Goal: Task Accomplishment & Management: Use online tool/utility

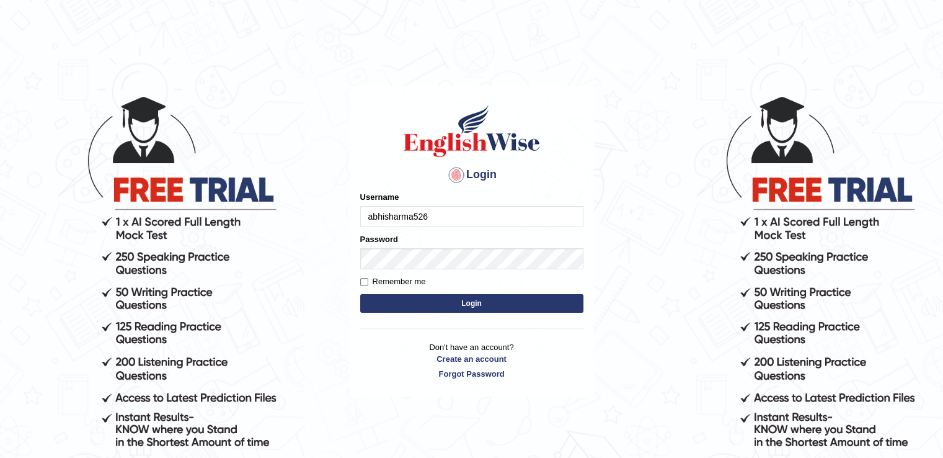
type input "abhisharma526"
click at [468, 303] on button "Login" at bounding box center [471, 303] width 223 height 19
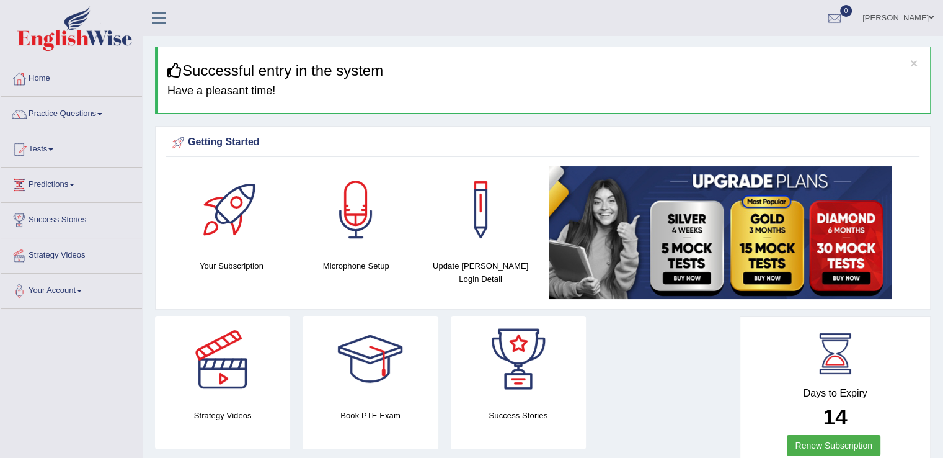
click at [80, 257] on link "Strategy Videos" at bounding box center [71, 253] width 141 height 31
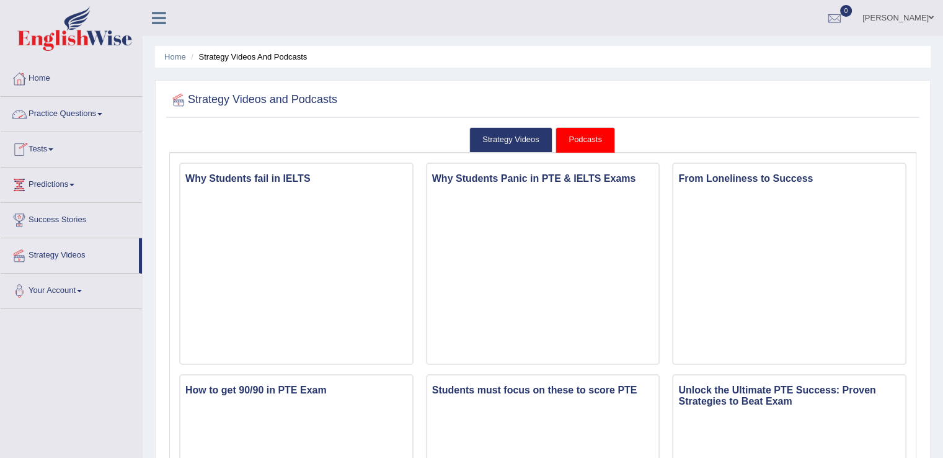
click at [102, 113] on span at bounding box center [99, 114] width 5 height 2
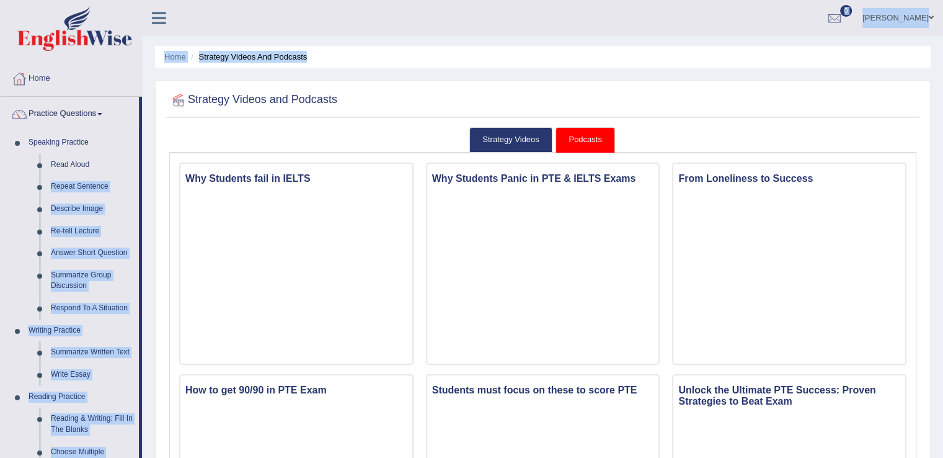
drag, startPoint x: 140, startPoint y: 164, endPoint x: 146, endPoint y: 183, distance: 19.6
click at [100, 139] on link "Speaking Practice" at bounding box center [81, 142] width 116 height 22
click at [101, 112] on link "Practice Questions" at bounding box center [70, 112] width 138 height 31
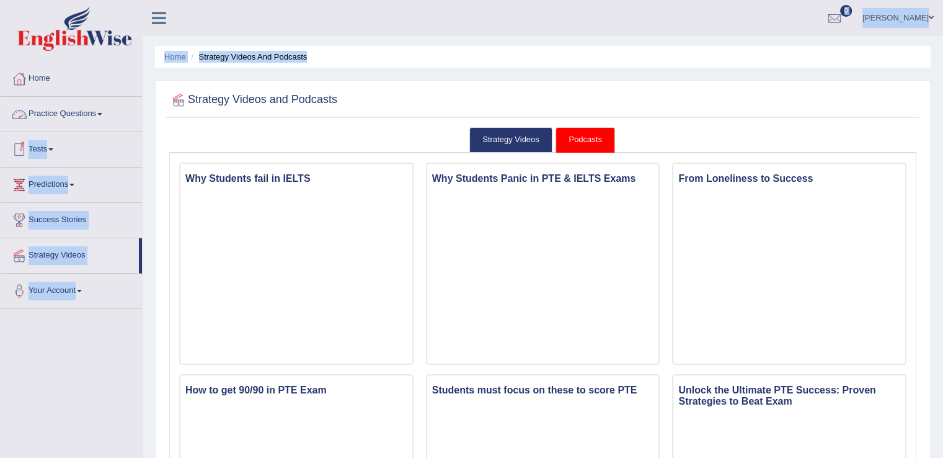
click at [44, 112] on link "Practice Questions" at bounding box center [71, 112] width 141 height 31
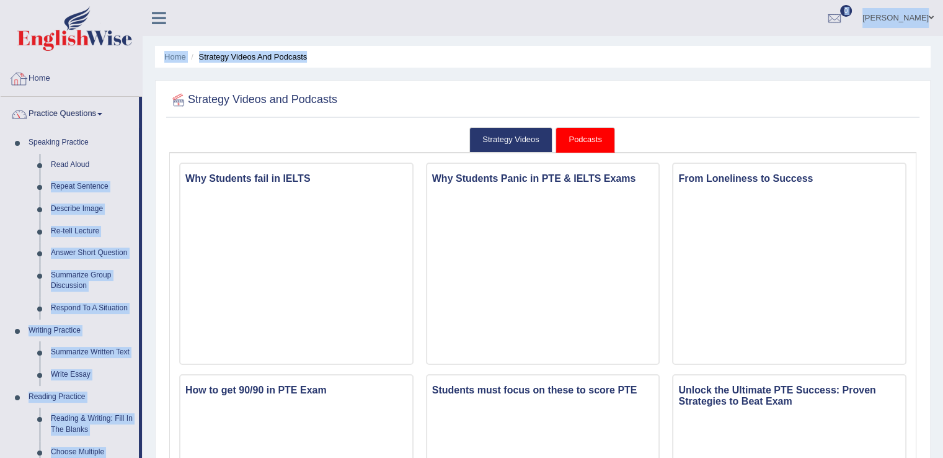
click at [42, 77] on link "Home" at bounding box center [71, 76] width 141 height 31
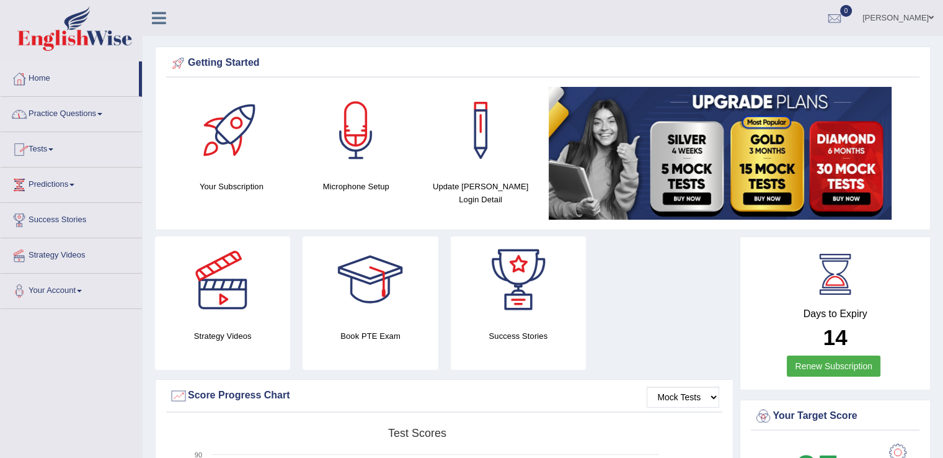
click at [102, 113] on span at bounding box center [99, 114] width 5 height 2
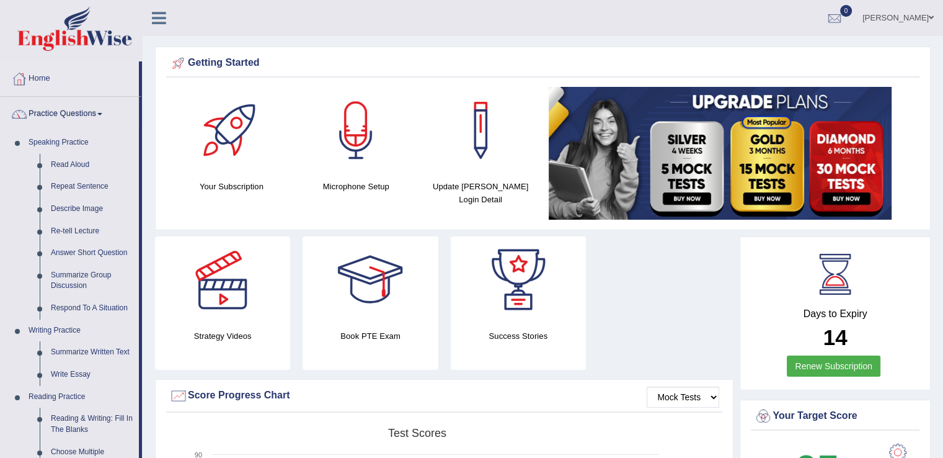
click at [102, 113] on span at bounding box center [99, 114] width 5 height 2
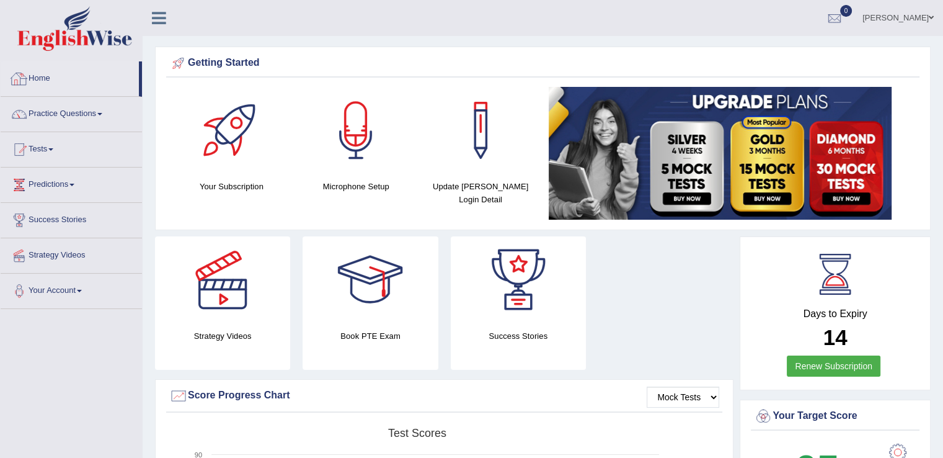
click at [53, 85] on link "Home" at bounding box center [70, 76] width 138 height 31
drag, startPoint x: 945, startPoint y: 373, endPoint x: 929, endPoint y: 48, distance: 325.2
click at [929, 48] on html "Toggle navigation Home Practice Questions Speaking Practice Read Aloud Repeat S…" at bounding box center [471, 229] width 943 height 458
click at [76, 182] on link "Predictions" at bounding box center [71, 182] width 141 height 31
click at [76, 182] on link "Predictions" at bounding box center [70, 182] width 138 height 31
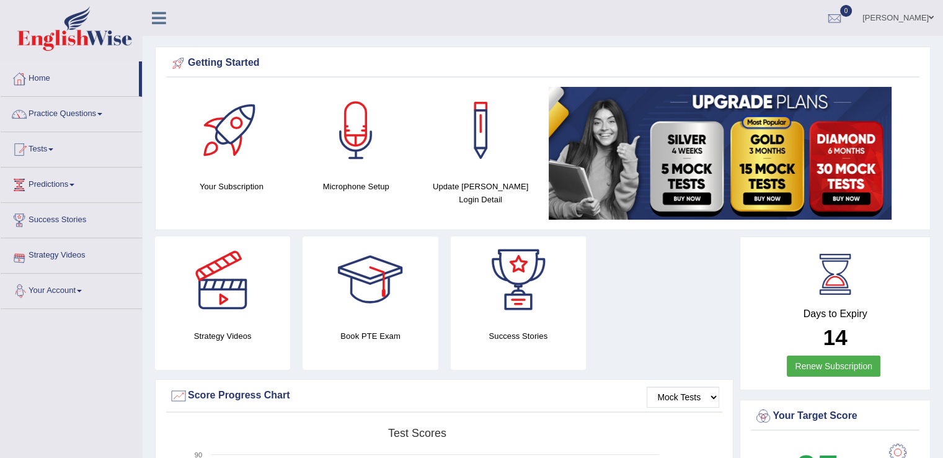
click at [82, 292] on link "Your Account" at bounding box center [71, 288] width 141 height 31
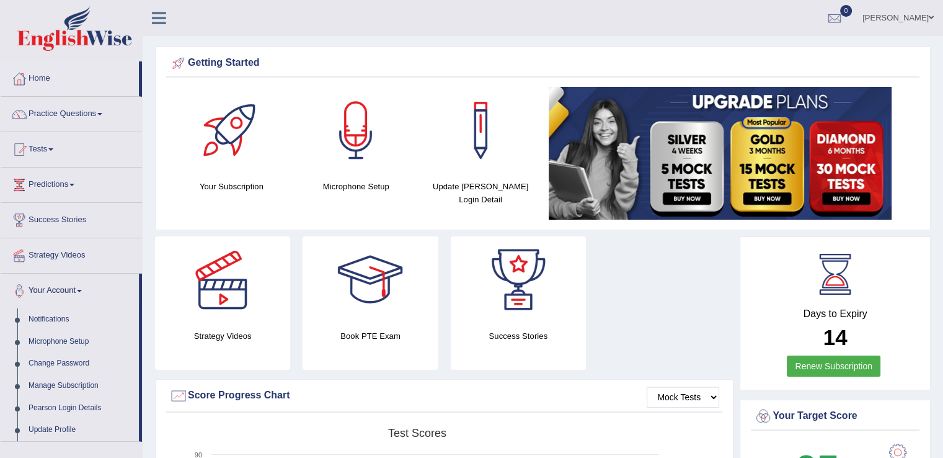
drag, startPoint x: 143, startPoint y: 316, endPoint x: 140, endPoint y: 352, distance: 36.7
click at [102, 116] on link "Practice Questions" at bounding box center [71, 112] width 141 height 31
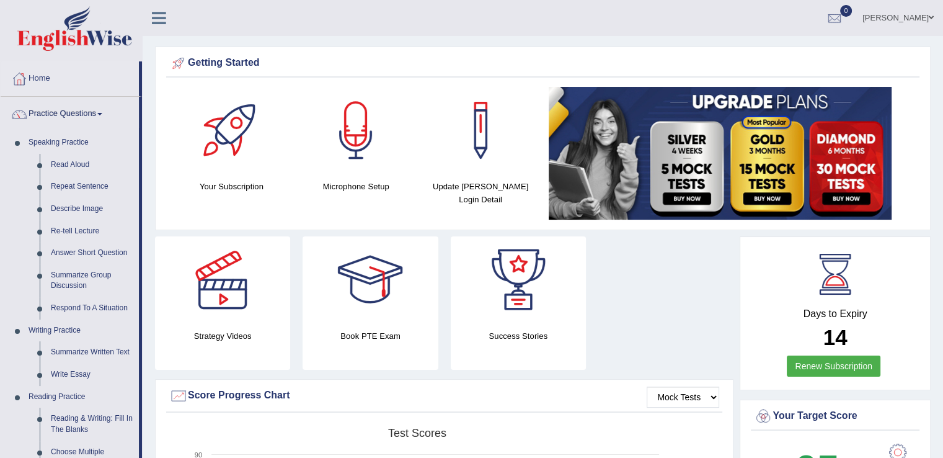
click at [96, 108] on link "Practice Questions" at bounding box center [70, 112] width 138 height 31
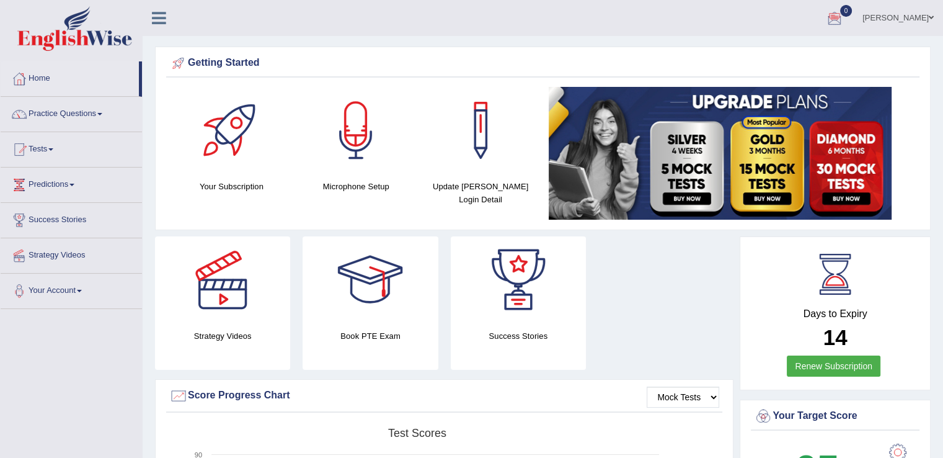
click at [901, 22] on link "[PERSON_NAME]" at bounding box center [898, 16] width 90 height 32
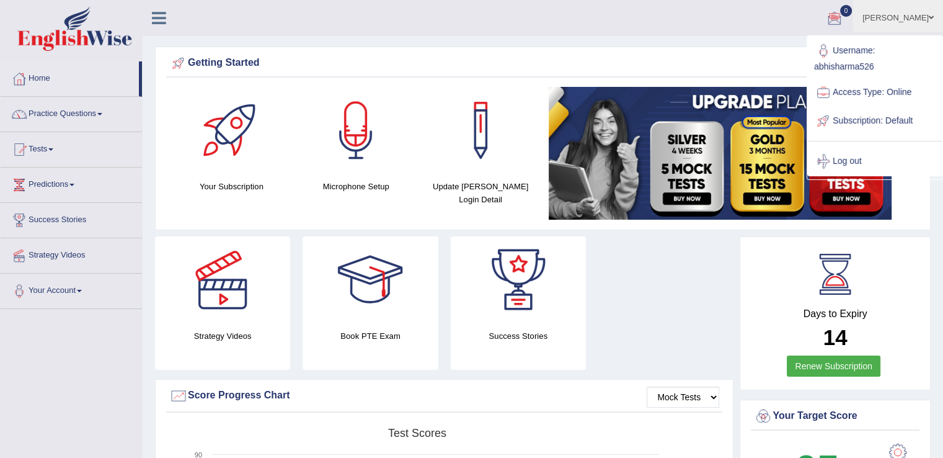
click at [727, 53] on div "Getting Started Your Subscription Microphone Setup Update Pearson Login Detail ×" at bounding box center [543, 138] width 776 height 184
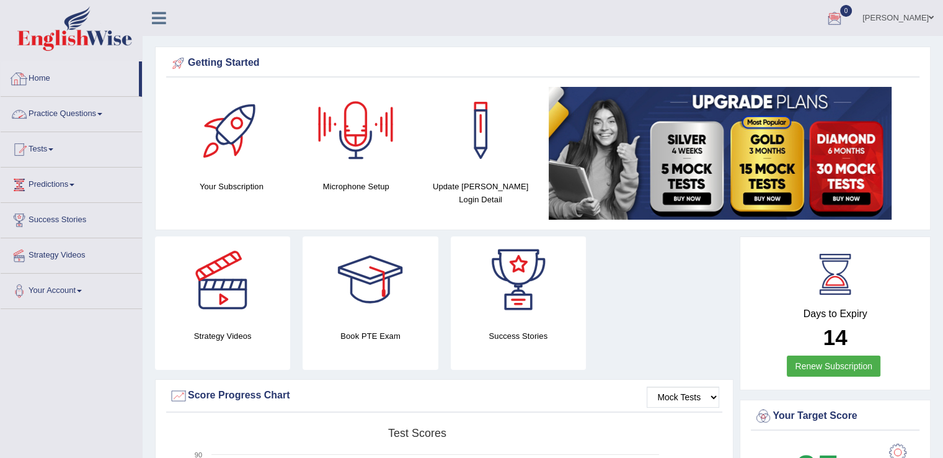
click at [56, 80] on link "Home" at bounding box center [70, 76] width 138 height 31
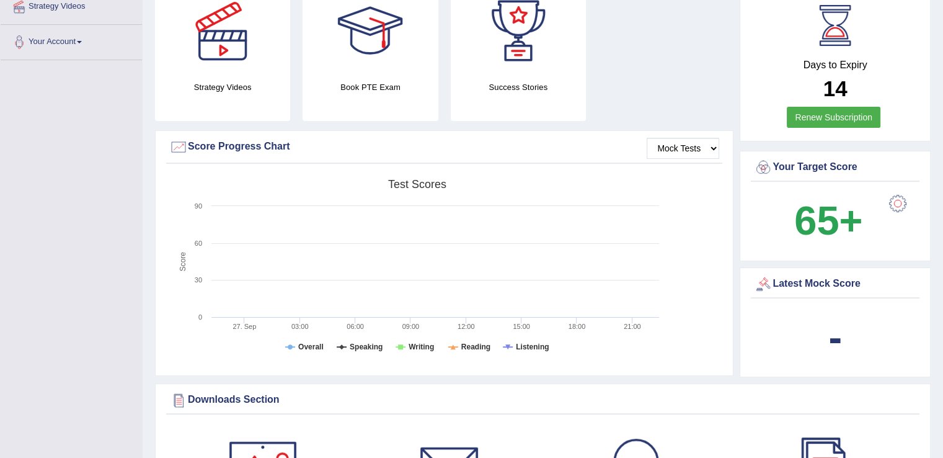
scroll to position [257, 0]
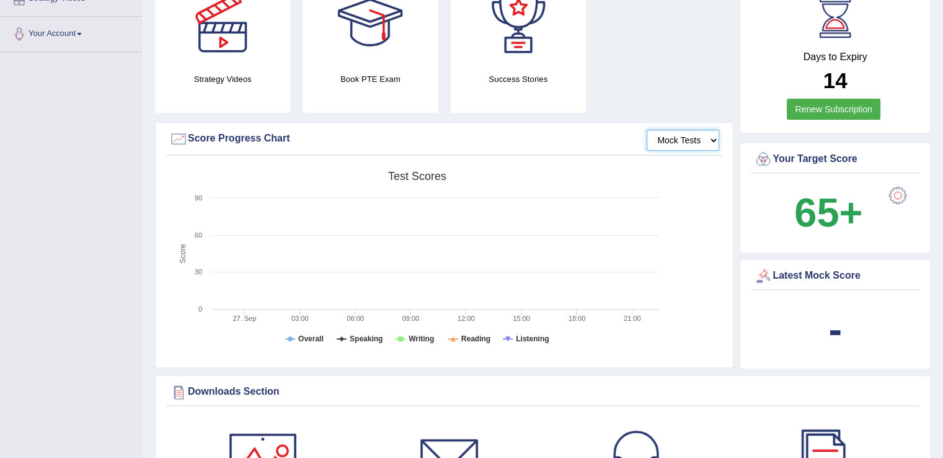
click at [695, 144] on select "Mock Tests" at bounding box center [683, 140] width 73 height 21
click at [647, 130] on select "Mock Tests" at bounding box center [683, 140] width 73 height 21
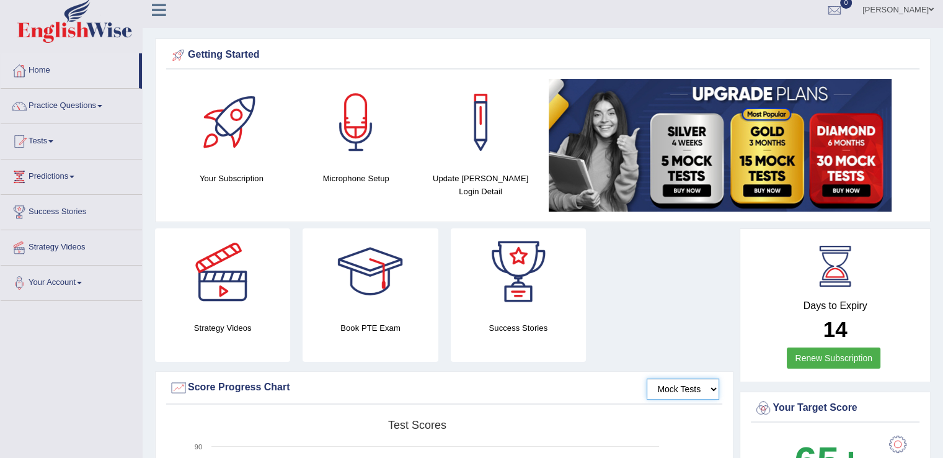
scroll to position [0, 0]
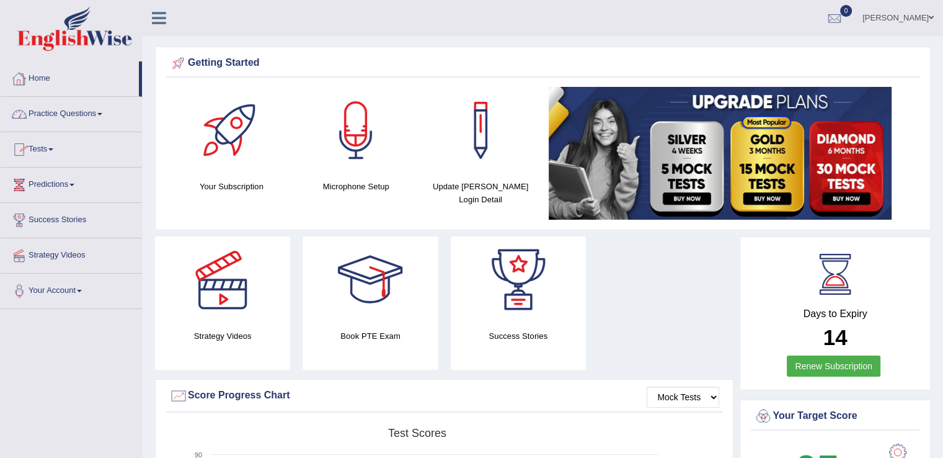
click at [46, 77] on link "Home" at bounding box center [70, 76] width 138 height 31
click at [102, 113] on span at bounding box center [99, 114] width 5 height 2
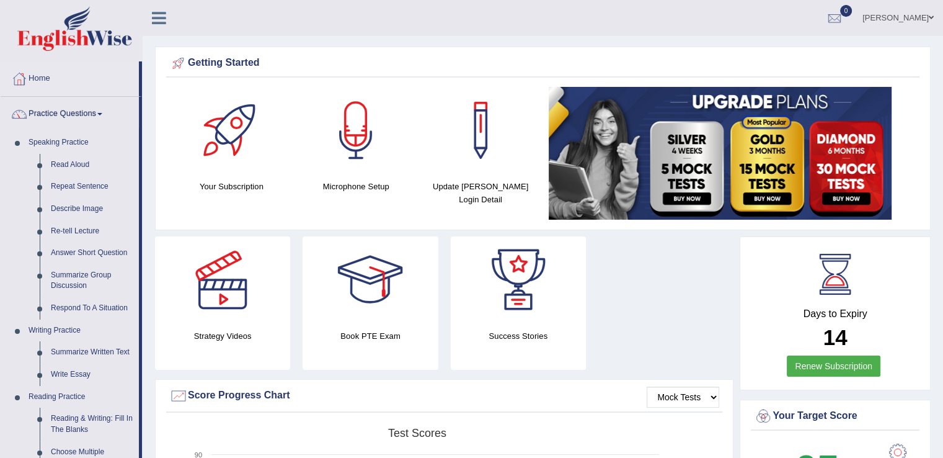
drag, startPoint x: 141, startPoint y: 177, endPoint x: 149, endPoint y: 209, distance: 32.5
click at [87, 349] on link "Summarize Written Text" at bounding box center [92, 352] width 94 height 22
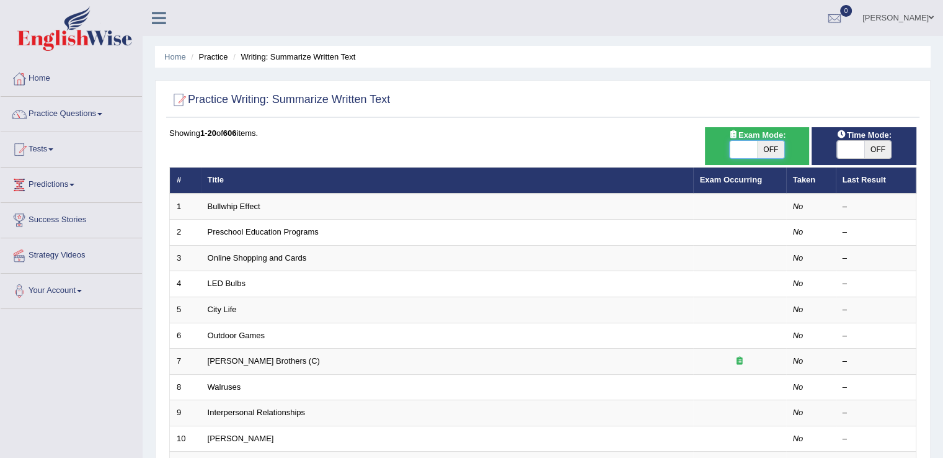
click at [742, 156] on span at bounding box center [743, 149] width 27 height 17
checkbox input "true"
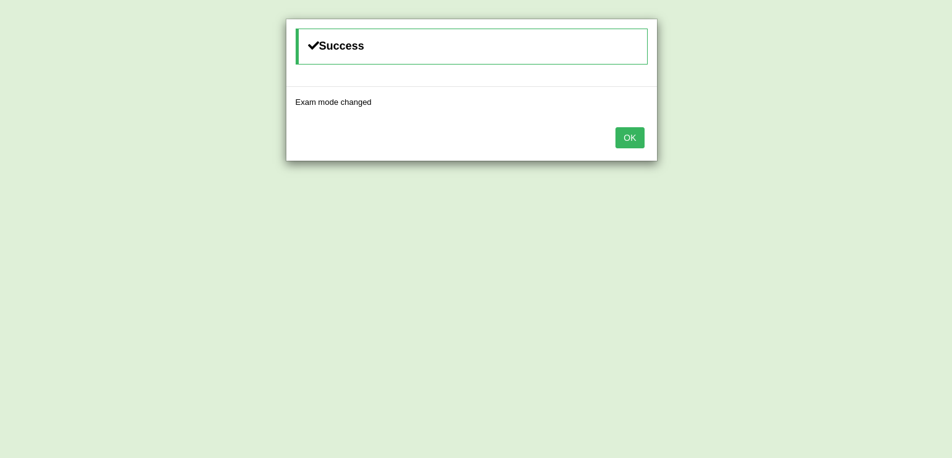
click at [624, 123] on div "OK" at bounding box center [471, 138] width 371 height 43
click at [632, 137] on button "OK" at bounding box center [630, 137] width 29 height 21
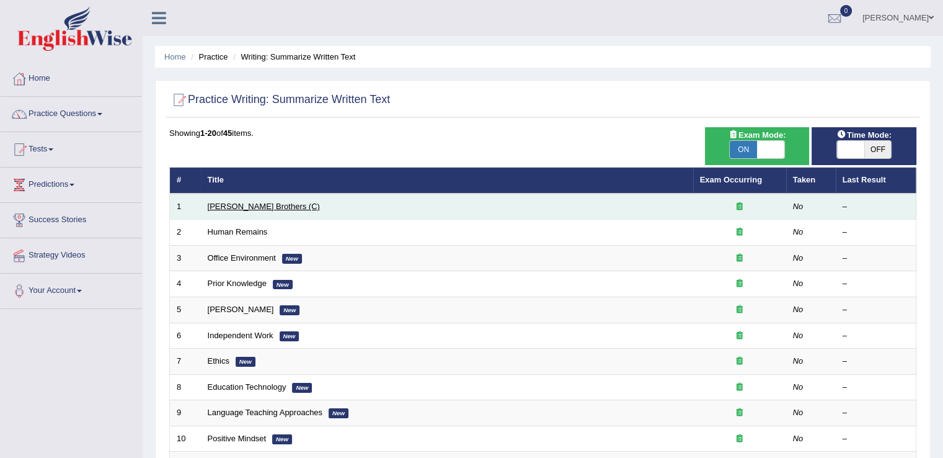
click at [248, 201] on link "[PERSON_NAME] Brothers (C)" at bounding box center [264, 205] width 112 height 9
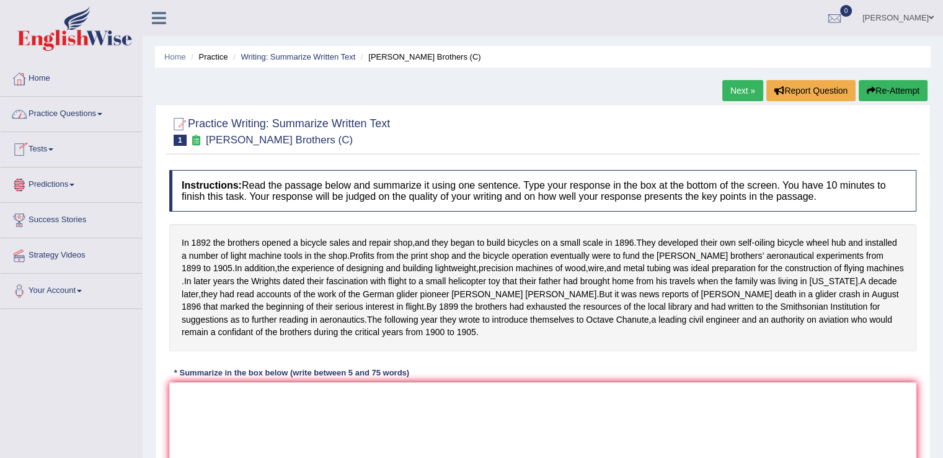
click at [30, 69] on link "Home" at bounding box center [71, 76] width 141 height 31
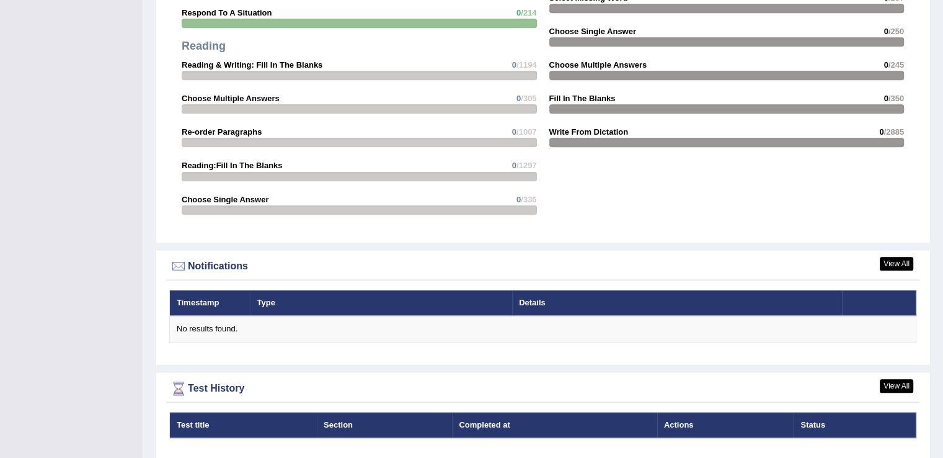
scroll to position [1305, 0]
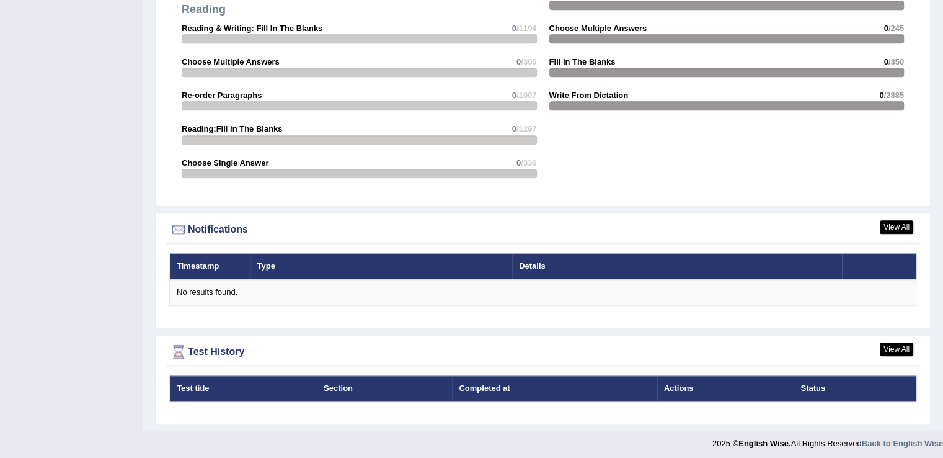
drag, startPoint x: 945, startPoint y: 328, endPoint x: 952, endPoint y: 420, distance: 92.0
click at [892, 342] on link "View All" at bounding box center [896, 349] width 33 height 14
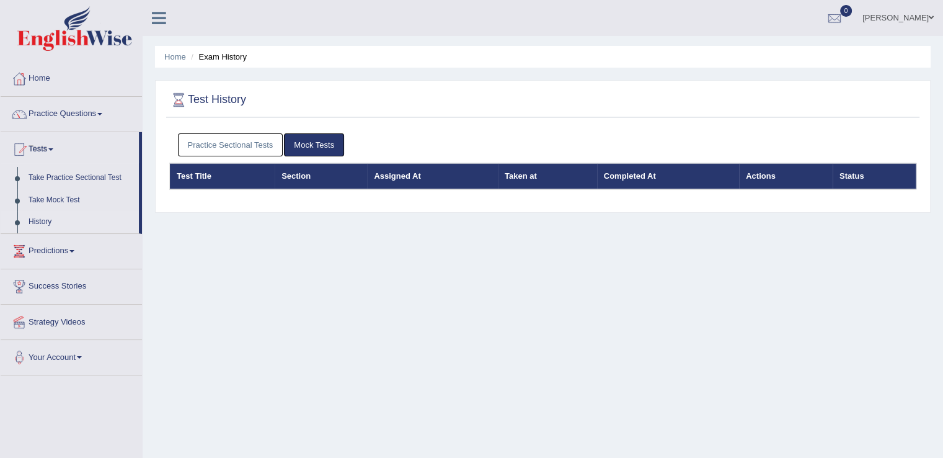
click at [312, 144] on link "Mock Tests" at bounding box center [314, 144] width 60 height 23
click at [241, 138] on link "Practice Sectional Tests" at bounding box center [230, 144] width 105 height 23
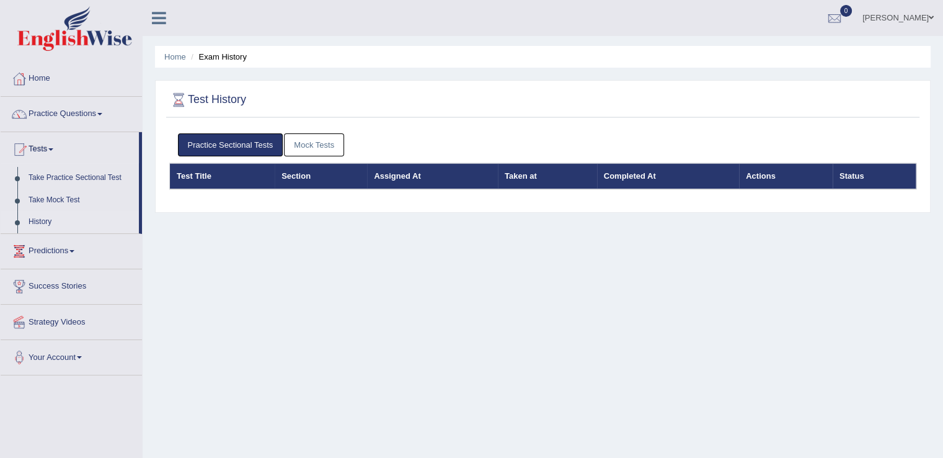
click at [76, 254] on link "Predictions" at bounding box center [71, 249] width 141 height 31
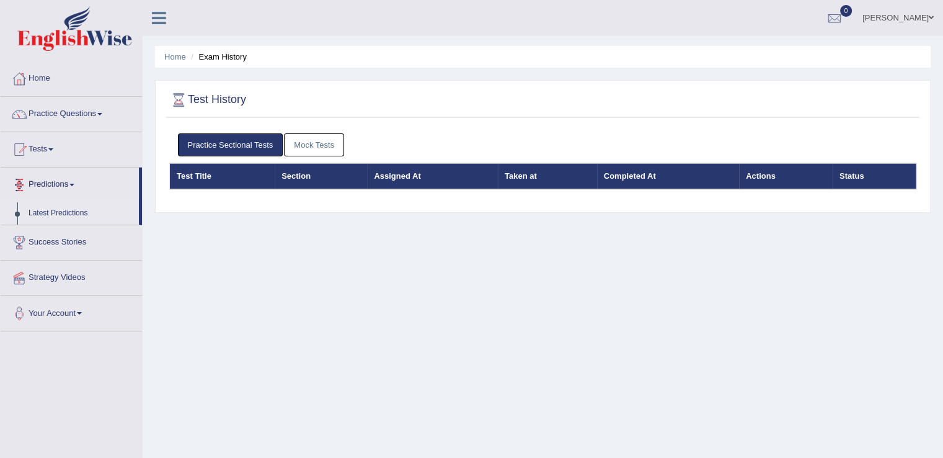
click at [73, 211] on link "Latest Predictions" at bounding box center [81, 213] width 116 height 22
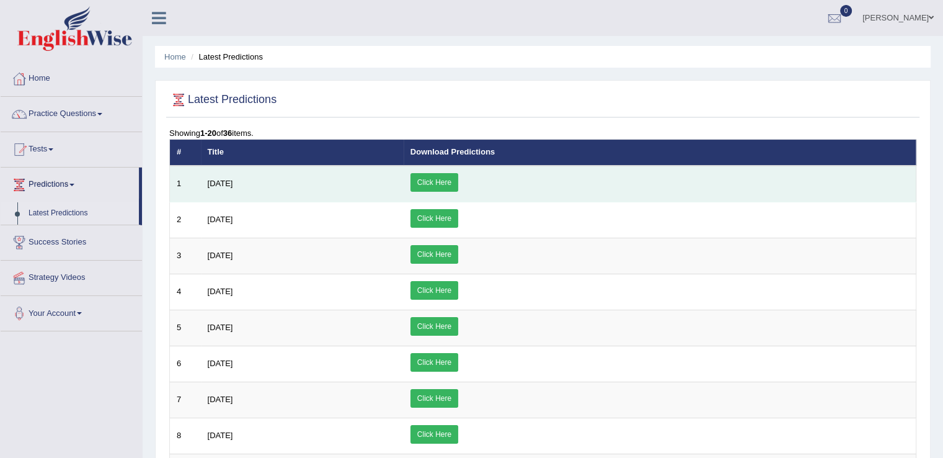
click at [458, 180] on link "Click Here" at bounding box center [434, 182] width 48 height 19
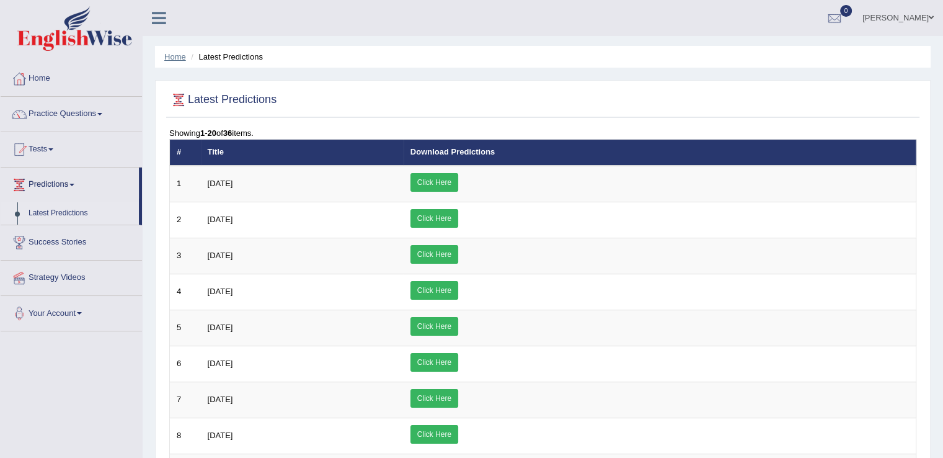
click at [179, 55] on link "Home" at bounding box center [175, 56] width 22 height 9
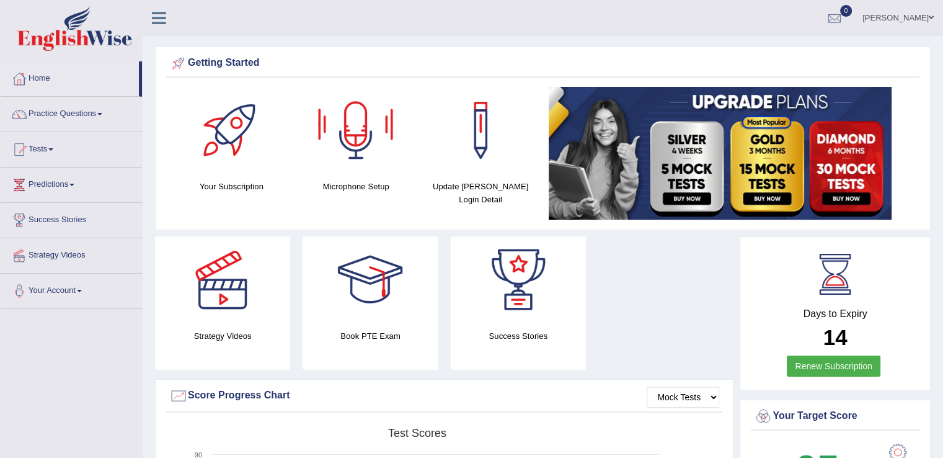
click at [355, 141] on div at bounding box center [355, 130] width 87 height 87
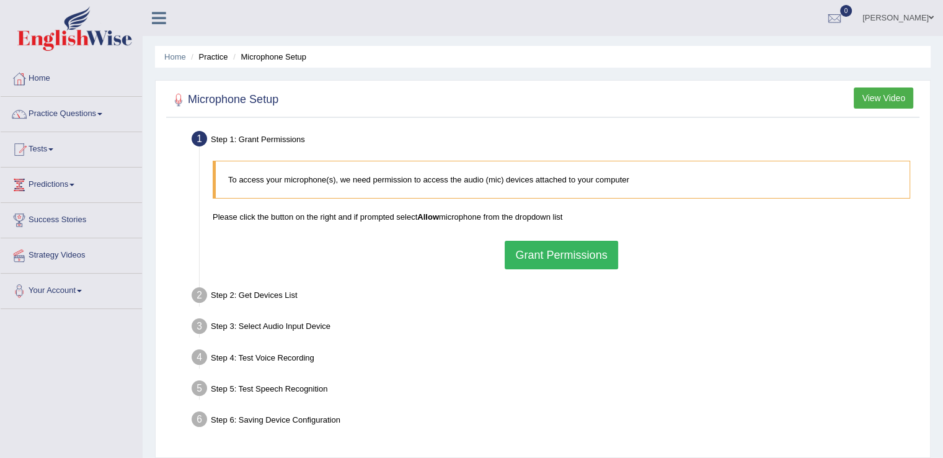
click at [572, 253] on button "Grant Permissions" at bounding box center [561, 255] width 113 height 29
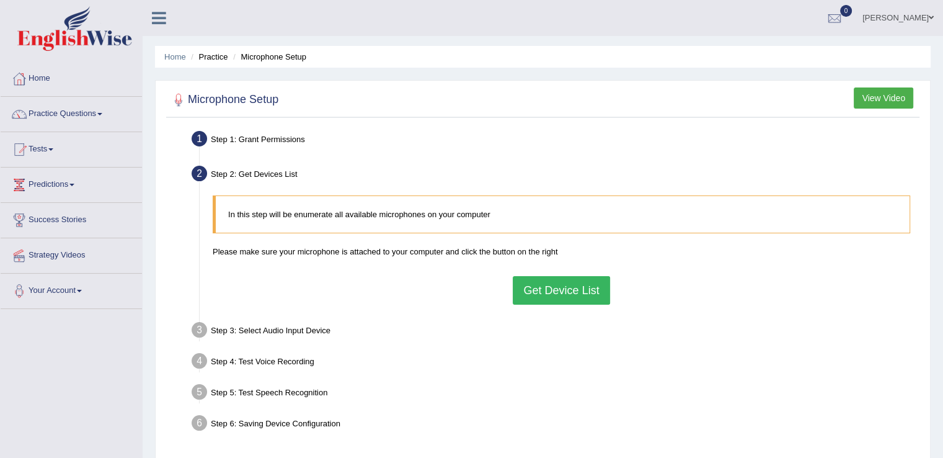
click at [554, 288] on button "Get Device List" at bounding box center [561, 290] width 97 height 29
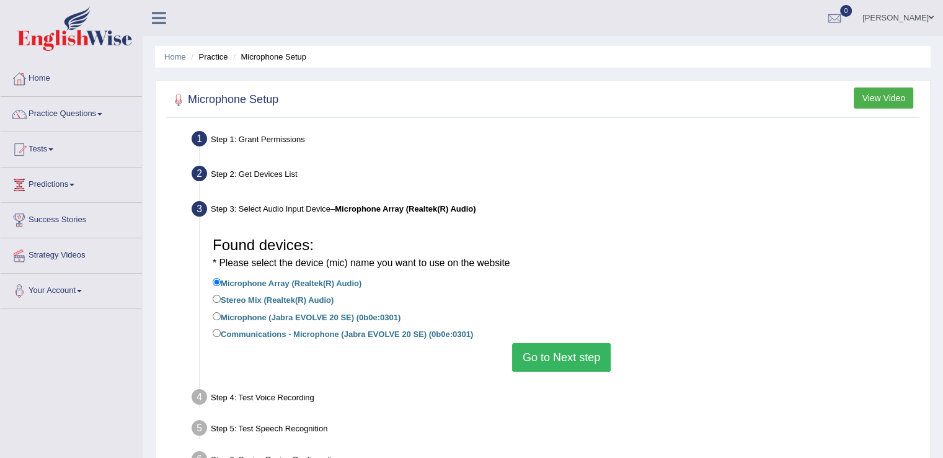
click at [561, 345] on button "Go to Next step" at bounding box center [561, 357] width 99 height 29
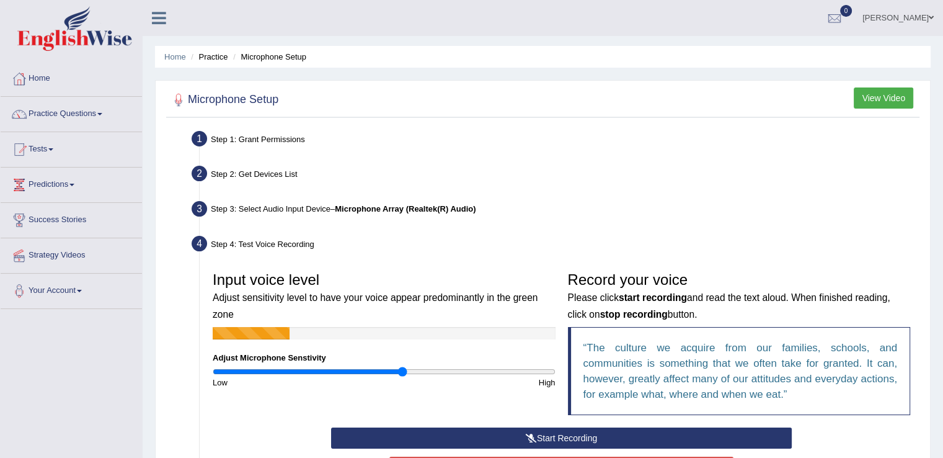
type input "1.12"
click at [402, 370] on input "range" at bounding box center [384, 371] width 343 height 10
click at [605, 435] on button "Start Recording" at bounding box center [561, 437] width 461 height 21
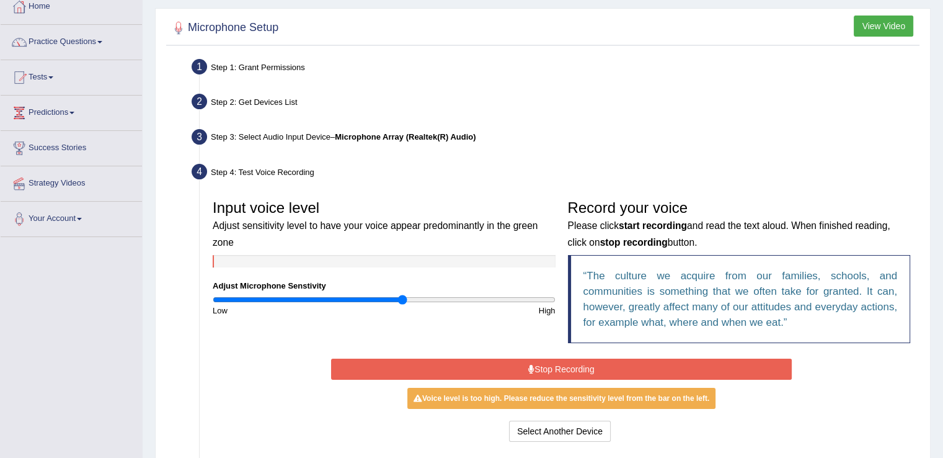
scroll to position [102, 0]
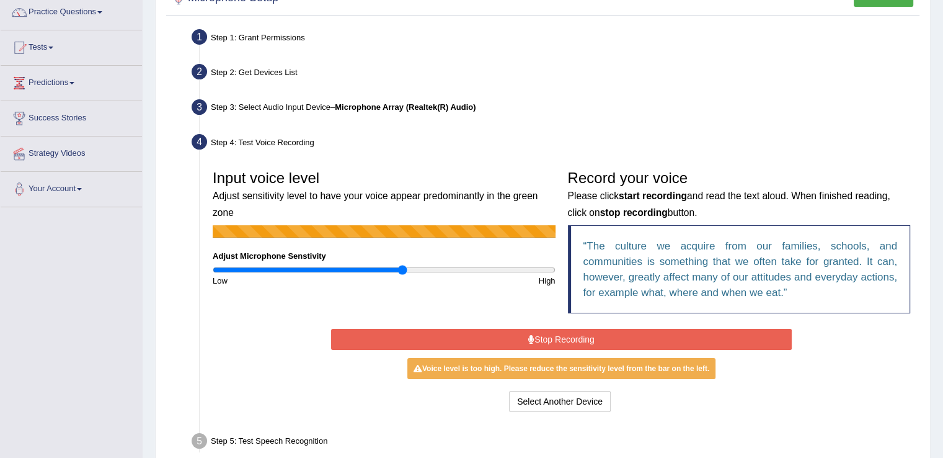
click at [548, 333] on button "Stop Recording" at bounding box center [561, 339] width 461 height 21
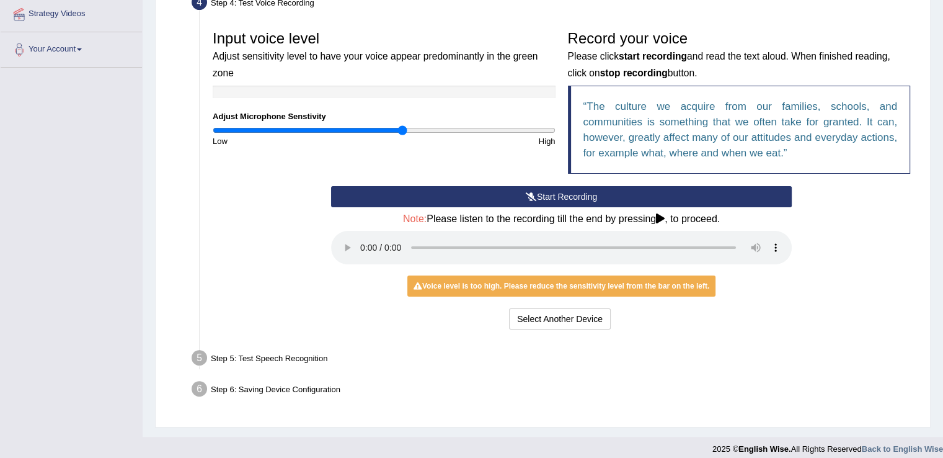
scroll to position [14, 0]
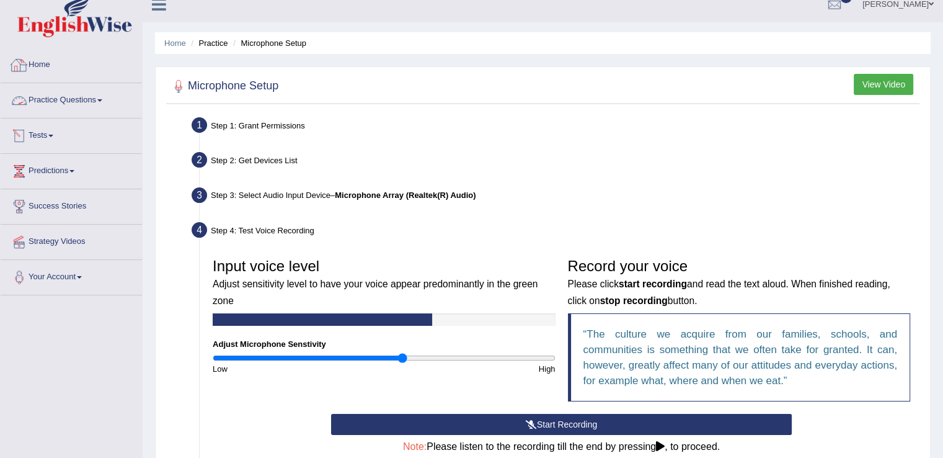
click at [35, 69] on link "Home" at bounding box center [71, 63] width 141 height 31
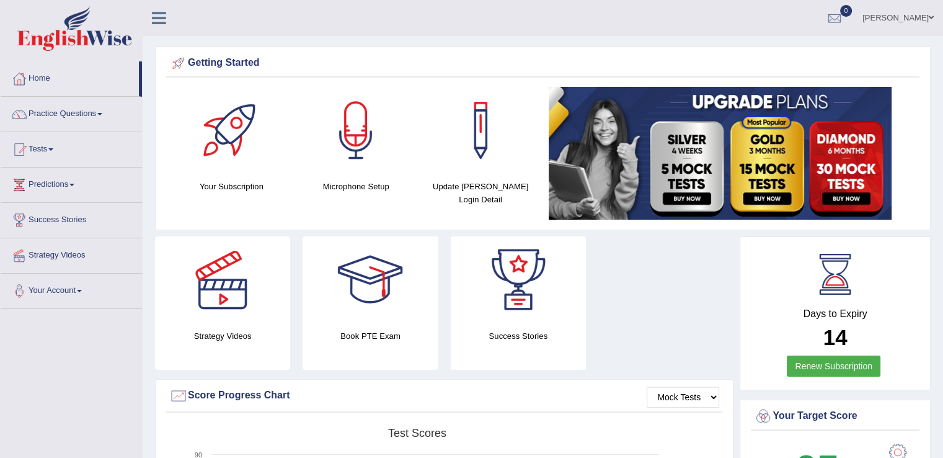
scroll to position [47, 0]
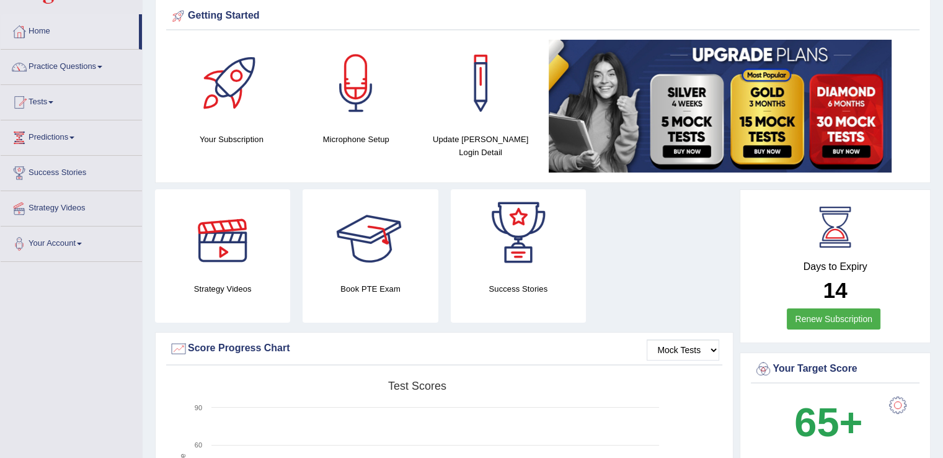
click at [213, 251] on div at bounding box center [222, 232] width 87 height 87
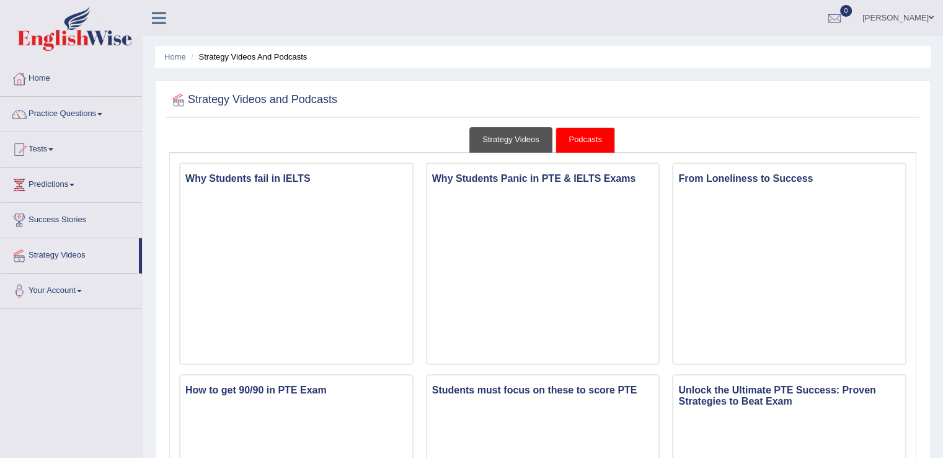
click at [513, 132] on link "Strategy Videos" at bounding box center [510, 139] width 83 height 25
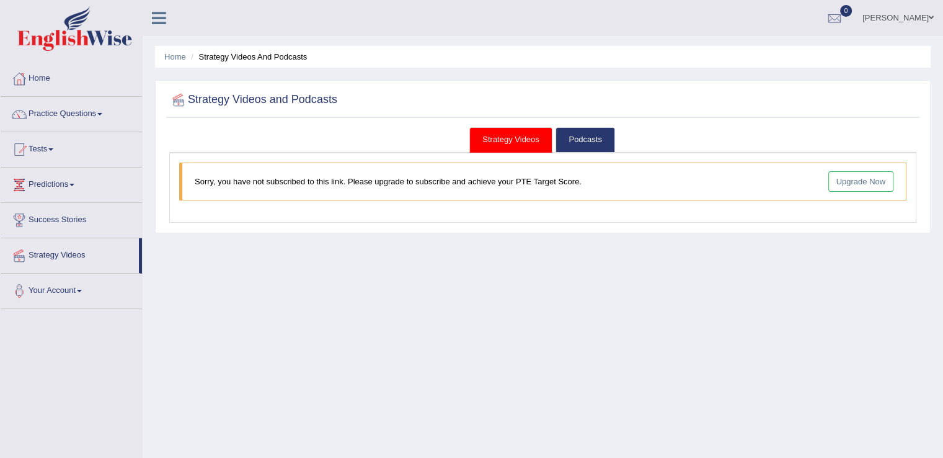
click at [846, 177] on link "Upgrade Now" at bounding box center [861, 181] width 66 height 20
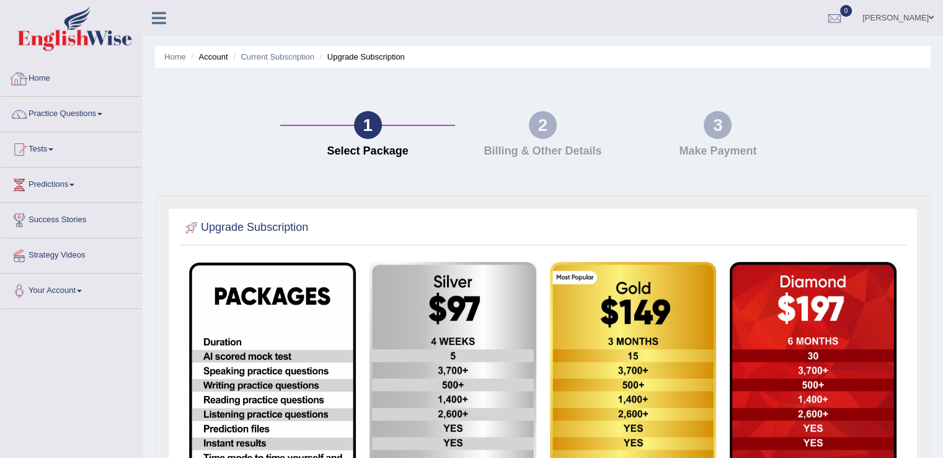
click at [27, 68] on link "Home" at bounding box center [71, 76] width 141 height 31
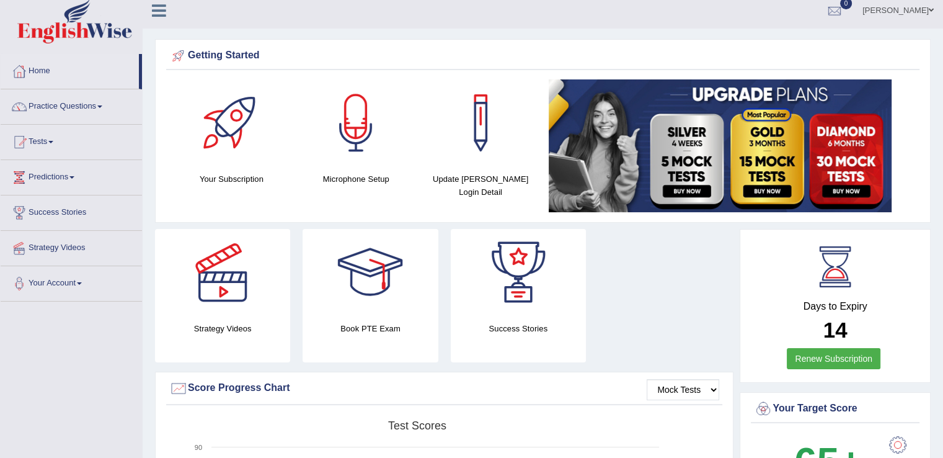
scroll to position [3, 0]
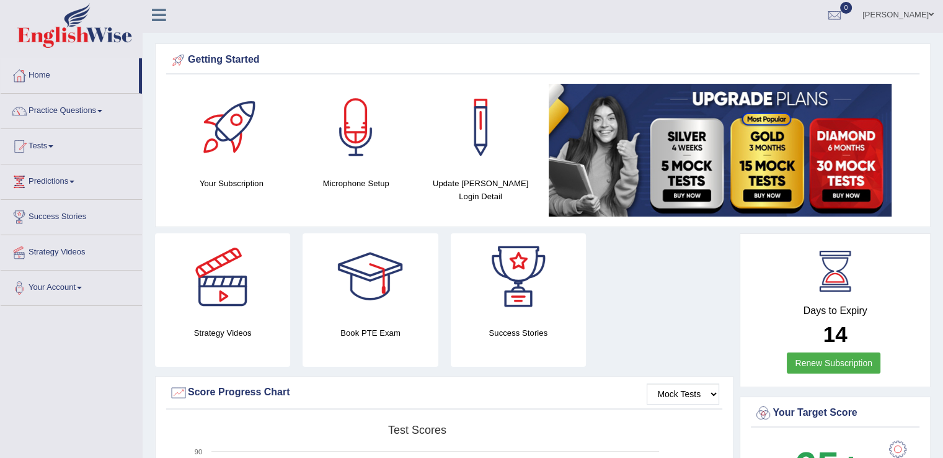
drag, startPoint x: 952, startPoint y: 78, endPoint x: 941, endPoint y: 79, distance: 10.6
click at [941, 79] on html "Toggle navigation Home Practice Questions Speaking Practice Read Aloud Repeat S…" at bounding box center [471, 226] width 943 height 458
click at [76, 105] on link "Practice Questions" at bounding box center [71, 109] width 141 height 31
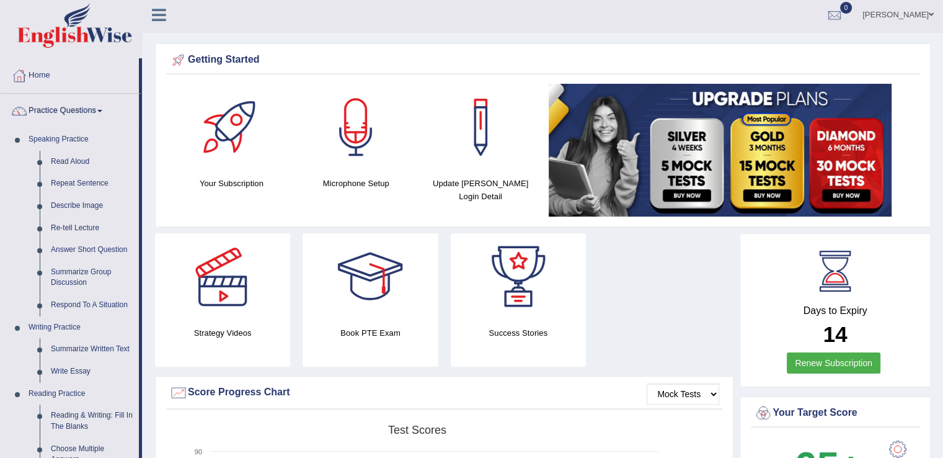
drag, startPoint x: 141, startPoint y: 167, endPoint x: 146, endPoint y: 207, distance: 40.0
click at [41, 76] on link "Home" at bounding box center [70, 73] width 138 height 31
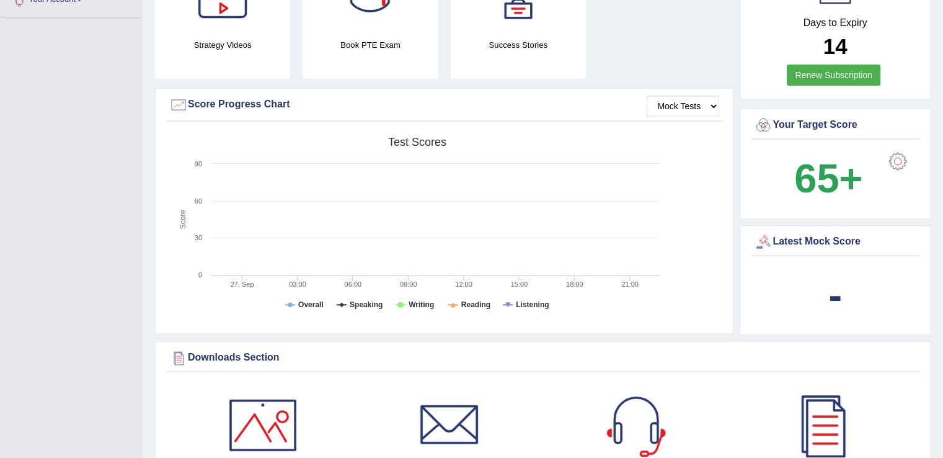
scroll to position [299, 0]
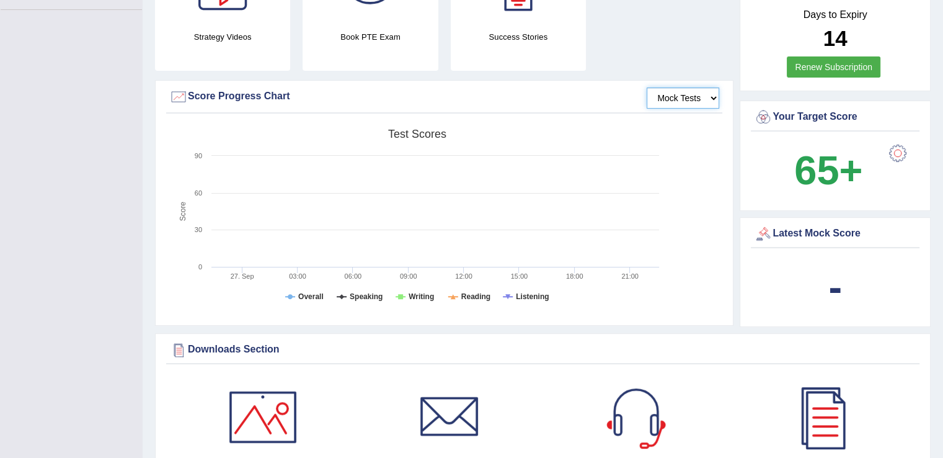
click at [709, 99] on select "Mock Tests" at bounding box center [683, 97] width 73 height 21
click at [647, 87] on select "Mock Tests" at bounding box center [683, 97] width 73 height 21
click at [678, 87] on select "Mock Tests" at bounding box center [683, 97] width 73 height 21
click at [676, 97] on select "Mock Tests" at bounding box center [683, 97] width 73 height 21
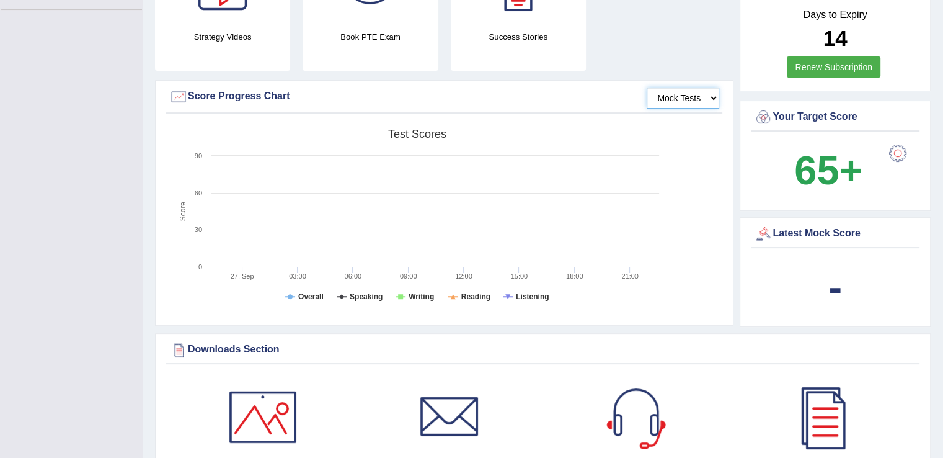
click at [676, 97] on select "Mock Tests" at bounding box center [683, 97] width 73 height 21
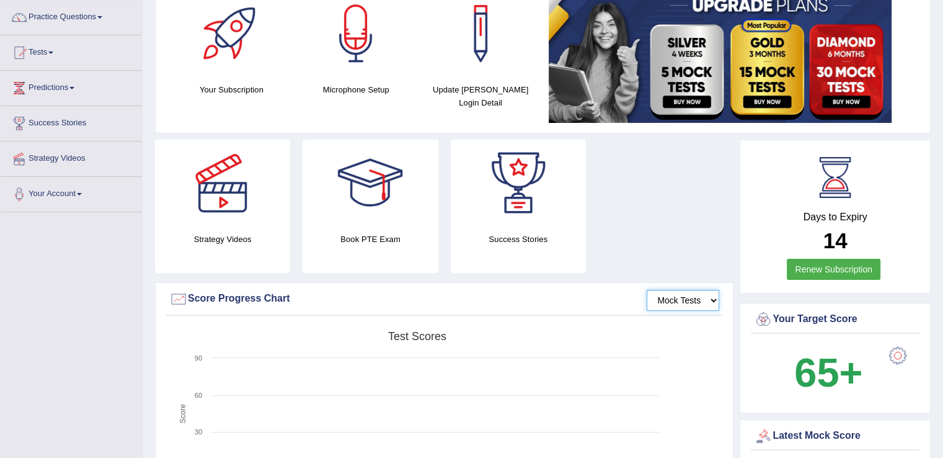
scroll to position [0, 0]
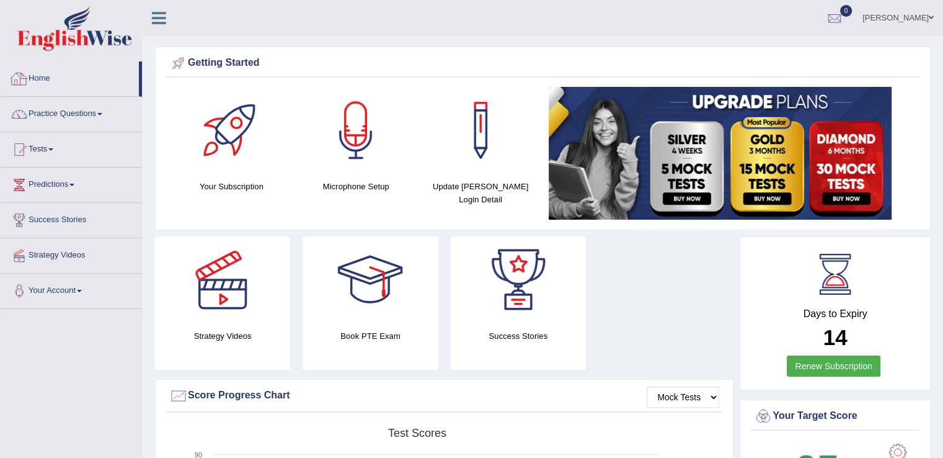
click at [27, 81] on div at bounding box center [19, 78] width 19 height 19
click at [156, 20] on icon at bounding box center [159, 18] width 14 height 16
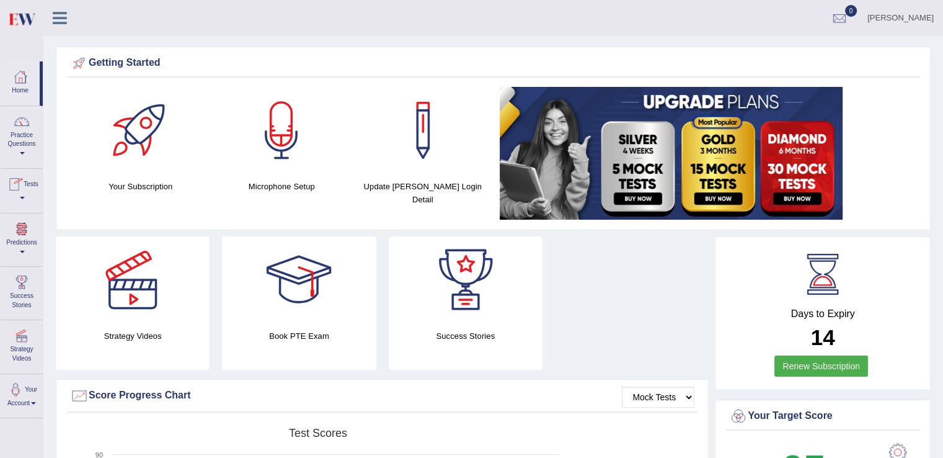
click at [25, 198] on span at bounding box center [22, 198] width 5 height 2
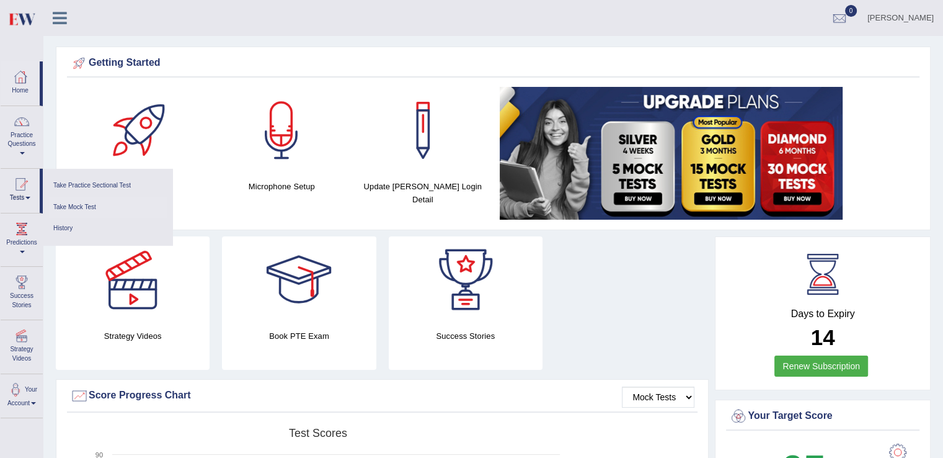
click at [79, 204] on link "Take Mock Test" at bounding box center [108, 208] width 118 height 22
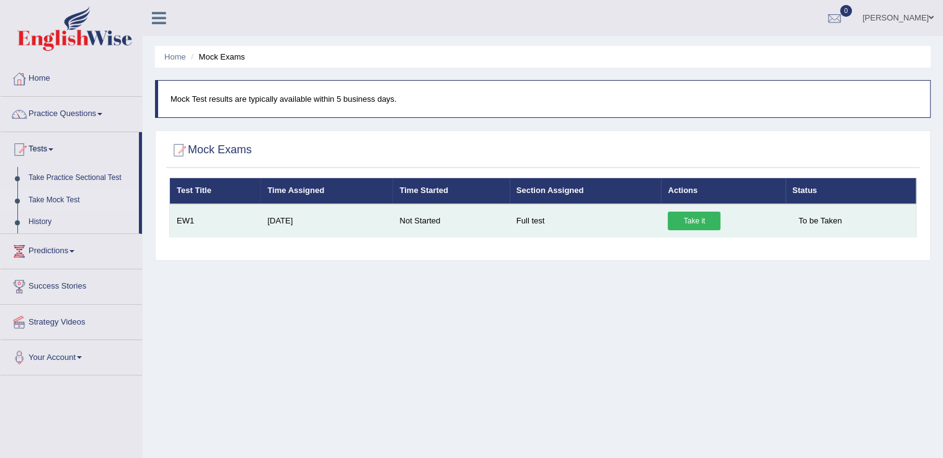
click at [694, 219] on link "Take it" at bounding box center [694, 220] width 53 height 19
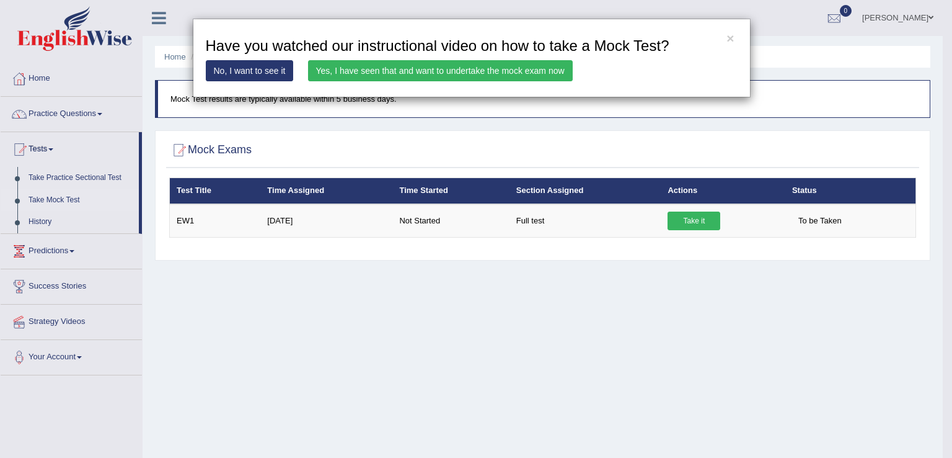
click at [274, 74] on link "No, I want to see it" at bounding box center [250, 70] width 88 height 21
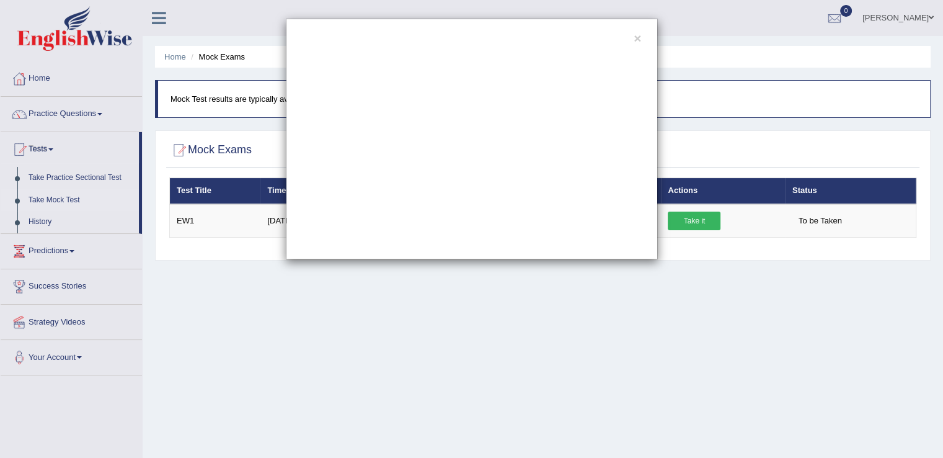
click at [522, 323] on div "×" at bounding box center [471, 229] width 943 height 458
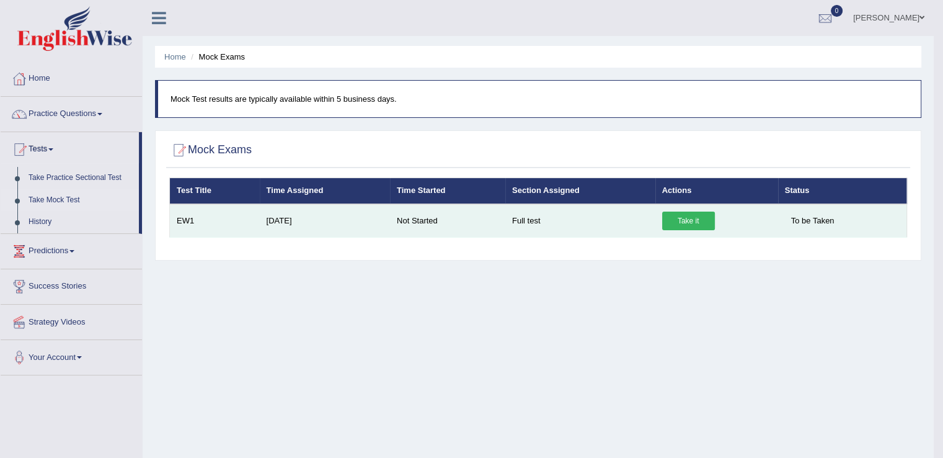
click at [686, 213] on link "Take it" at bounding box center [688, 220] width 53 height 19
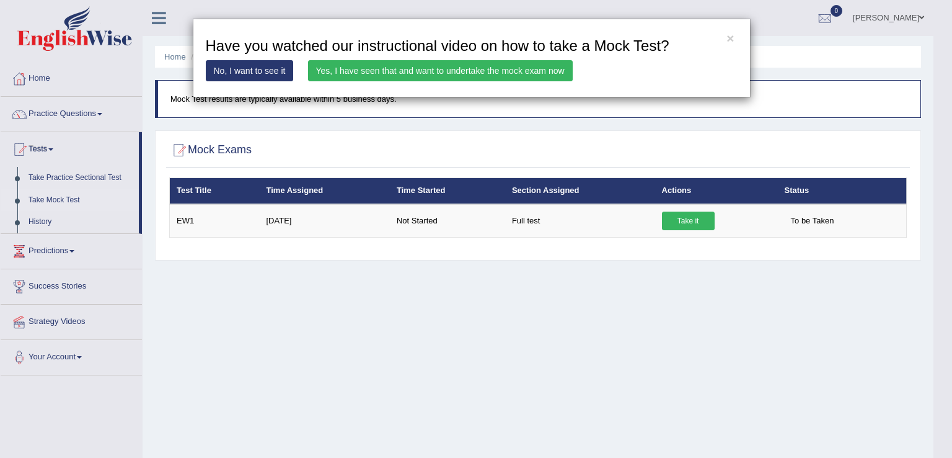
click at [404, 66] on link "Yes, I have seen that and want to undertake the mock exam now" at bounding box center [440, 70] width 265 height 21
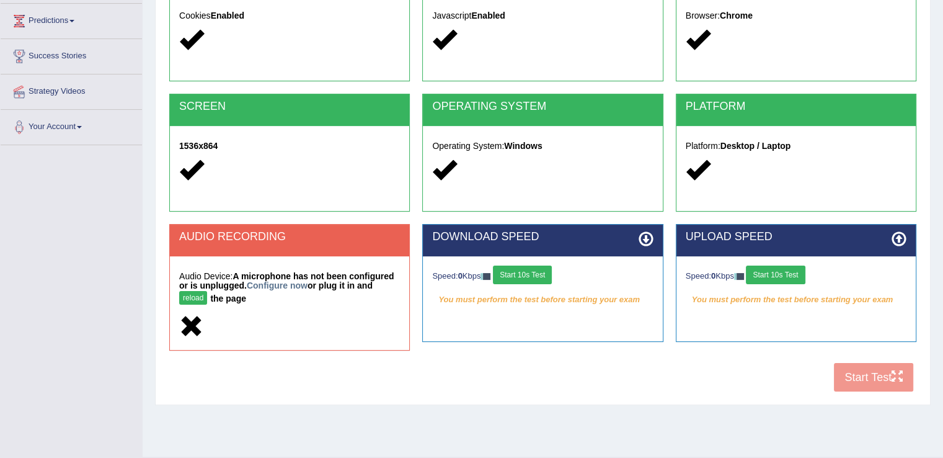
scroll to position [167, 0]
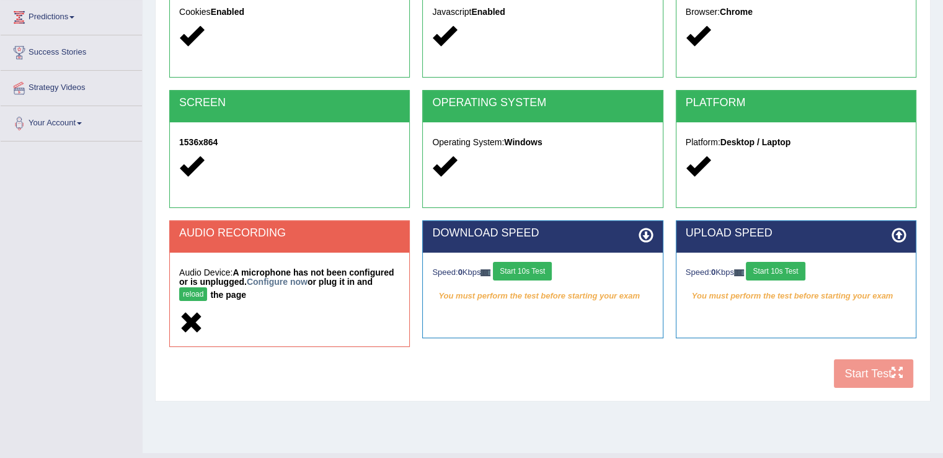
click at [191, 298] on button "reload" at bounding box center [193, 294] width 28 height 14
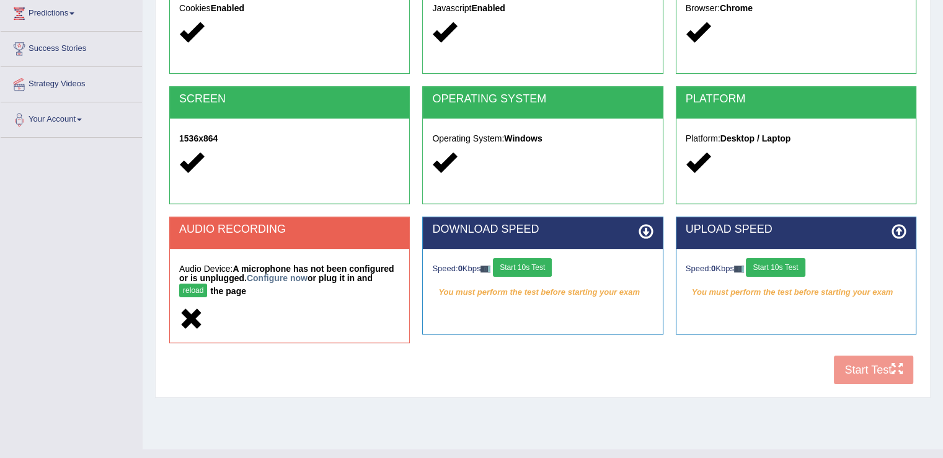
click at [189, 285] on button "reload" at bounding box center [193, 290] width 28 height 14
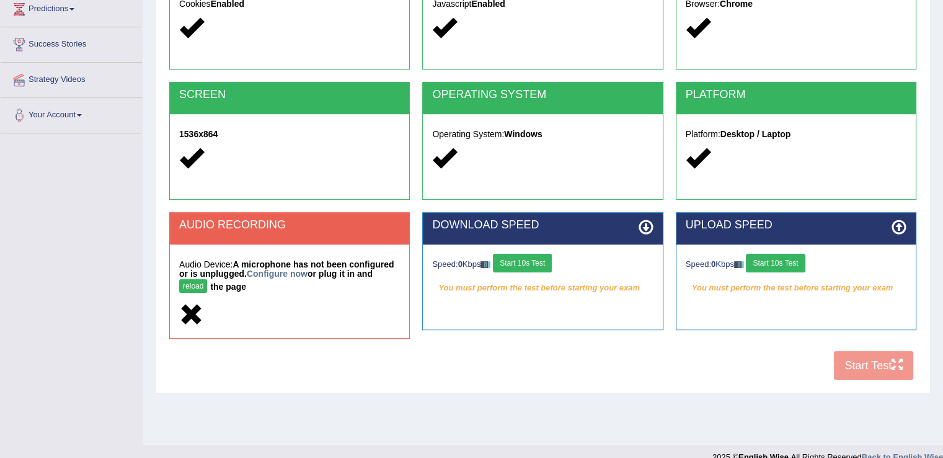
click at [197, 285] on button "reload" at bounding box center [193, 286] width 28 height 14
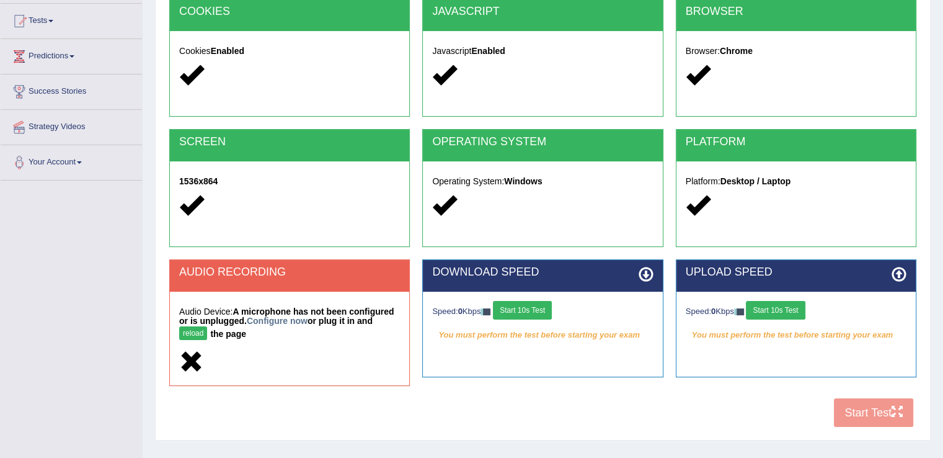
scroll to position [193, 0]
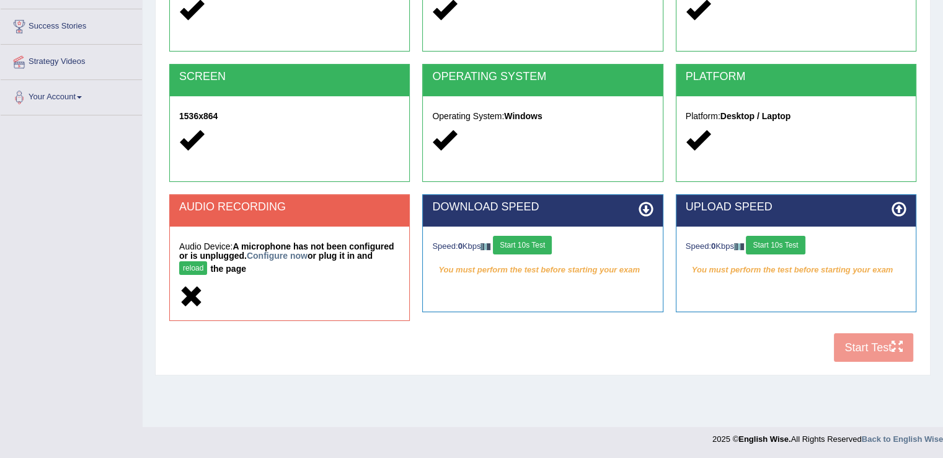
click at [186, 288] on icon at bounding box center [191, 297] width 24 height 24
click at [289, 255] on link "Configure now" at bounding box center [277, 255] width 61 height 10
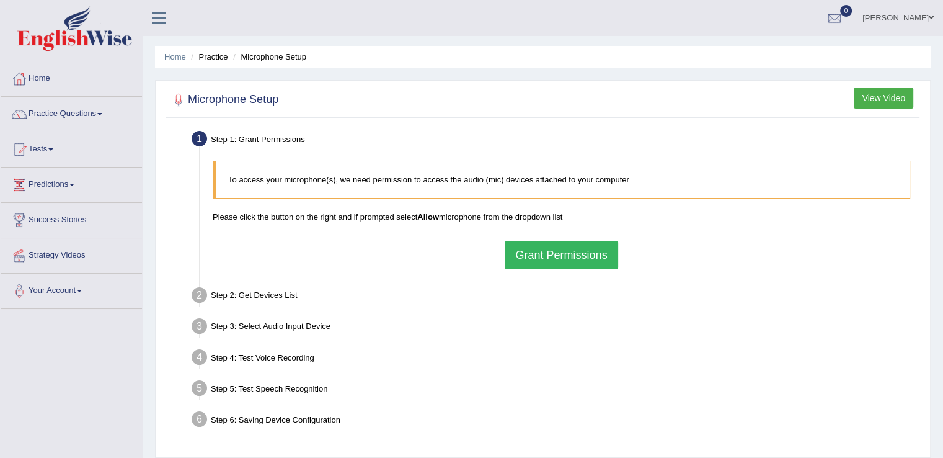
click at [548, 257] on button "Grant Permissions" at bounding box center [561, 255] width 113 height 29
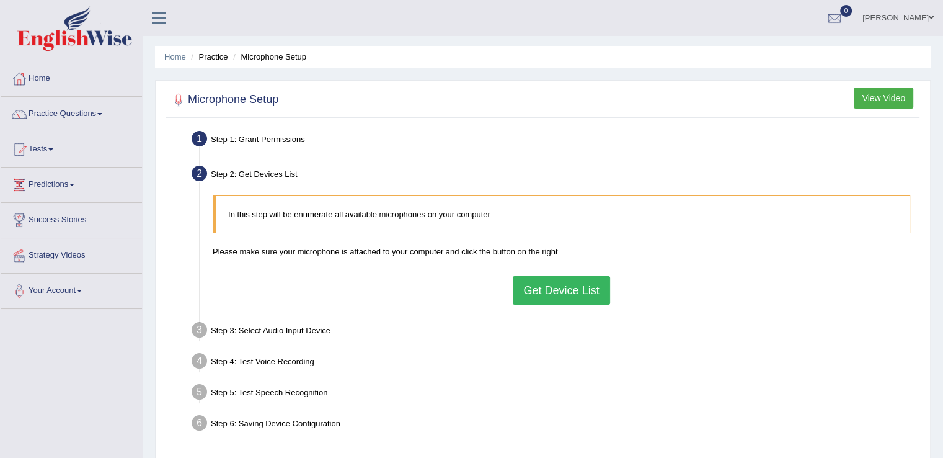
click at [565, 283] on button "Get Device List" at bounding box center [561, 290] width 97 height 29
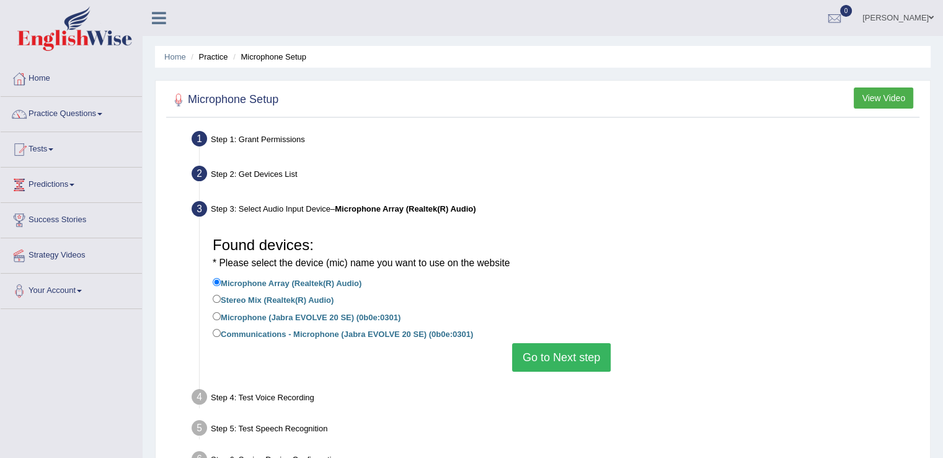
click at [553, 363] on button "Go to Next step" at bounding box center [561, 357] width 99 height 29
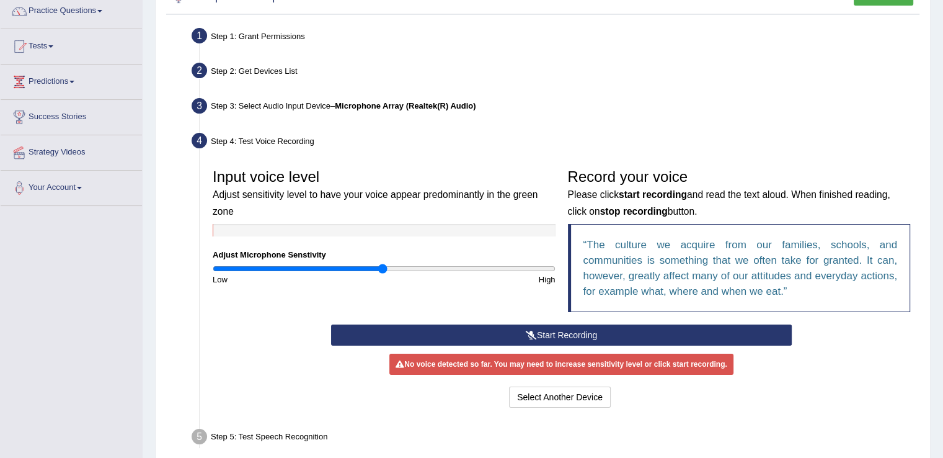
scroll to position [122, 0]
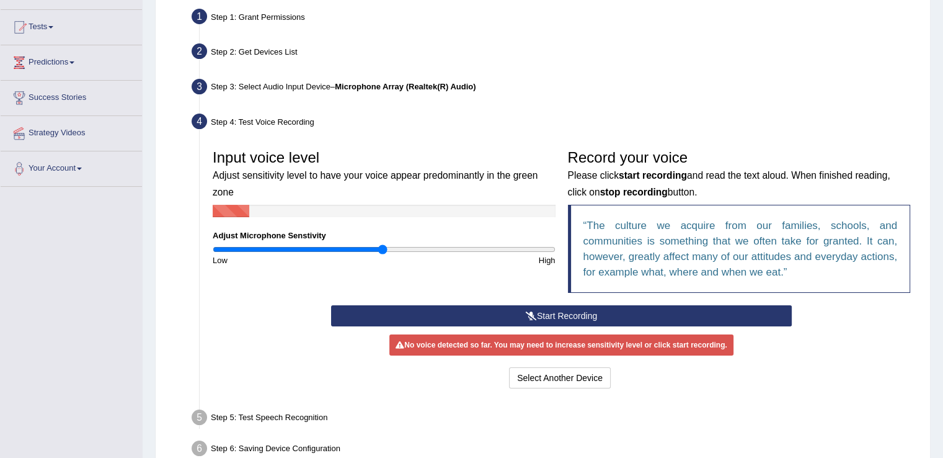
click at [540, 311] on button "Start Recording" at bounding box center [561, 315] width 461 height 21
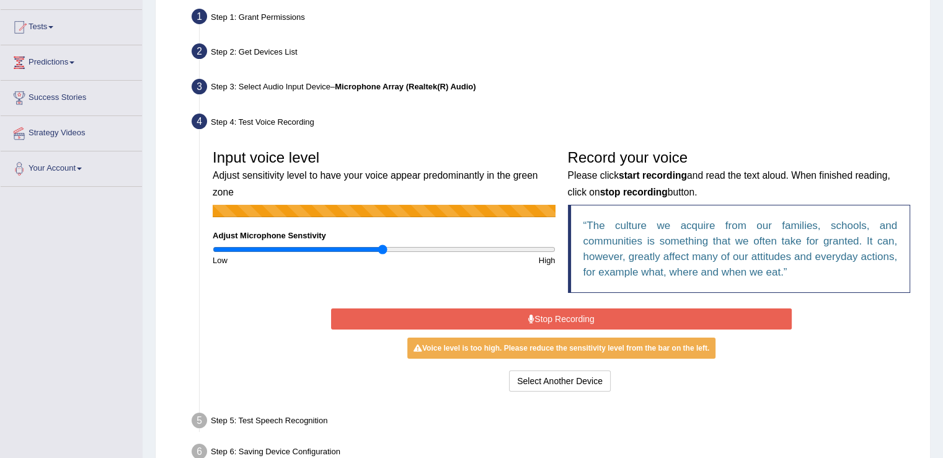
click at [540, 311] on button "Stop Recording" at bounding box center [561, 318] width 461 height 21
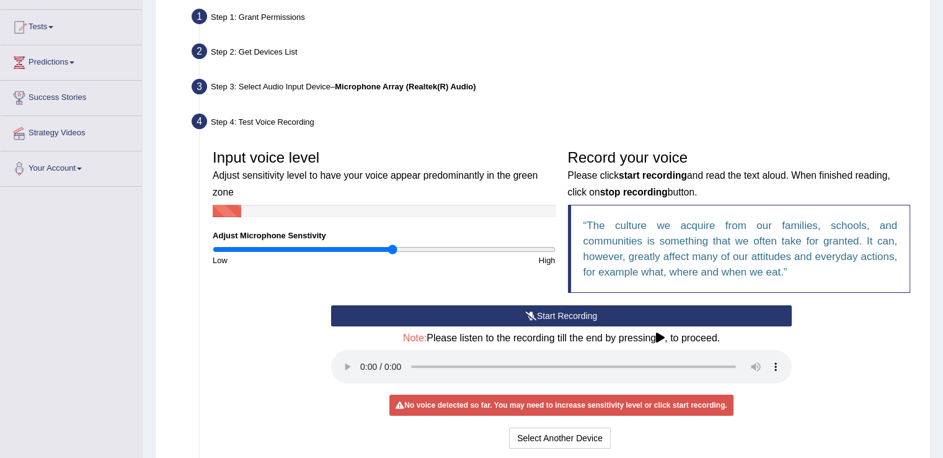
click at [391, 246] on input "range" at bounding box center [384, 249] width 343 height 10
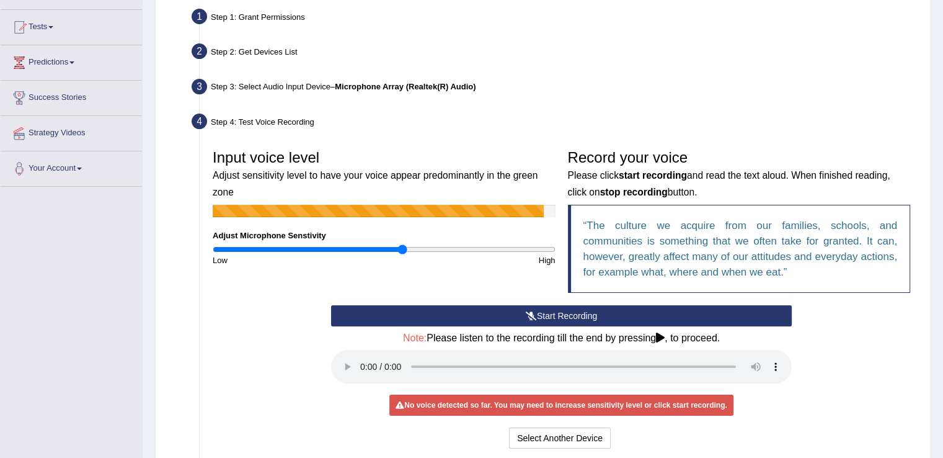
type input "1.12"
click at [402, 246] on input "range" at bounding box center [384, 249] width 343 height 10
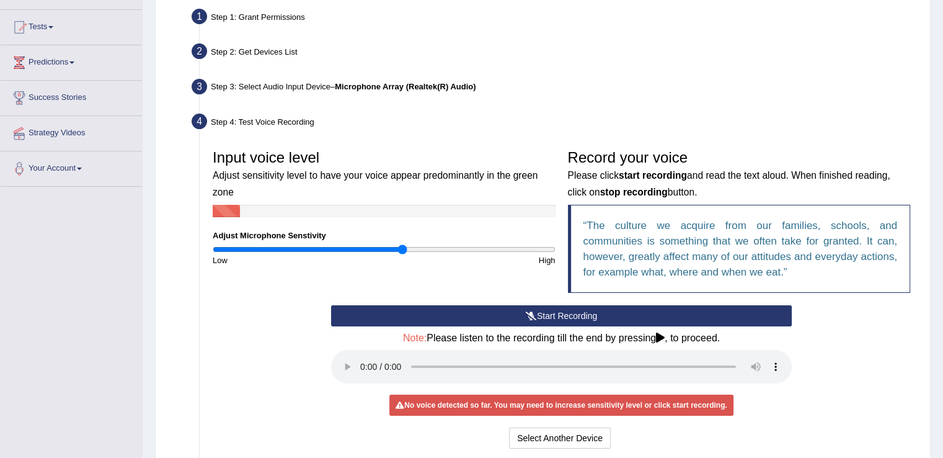
click at [531, 319] on button "Start Recording" at bounding box center [561, 315] width 461 height 21
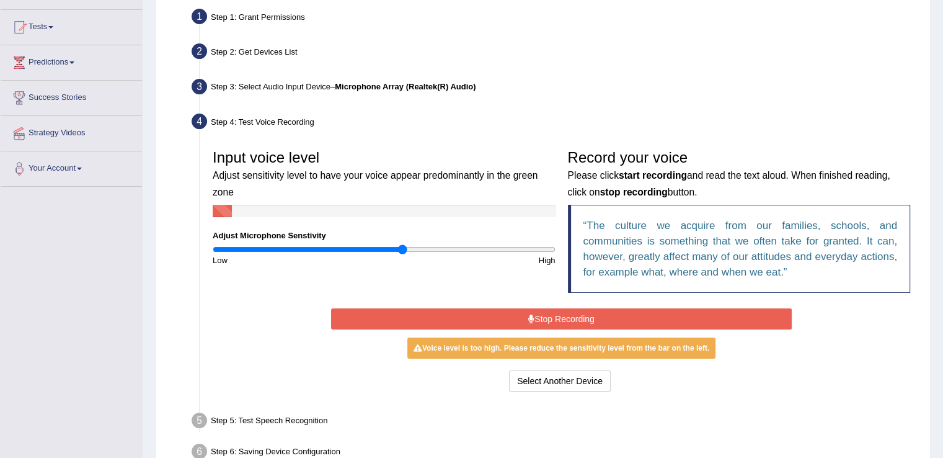
click at [531, 319] on icon at bounding box center [531, 318] width 6 height 9
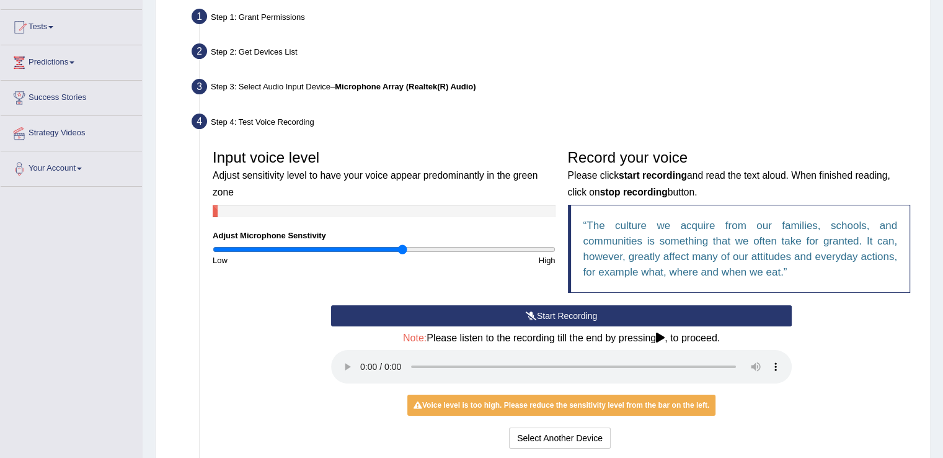
click at [508, 315] on button "Start Recording" at bounding box center [561, 315] width 461 height 21
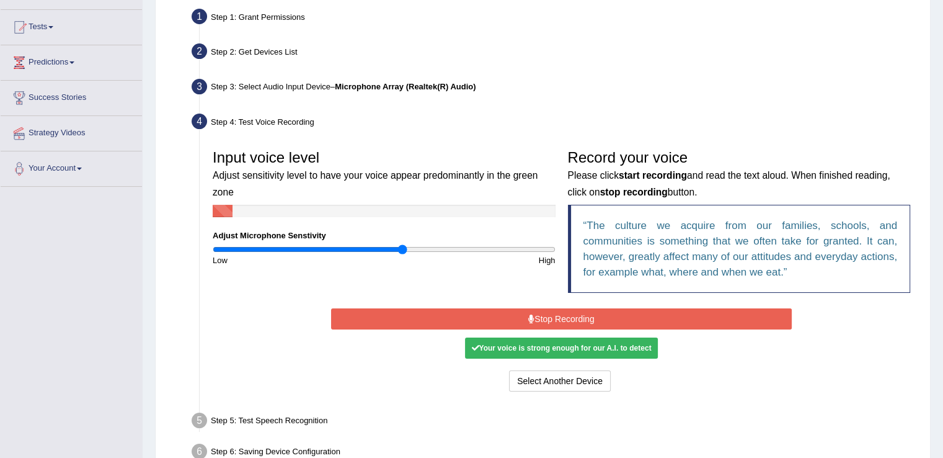
click at [508, 315] on button "Stop Recording" at bounding box center [561, 318] width 461 height 21
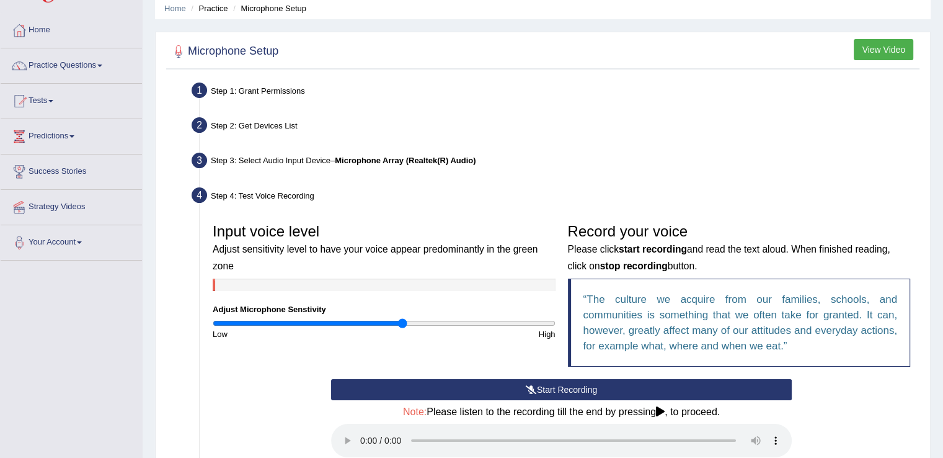
scroll to position [0, 0]
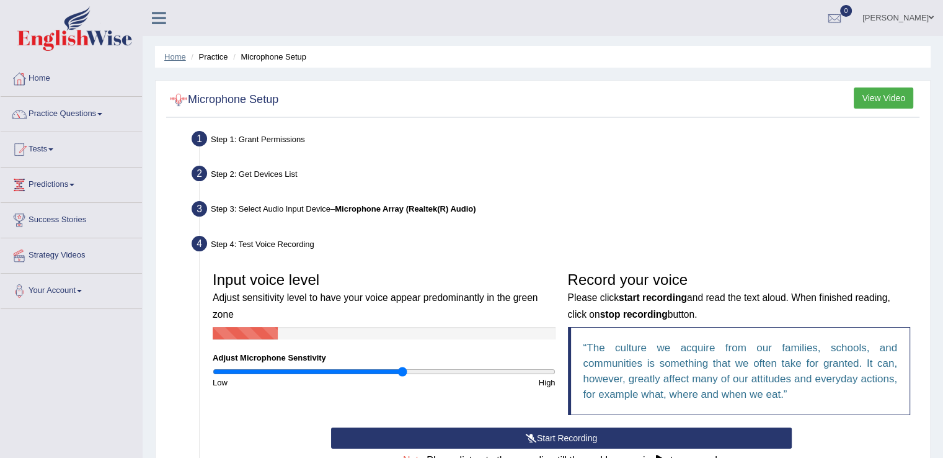
click at [179, 60] on link "Home" at bounding box center [175, 56] width 22 height 9
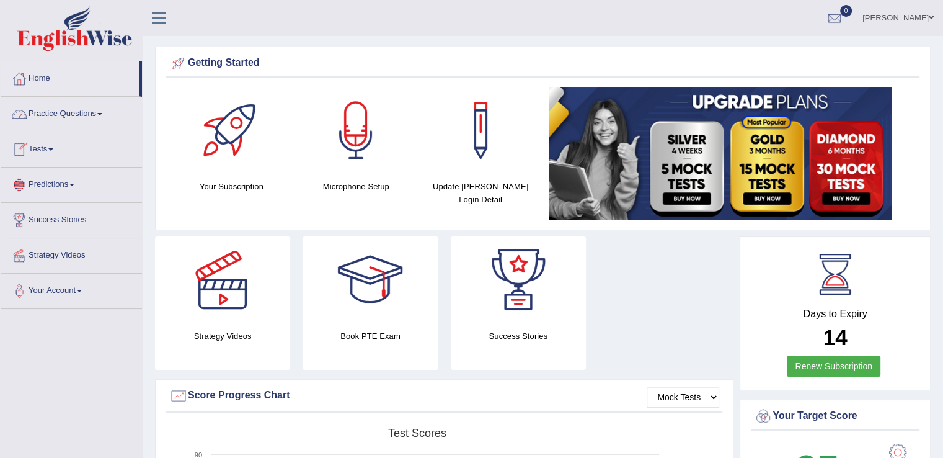
click at [70, 180] on link "Predictions" at bounding box center [71, 182] width 141 height 31
click at [56, 144] on link "Tests" at bounding box center [71, 147] width 141 height 31
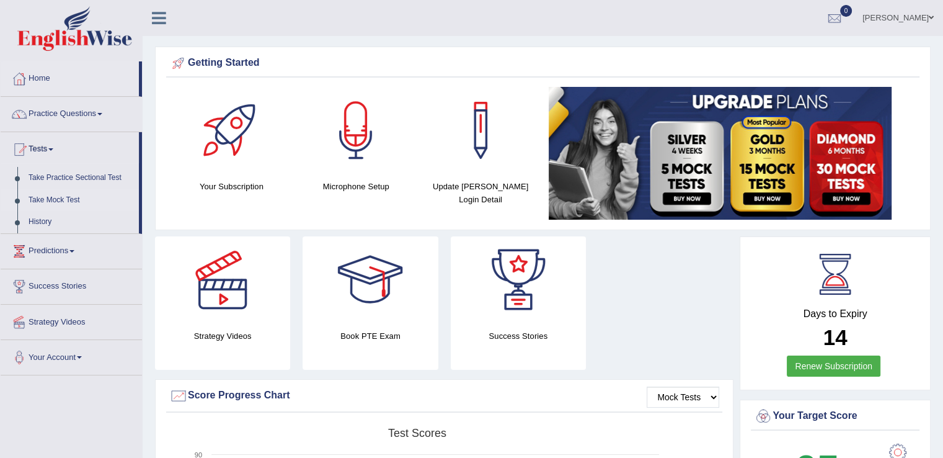
click at [62, 195] on link "Take Mock Test" at bounding box center [81, 200] width 116 height 22
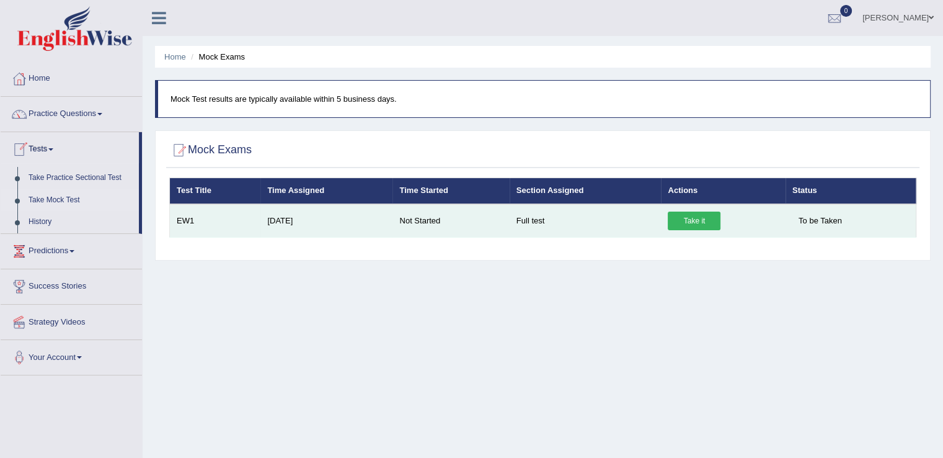
click at [701, 216] on link "Take it" at bounding box center [694, 220] width 53 height 19
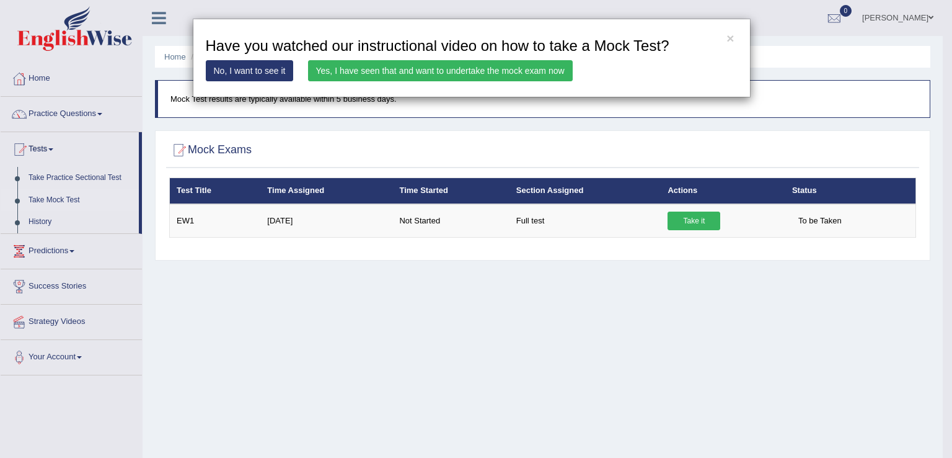
click at [461, 65] on link "Yes, I have seen that and want to undertake the mock exam now" at bounding box center [440, 70] width 265 height 21
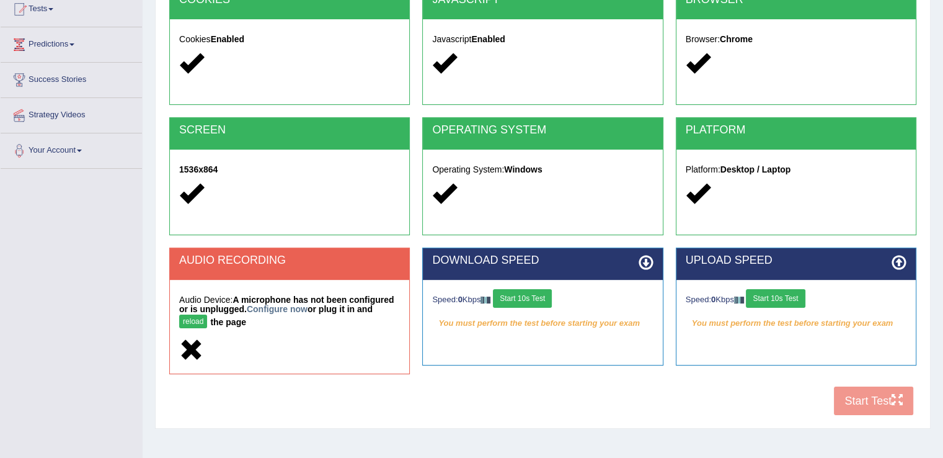
scroll to position [142, 0]
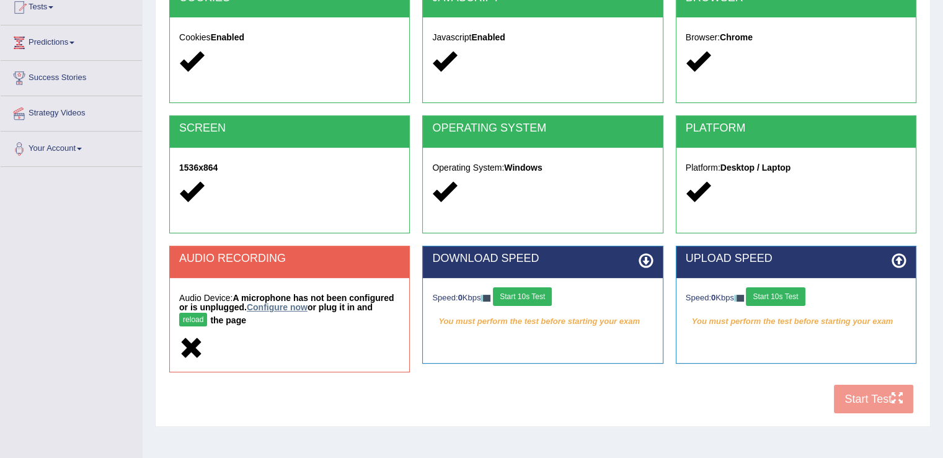
click at [280, 308] on link "Configure now" at bounding box center [277, 307] width 61 height 10
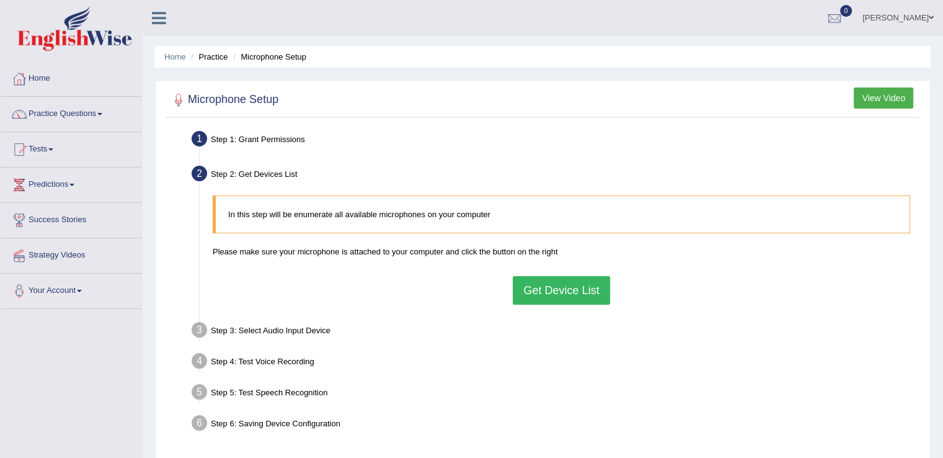
click at [552, 283] on button "Get Device List" at bounding box center [561, 290] width 97 height 29
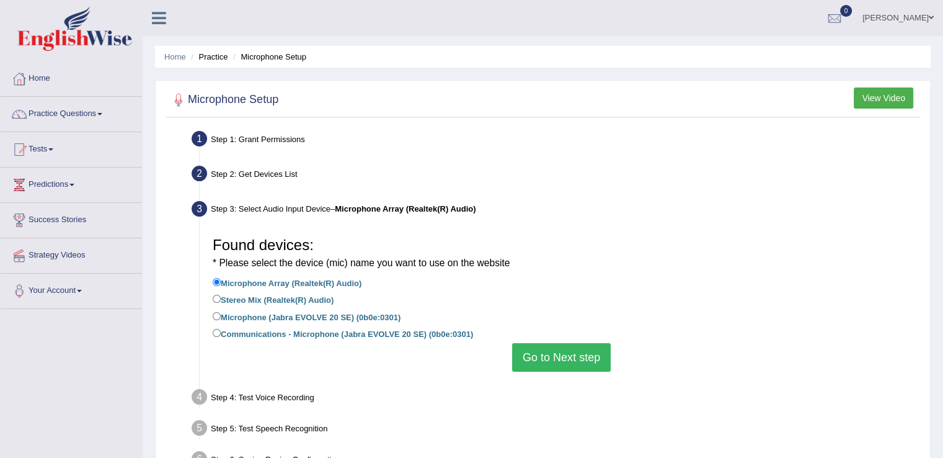
click at [248, 318] on label "Microphone (Jabra EVOLVE 20 SE) (0b0e:0301)" at bounding box center [307, 316] width 188 height 14
click at [221, 318] on input "Microphone (Jabra EVOLVE 20 SE) (0b0e:0301)" at bounding box center [217, 316] width 8 height 8
radio input "true"
click at [544, 347] on button "Go to Next step" at bounding box center [561, 357] width 99 height 29
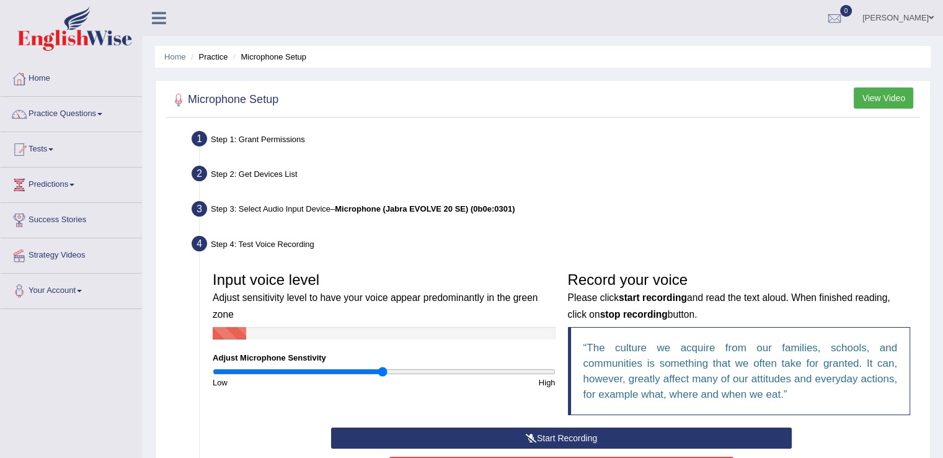
click at [555, 438] on button "Start Recording" at bounding box center [561, 437] width 461 height 21
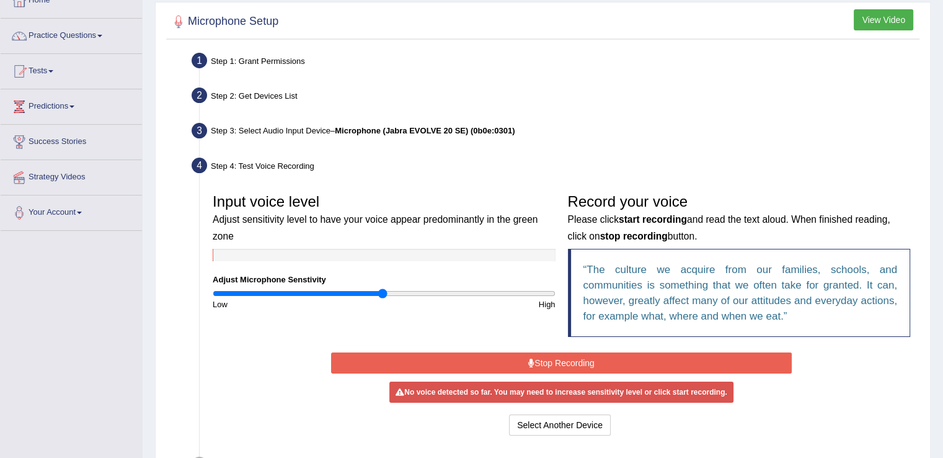
scroll to position [86, 0]
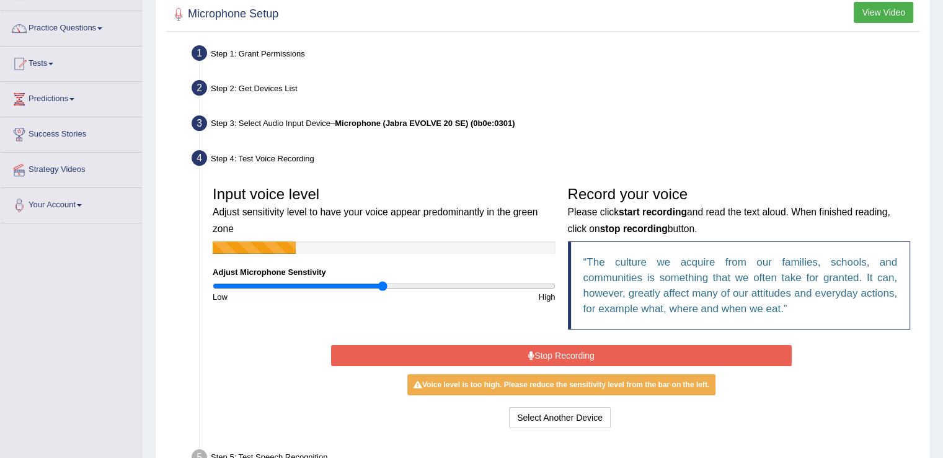
click at [596, 355] on button "Stop Recording" at bounding box center [561, 355] width 461 height 21
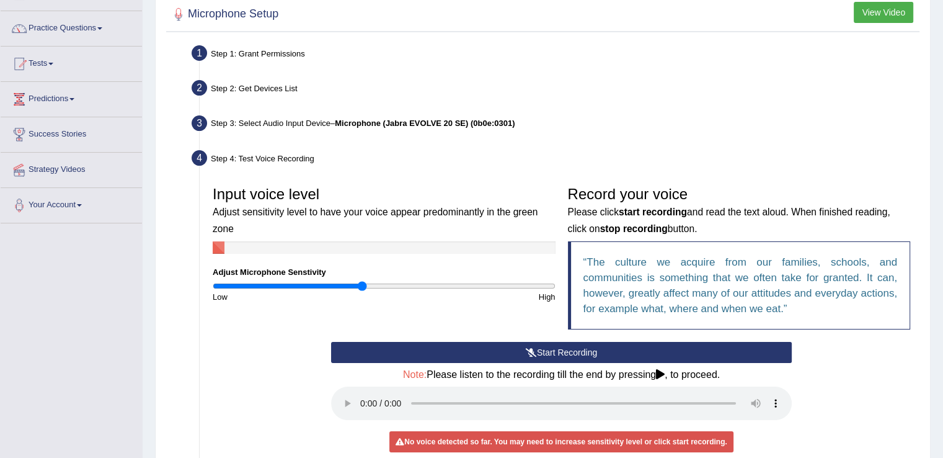
click at [362, 283] on input "range" at bounding box center [384, 286] width 343 height 10
type input "0.94"
click at [372, 286] on input "range" at bounding box center [384, 286] width 343 height 10
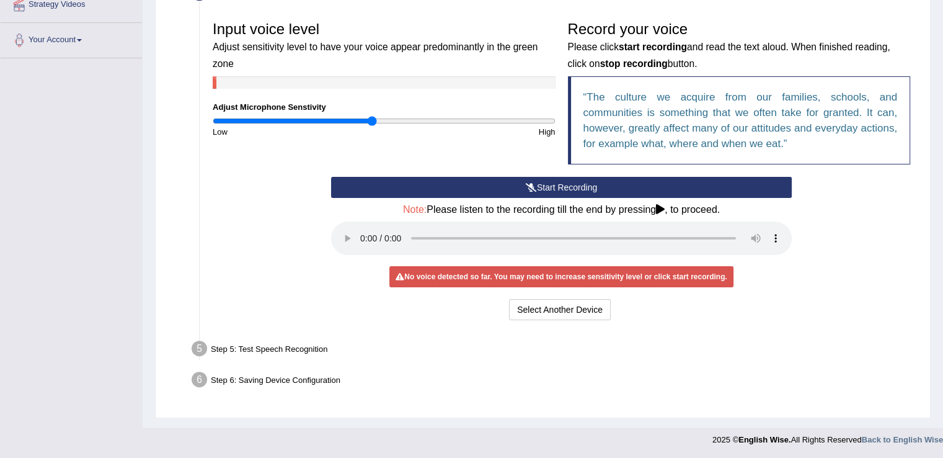
scroll to position [0, 0]
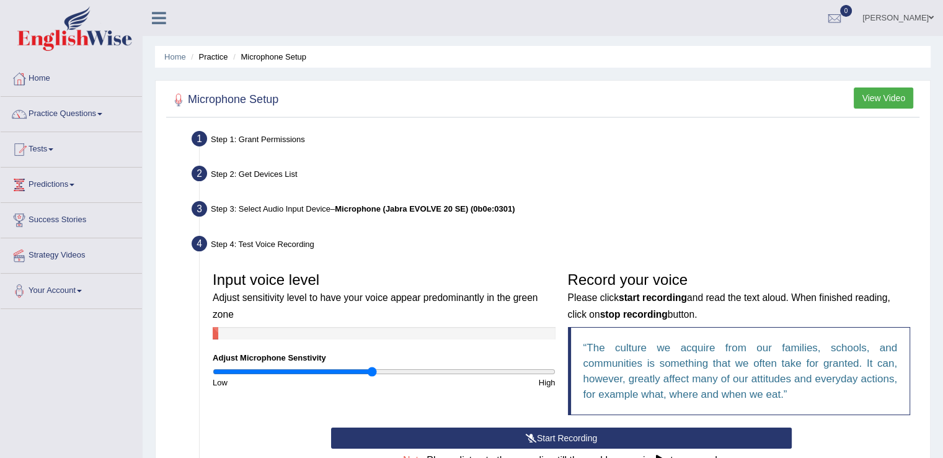
click at [870, 92] on button "View Video" at bounding box center [884, 97] width 60 height 21
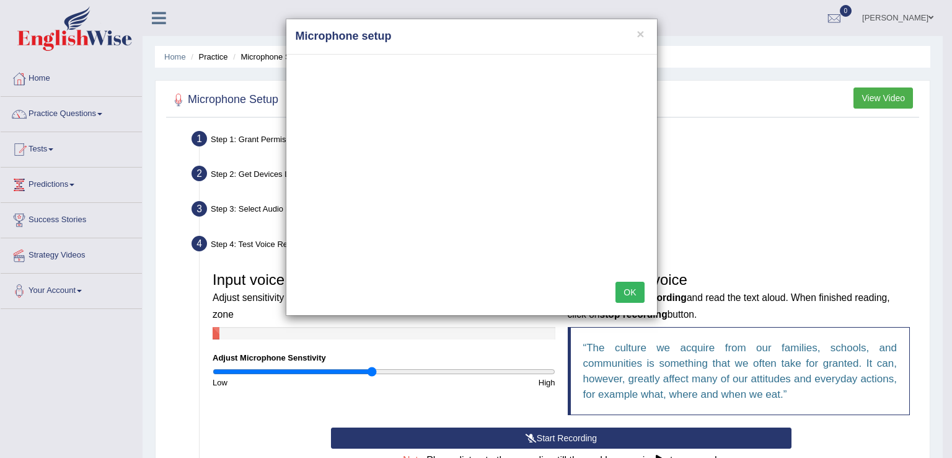
click at [632, 286] on button "OK" at bounding box center [630, 291] width 29 height 21
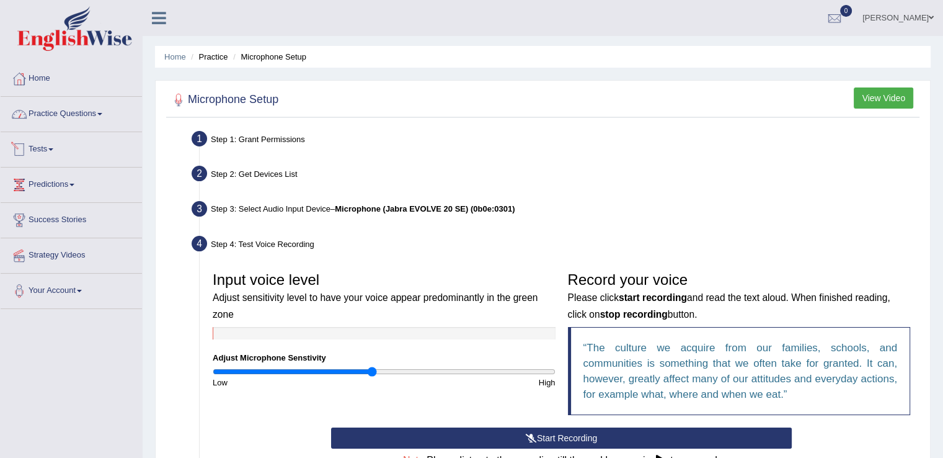
click at [45, 146] on link "Tests" at bounding box center [71, 147] width 141 height 31
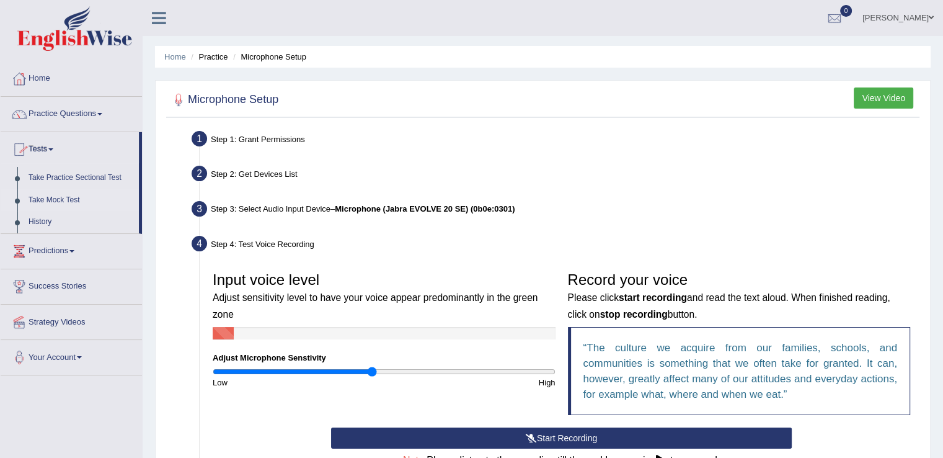
click at [67, 202] on link "Take Mock Test" at bounding box center [81, 200] width 116 height 22
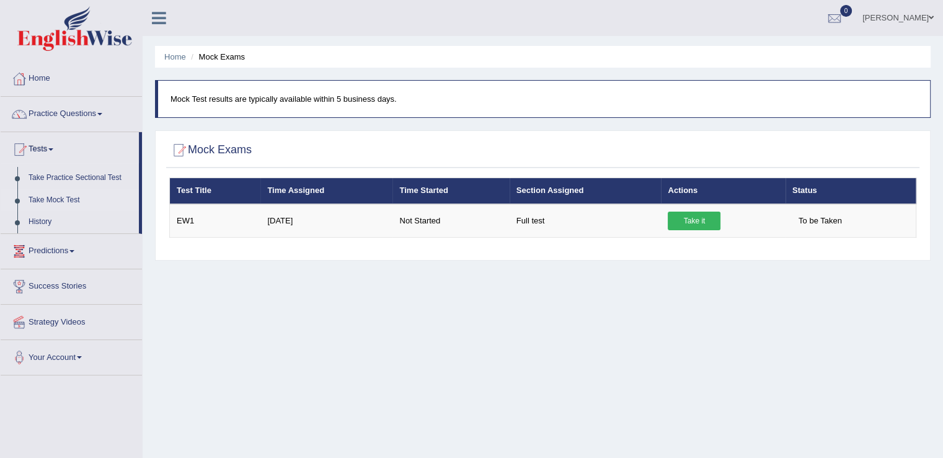
click at [680, 216] on link "Take it" at bounding box center [694, 220] width 53 height 19
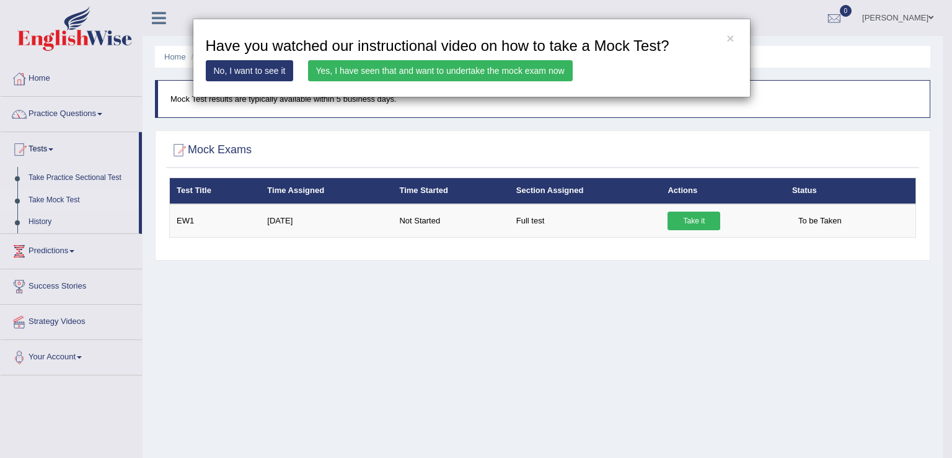
click at [420, 75] on link "Yes, I have seen that and want to undertake the mock exam now" at bounding box center [440, 70] width 265 height 21
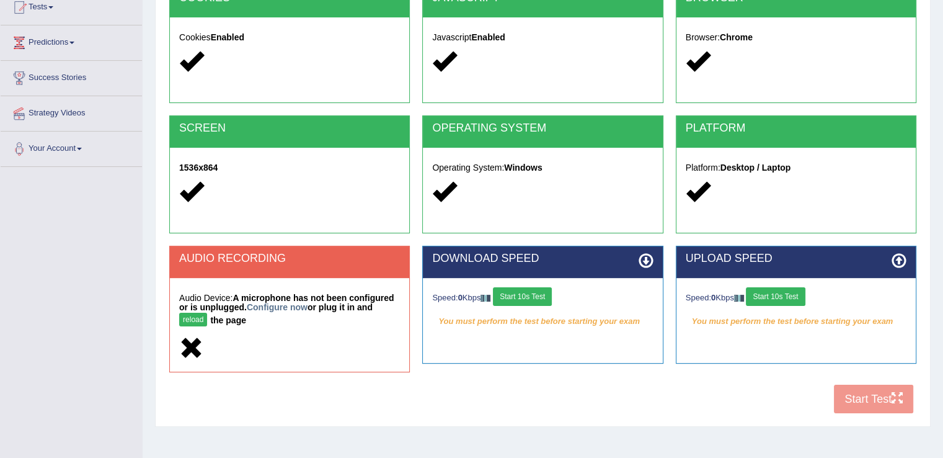
scroll to position [153, 0]
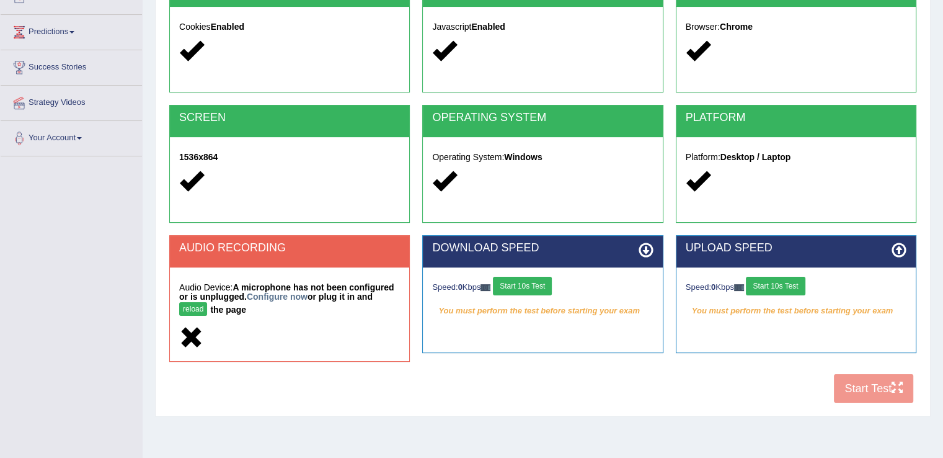
click at [531, 285] on button "Start 10s Test" at bounding box center [522, 285] width 59 height 19
click at [774, 283] on button "Start 10s Test" at bounding box center [775, 285] width 59 height 19
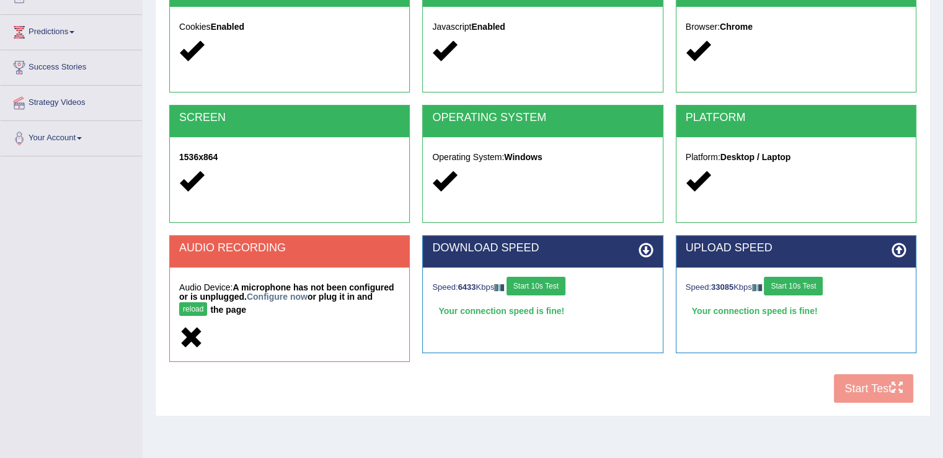
click at [875, 387] on div "COOKIES Cookies Enabled JAVASCRIPT Javascript Enabled BROWSER Browser: Chrome S…" at bounding box center [542, 192] width 753 height 435
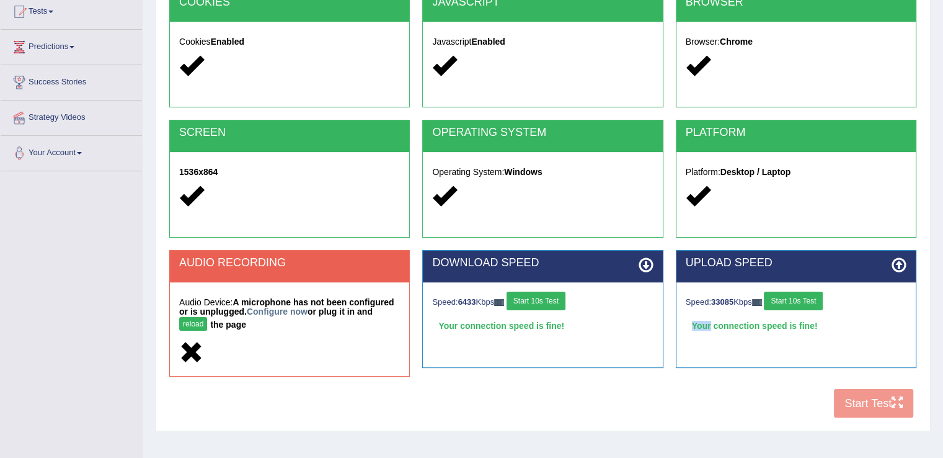
scroll to position [138, 0]
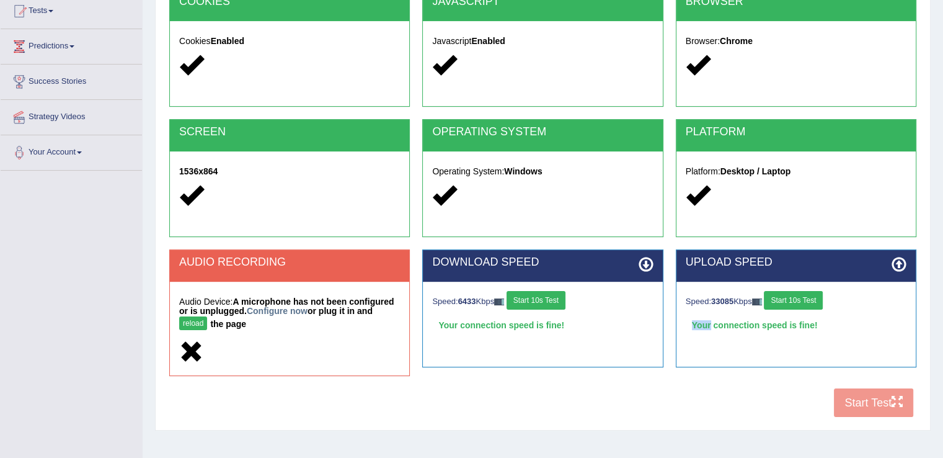
click at [188, 321] on button "reload" at bounding box center [193, 323] width 28 height 14
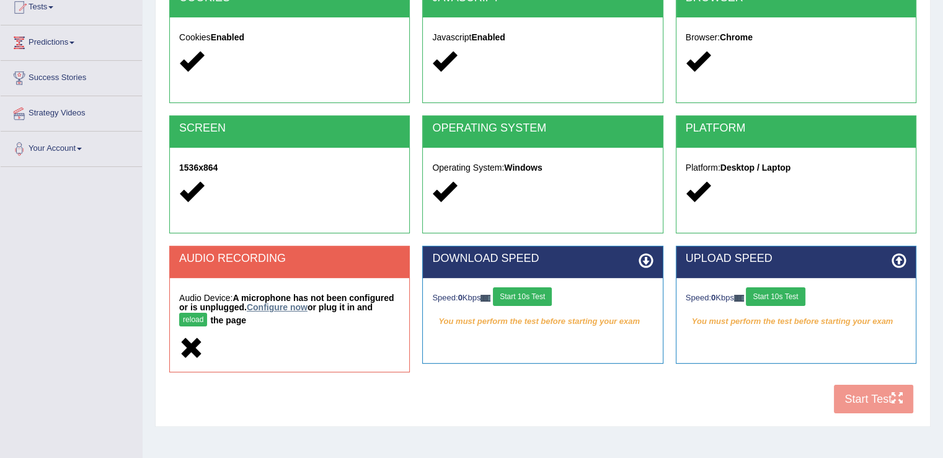
click at [300, 304] on link "Configure now" at bounding box center [277, 307] width 61 height 10
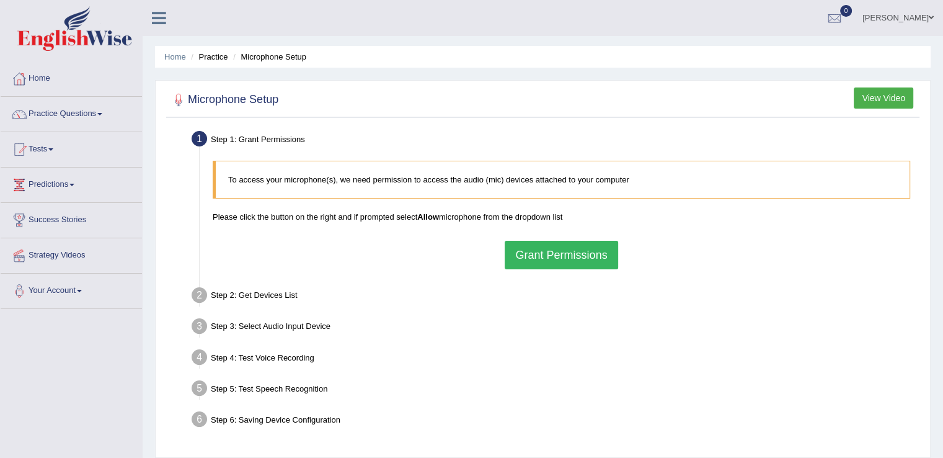
click at [563, 255] on button "Grant Permissions" at bounding box center [561, 255] width 113 height 29
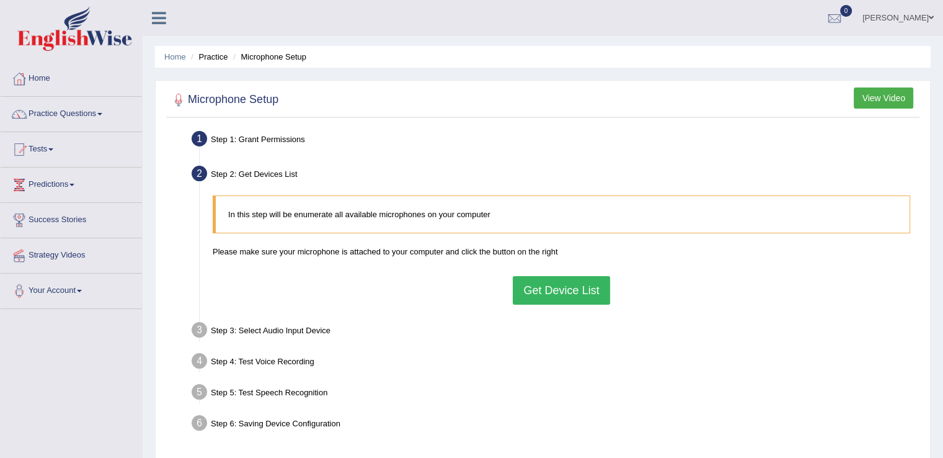
click at [559, 288] on button "Get Device List" at bounding box center [561, 290] width 97 height 29
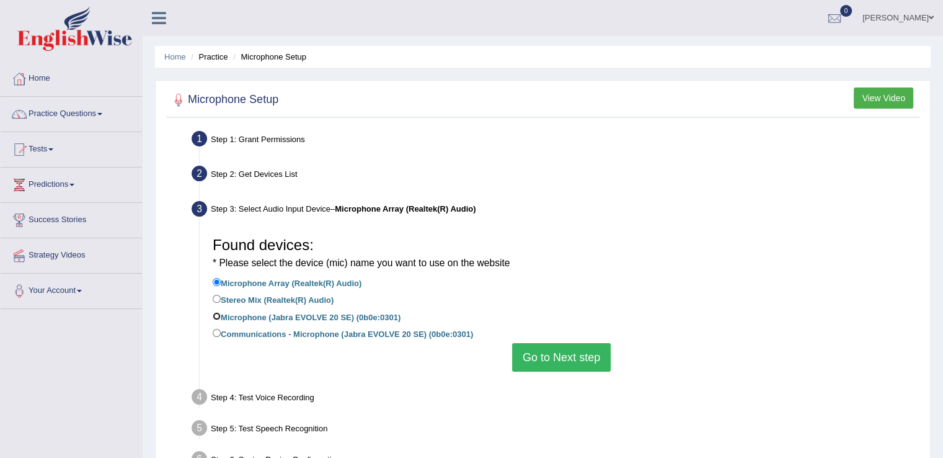
click at [215, 316] on input "Microphone (Jabra EVOLVE 20 SE) (0b0e:0301)" at bounding box center [217, 316] width 8 height 8
radio input "true"
click at [546, 348] on button "Go to Next step" at bounding box center [561, 357] width 99 height 29
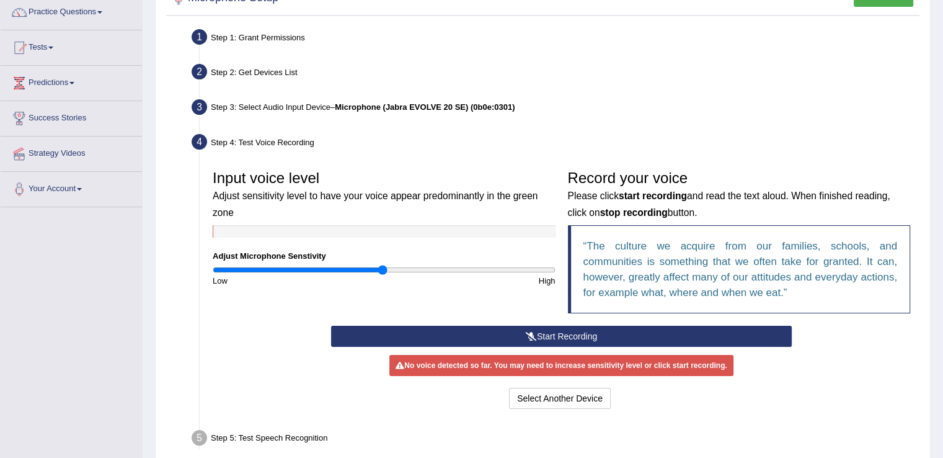
scroll to position [105, 0]
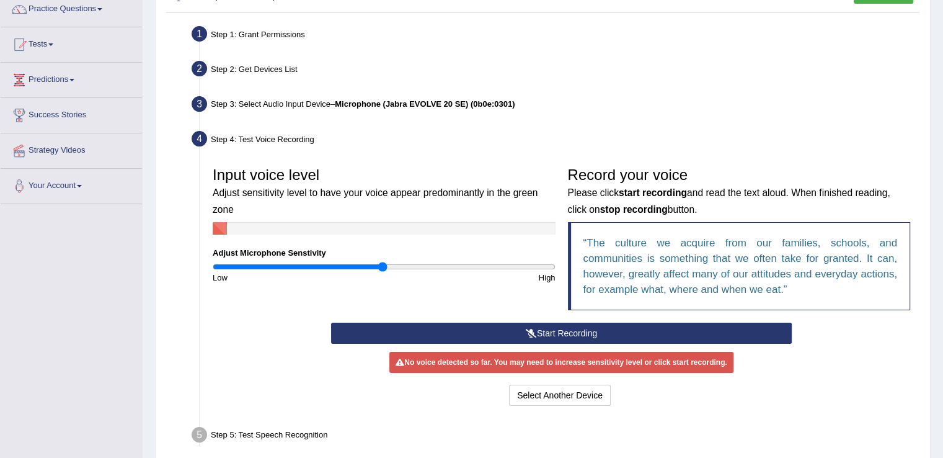
click at [550, 332] on button "Start Recording" at bounding box center [561, 332] width 461 height 21
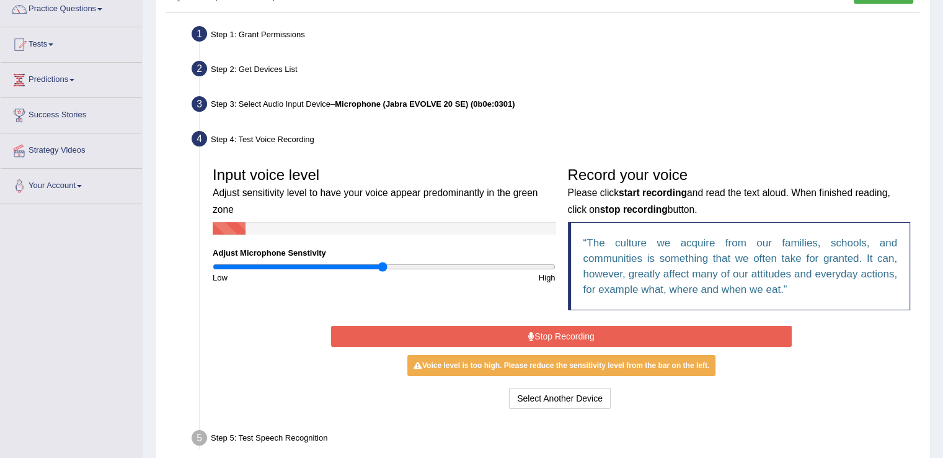
click at [560, 338] on button "Stop Recording" at bounding box center [561, 335] width 461 height 21
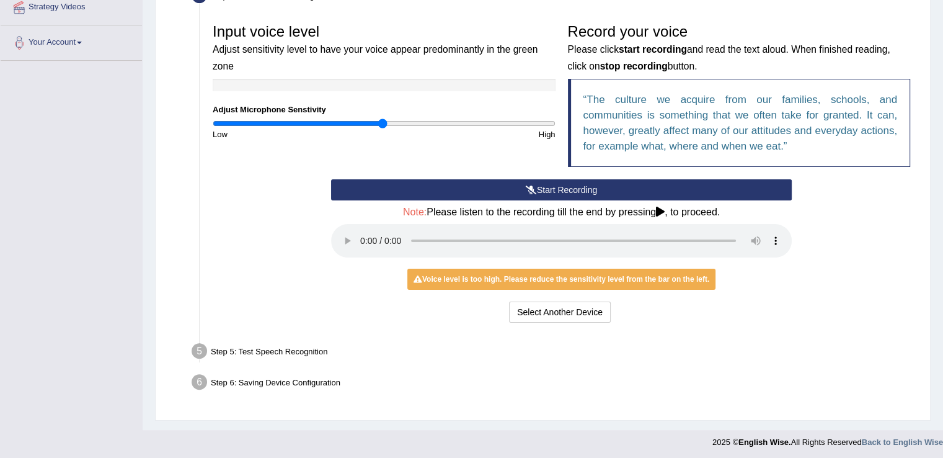
scroll to position [250, 0]
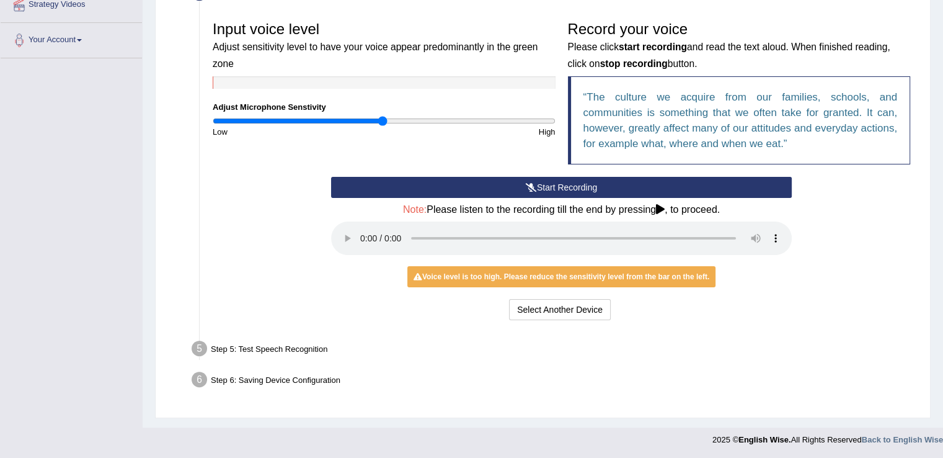
click at [778, 263] on div "Start Recording Stop Recording Note: Please listen to the recording till the en…" at bounding box center [561, 250] width 473 height 146
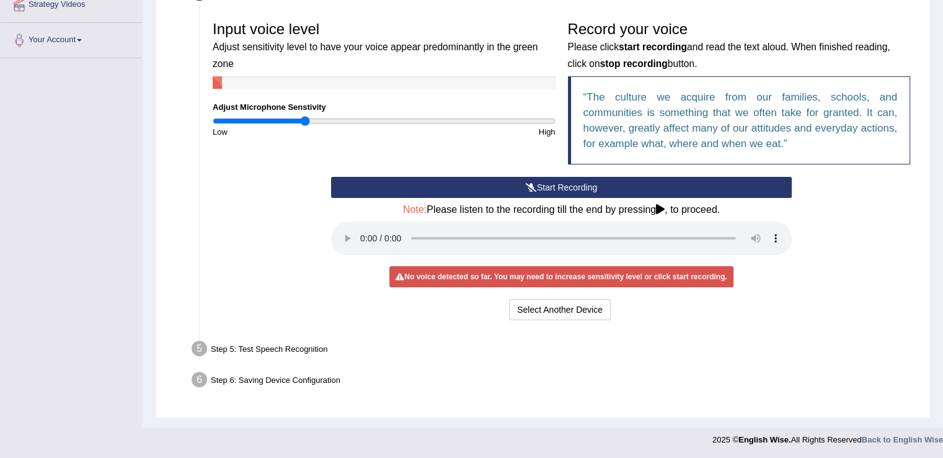
type input "0.54"
click at [304, 117] on input "range" at bounding box center [384, 121] width 343 height 10
click at [289, 344] on div "Step 5: Test Speech Recognition" at bounding box center [555, 350] width 738 height 27
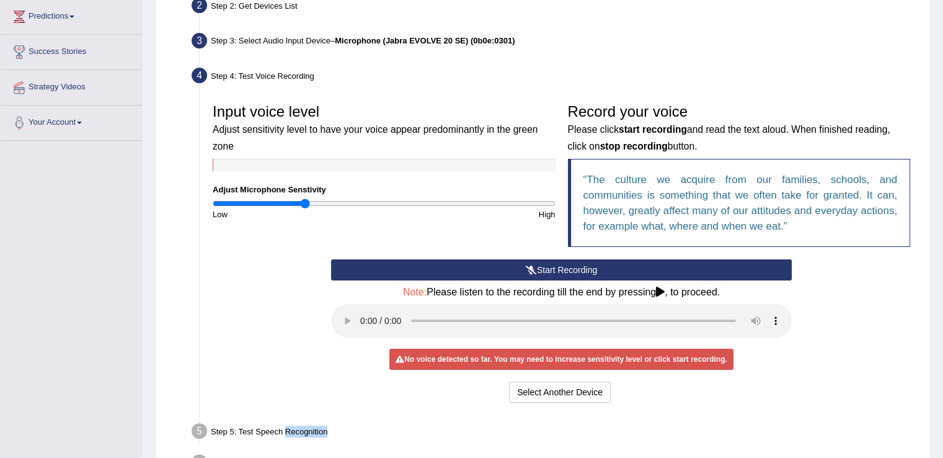
scroll to position [170, 0]
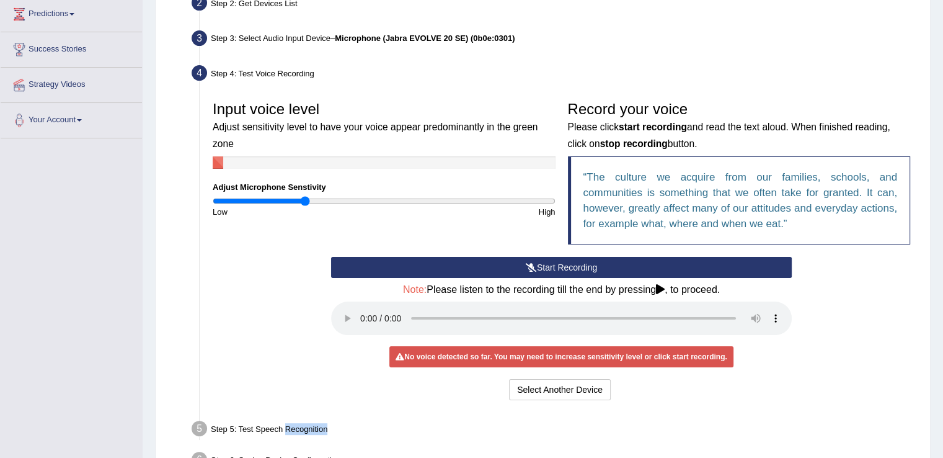
click at [546, 261] on button "Start Recording" at bounding box center [561, 267] width 461 height 21
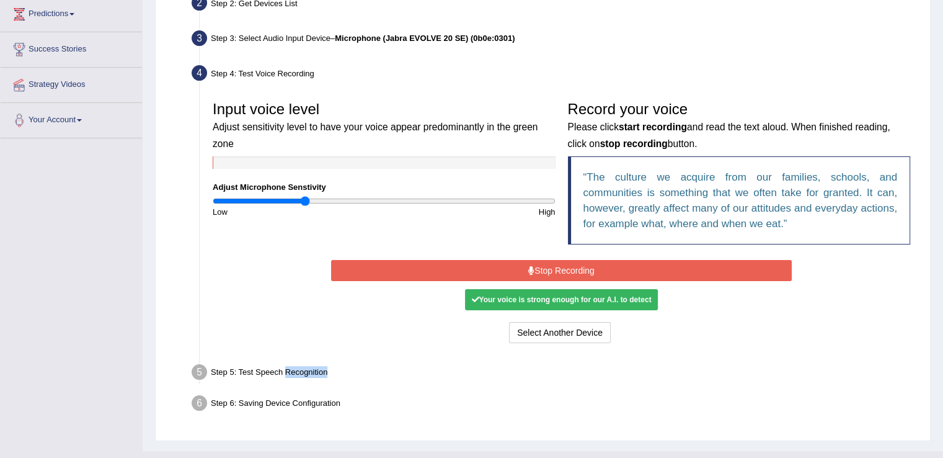
click at [555, 261] on button "Stop Recording" at bounding box center [561, 270] width 461 height 21
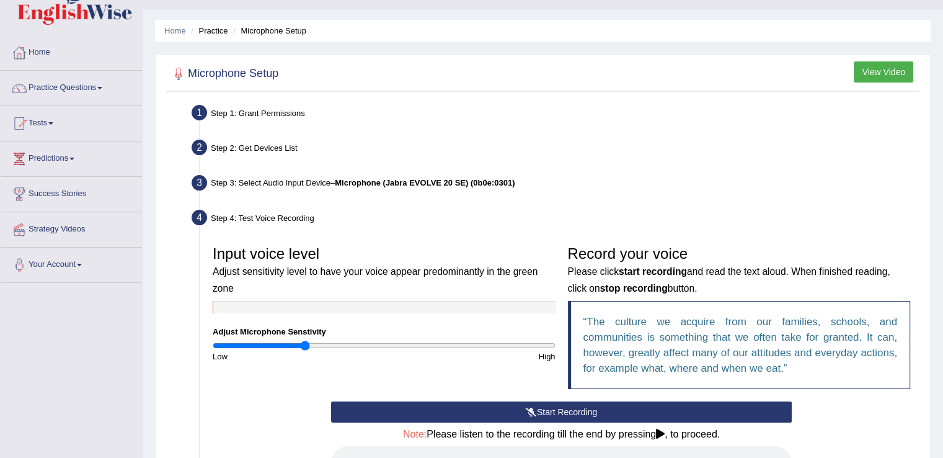
scroll to position [0, 0]
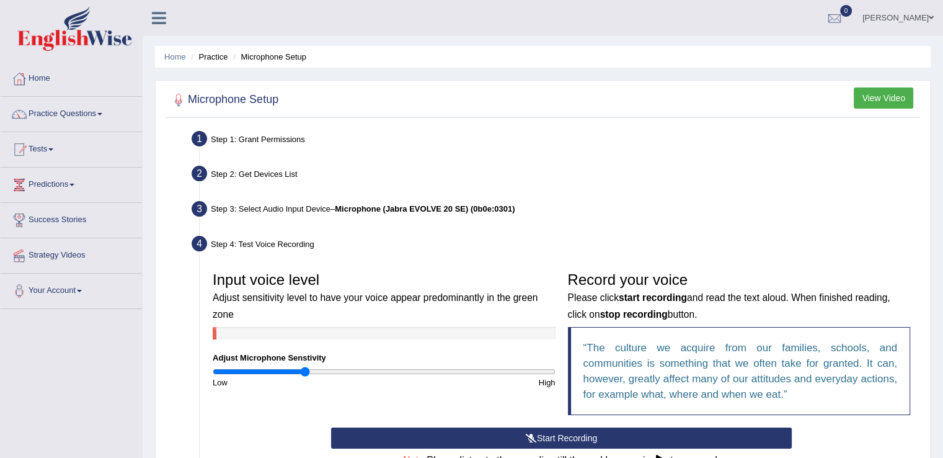
click at [47, 150] on link "Tests" at bounding box center [71, 147] width 141 height 31
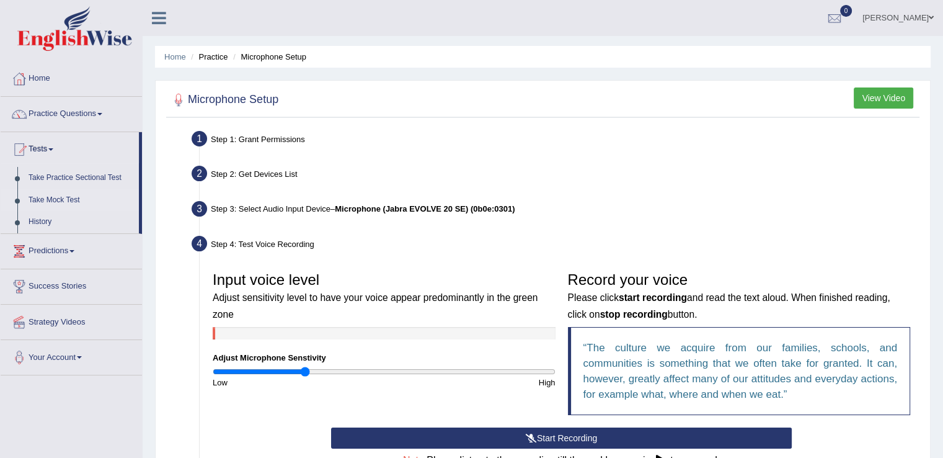
click at [66, 199] on link "Take Mock Test" at bounding box center [81, 200] width 116 height 22
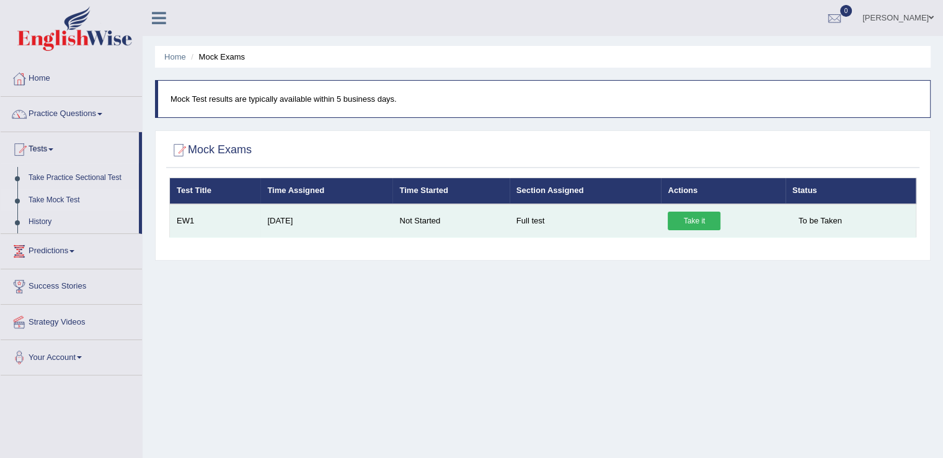
click at [692, 213] on link "Take it" at bounding box center [694, 220] width 53 height 19
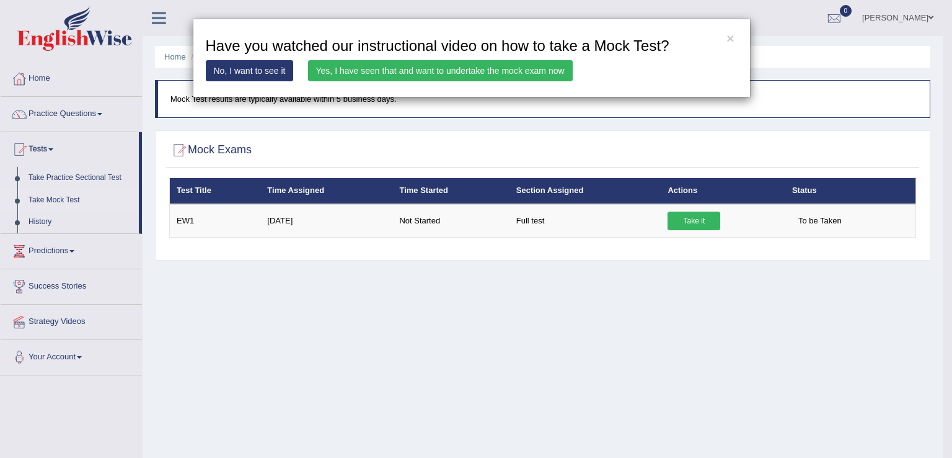
click at [435, 66] on link "Yes, I have seen that and want to undertake the mock exam now" at bounding box center [440, 70] width 265 height 21
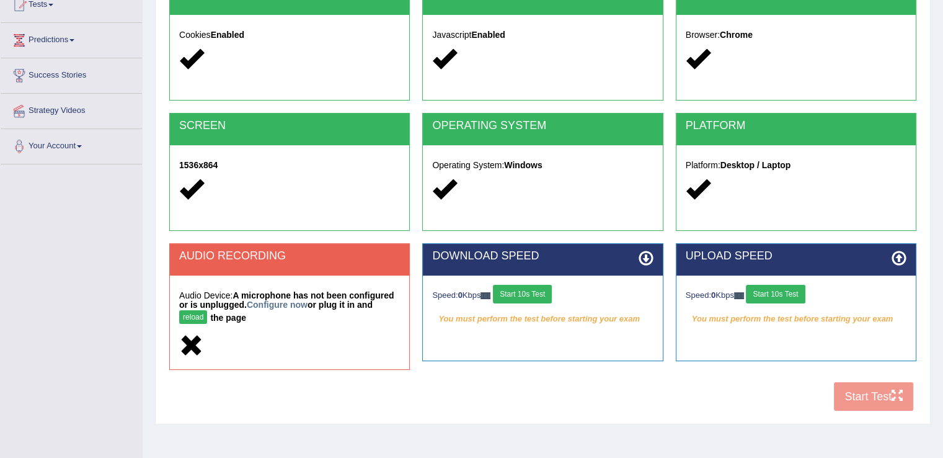
scroll to position [193, 0]
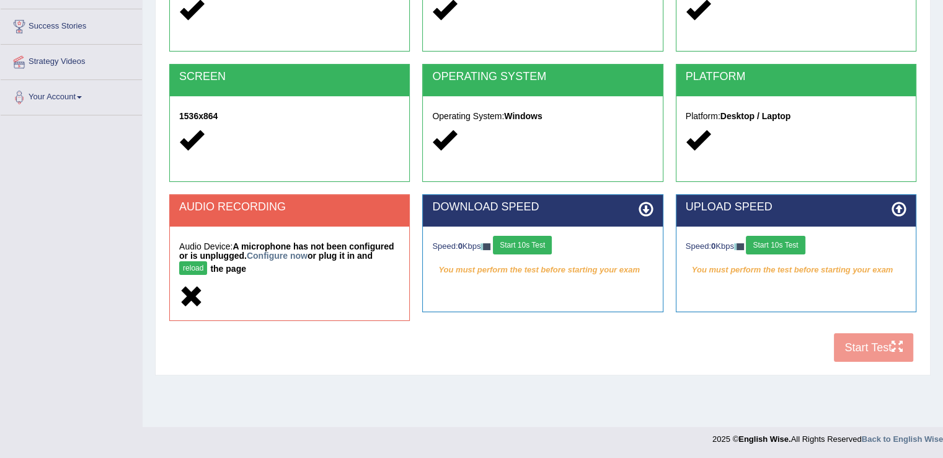
click at [868, 339] on div "COOKIES Cookies Enabled JAVASCRIPT Javascript Enabled BROWSER Browser: Chrome S…" at bounding box center [542, 151] width 753 height 435
click at [267, 254] on link "Configure now" at bounding box center [277, 255] width 61 height 10
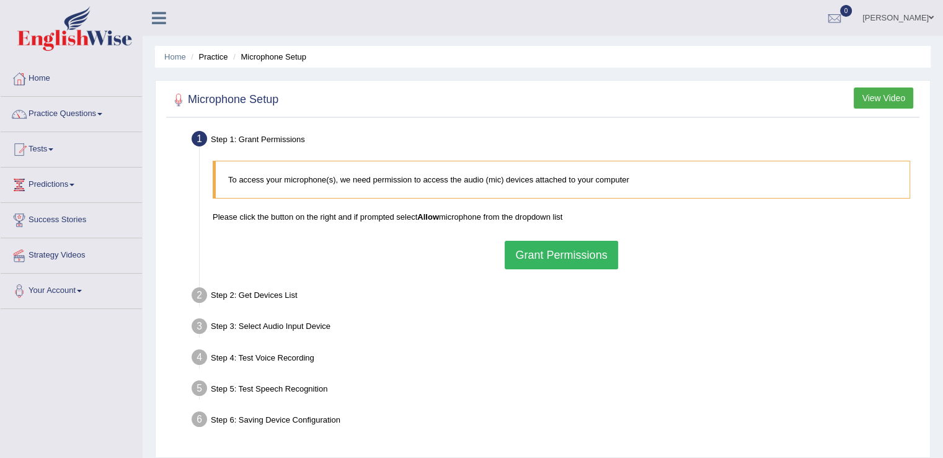
click at [568, 246] on button "Grant Permissions" at bounding box center [561, 255] width 113 height 29
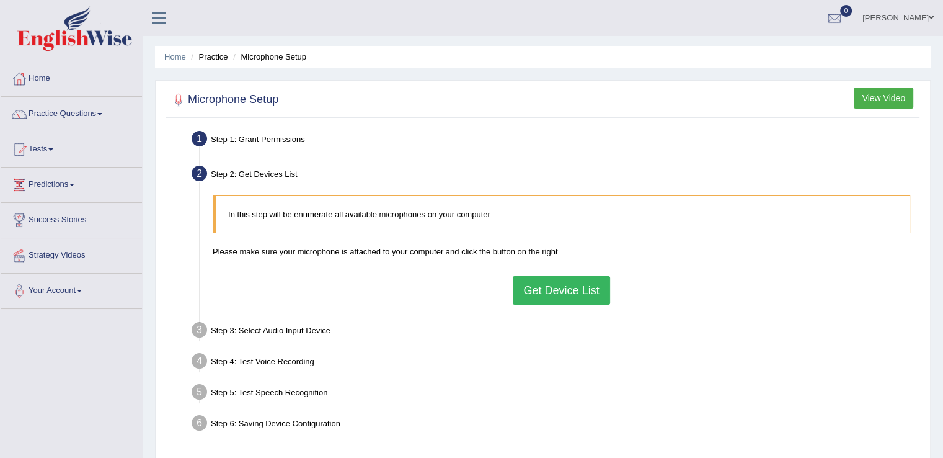
click at [565, 285] on button "Get Device List" at bounding box center [561, 290] width 97 height 29
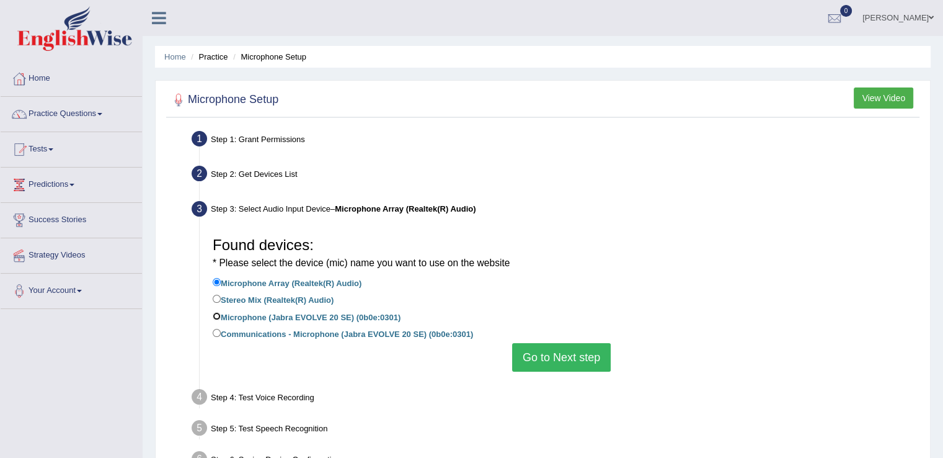
click at [216, 316] on input "Microphone (Jabra EVOLVE 20 SE) (0b0e:0301)" at bounding box center [217, 316] width 8 height 8
radio input "true"
click at [545, 355] on button "Go to Next step" at bounding box center [561, 357] width 99 height 29
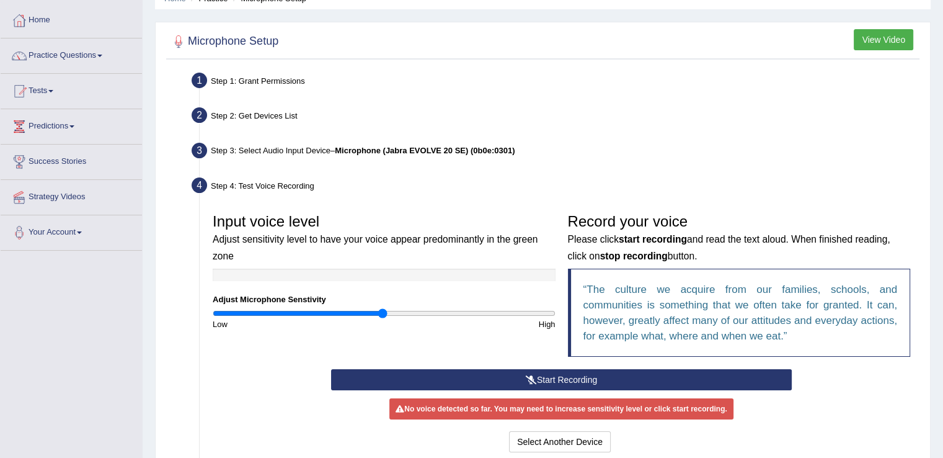
scroll to position [86, 0]
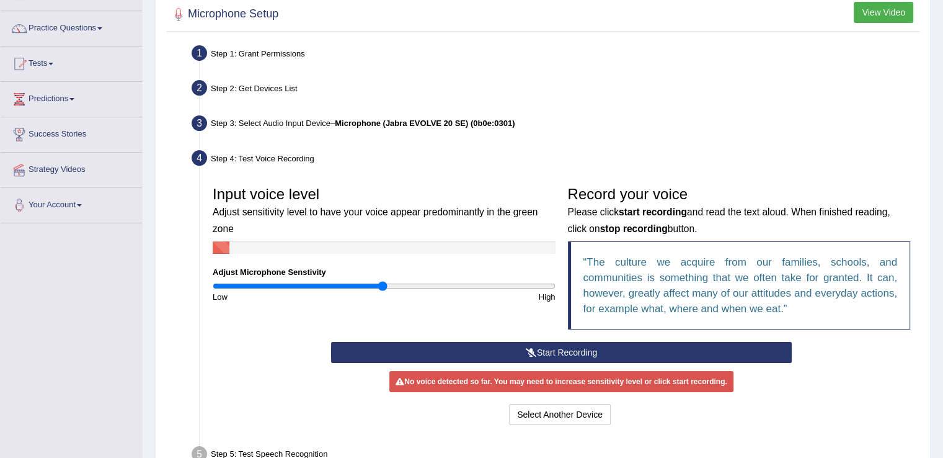
click at [569, 342] on button "Start Recording" at bounding box center [561, 352] width 461 height 21
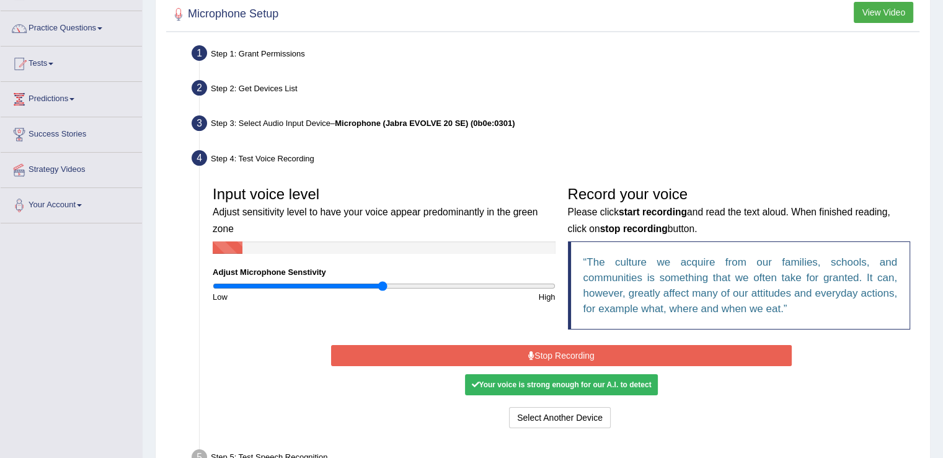
click at [569, 353] on button "Stop Recording" at bounding box center [561, 355] width 461 height 21
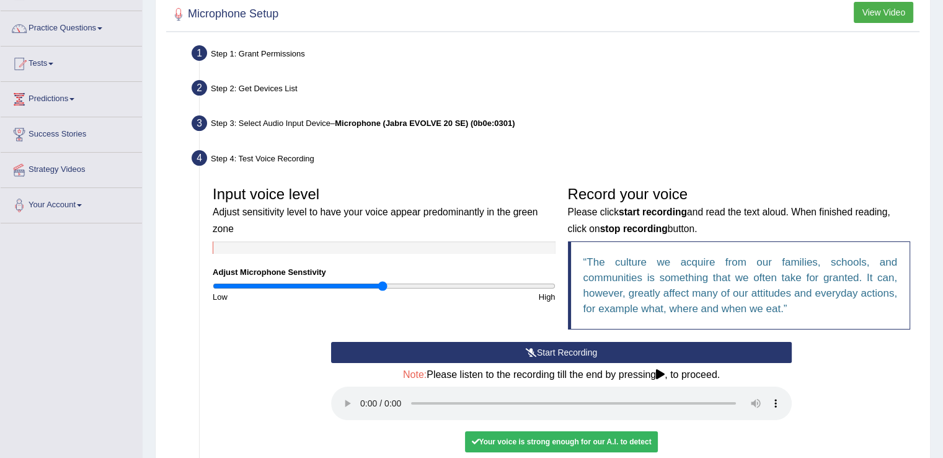
click at [445, 250] on div at bounding box center [384, 247] width 343 height 12
click at [424, 244] on div at bounding box center [384, 247] width 343 height 12
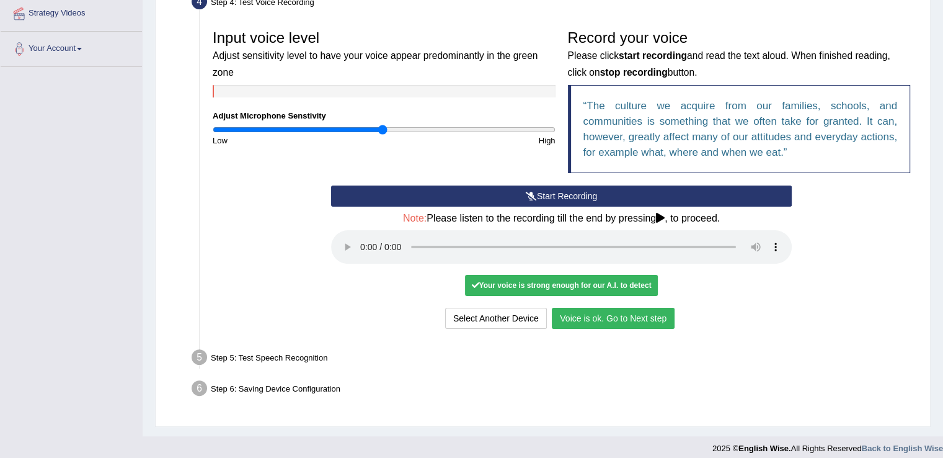
scroll to position [248, 0]
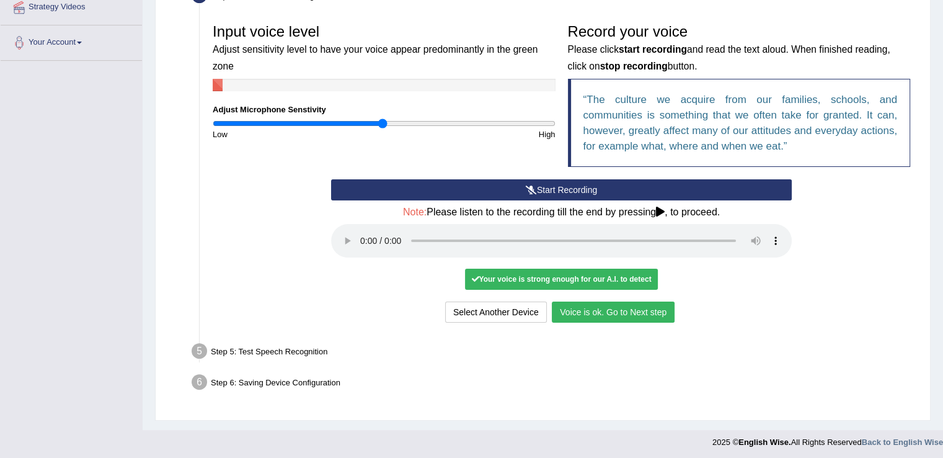
click at [605, 306] on button "Voice is ok. Go to Next step" at bounding box center [613, 311] width 123 height 21
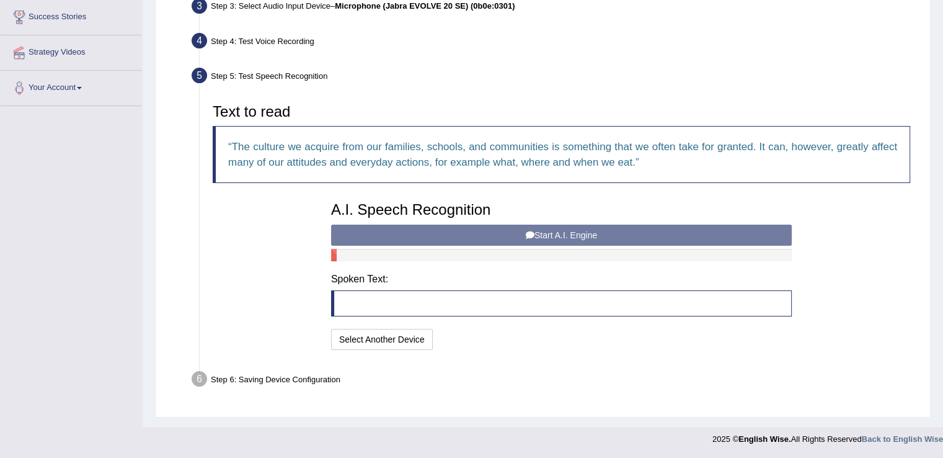
scroll to position [201, 0]
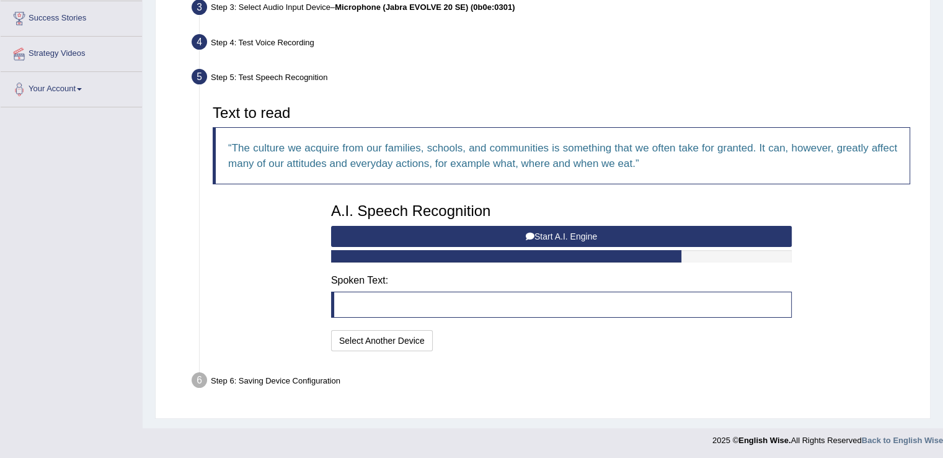
click at [568, 237] on button "Start A.I. Engine" at bounding box center [561, 236] width 461 height 21
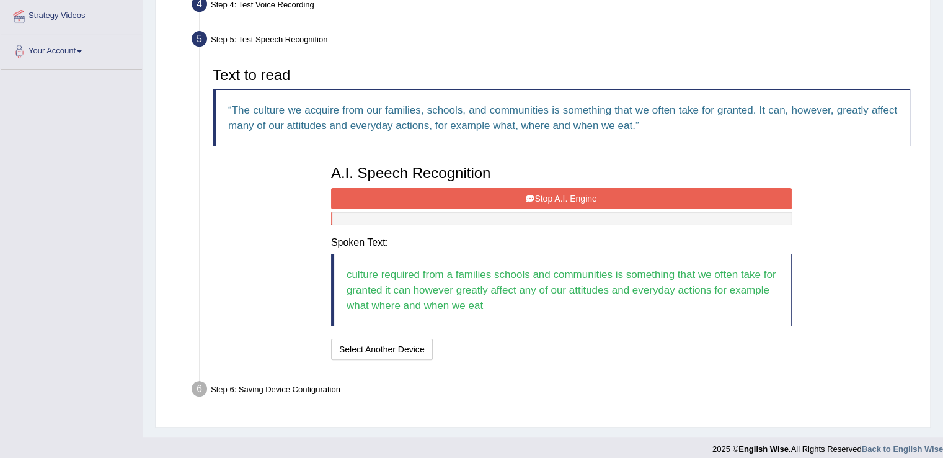
scroll to position [248, 0]
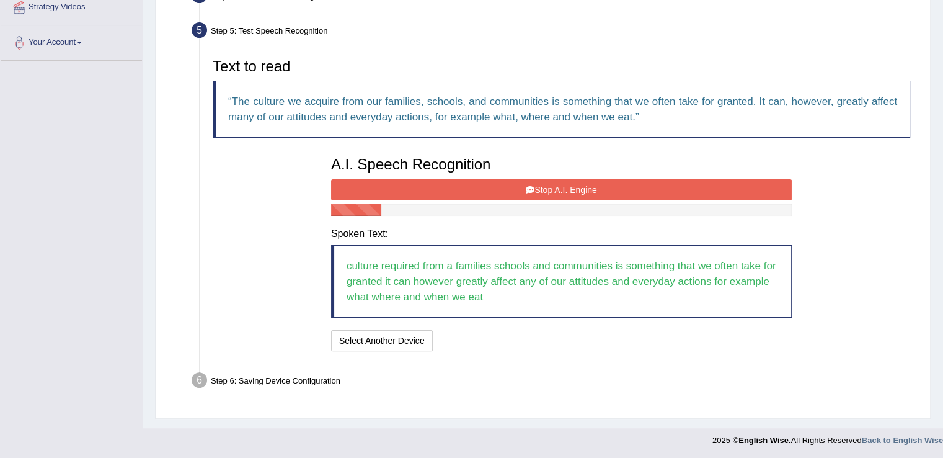
click at [611, 192] on button "Stop A.I. Engine" at bounding box center [561, 189] width 461 height 21
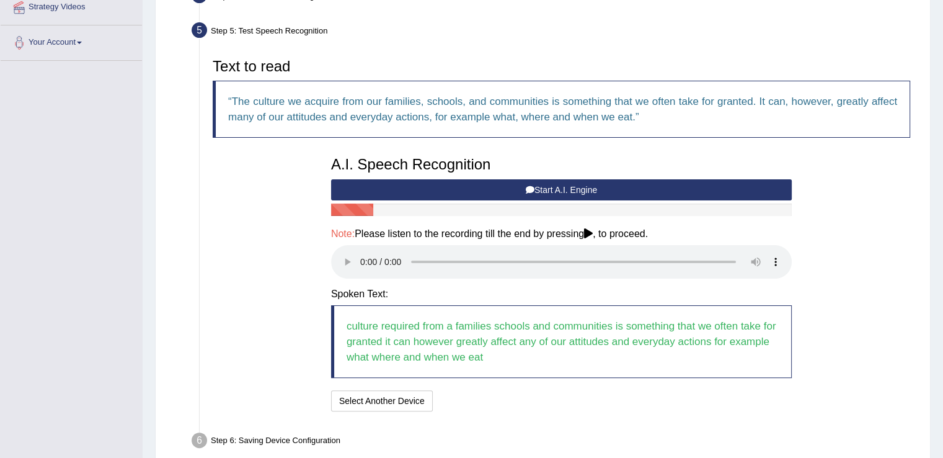
scroll to position [308, 0]
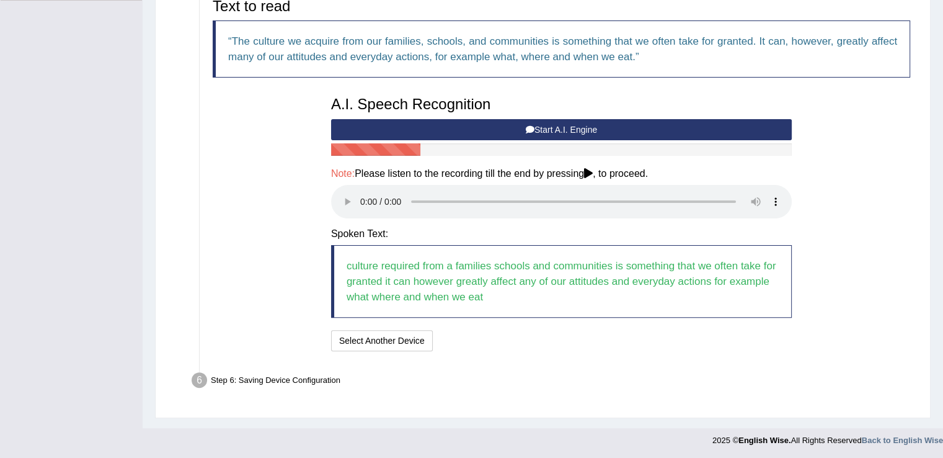
click at [552, 130] on button "Start A.I. Engine" at bounding box center [561, 129] width 461 height 21
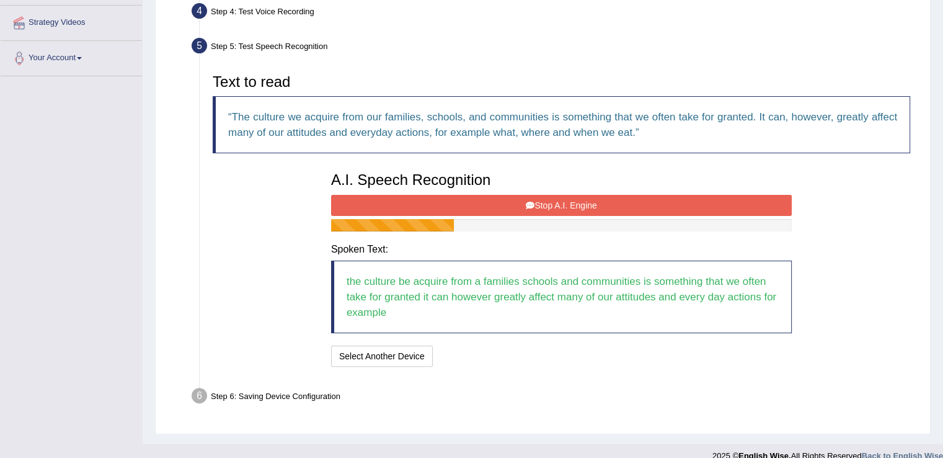
scroll to position [248, 0]
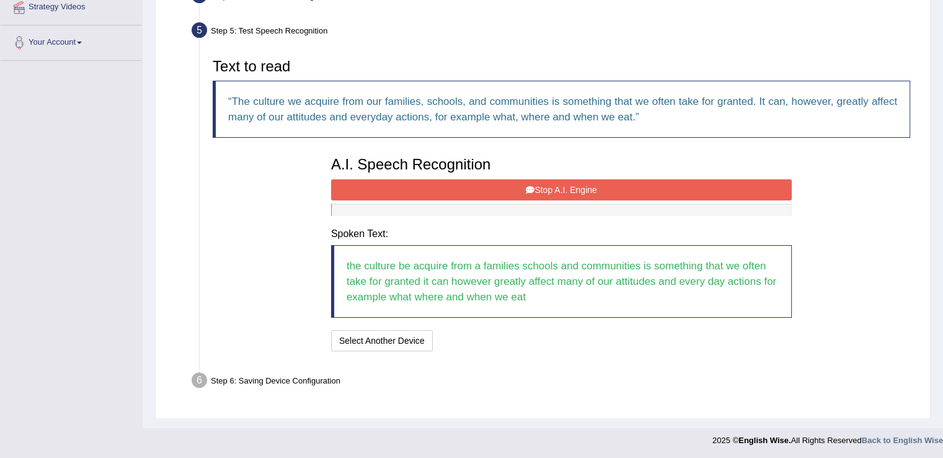
click at [562, 190] on button "Stop A.I. Engine" at bounding box center [561, 189] width 461 height 21
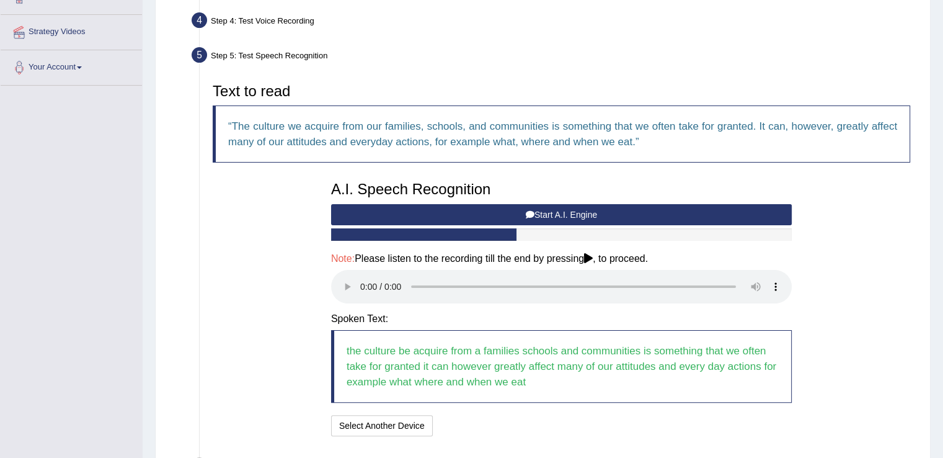
scroll to position [223, 0]
click at [534, 214] on button "Start A.I. Engine" at bounding box center [561, 214] width 461 height 21
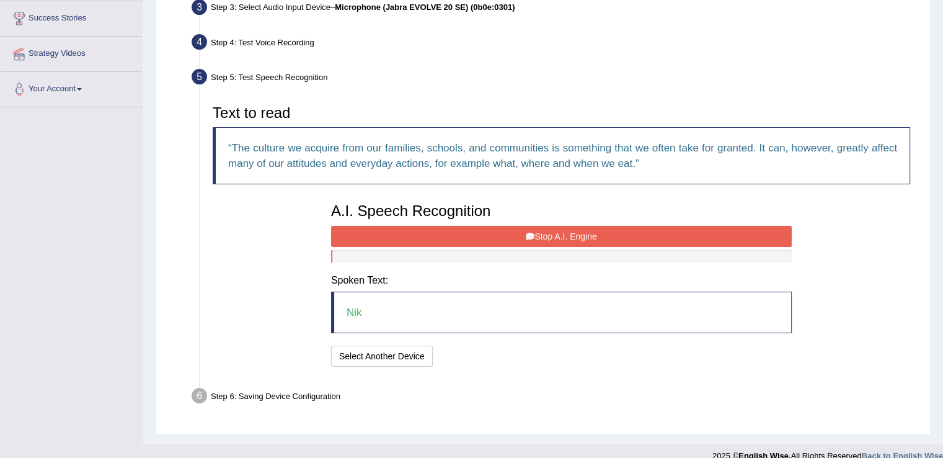
scroll to position [217, 0]
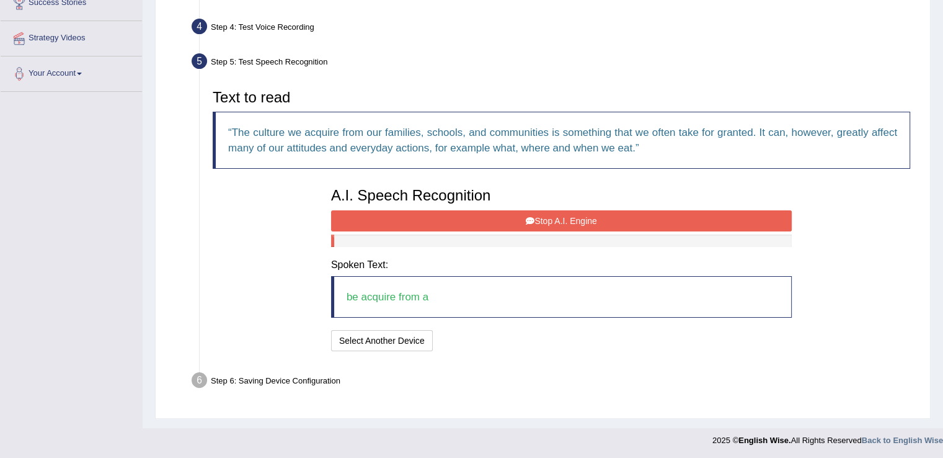
click at [534, 214] on button "Stop A.I. Engine" at bounding box center [561, 220] width 461 height 21
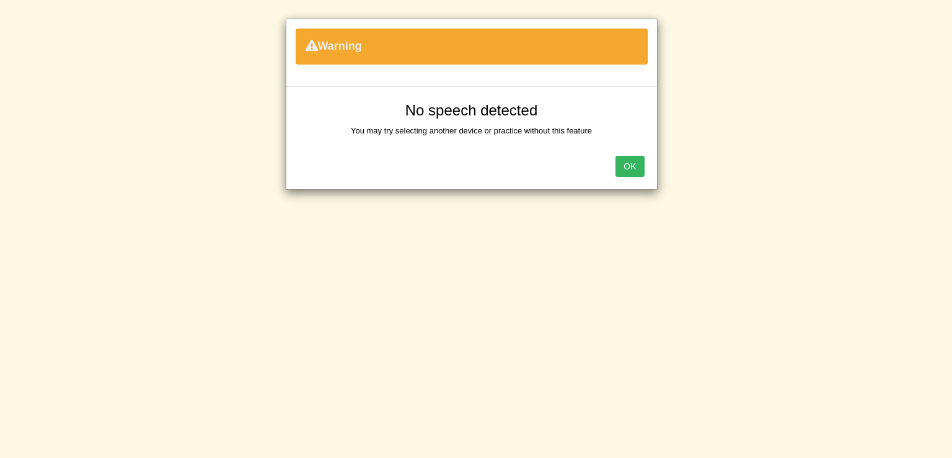
click at [632, 167] on button "OK" at bounding box center [630, 166] width 29 height 21
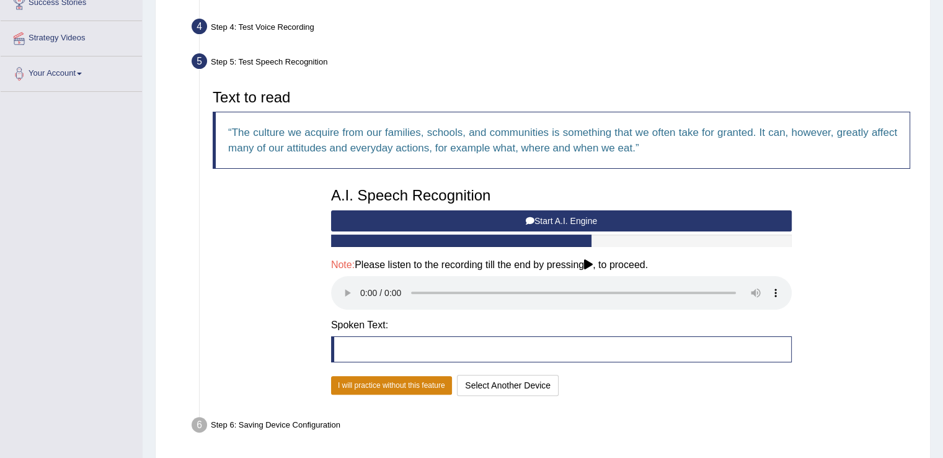
click at [404, 383] on button "I will practice without this feature" at bounding box center [391, 385] width 121 height 19
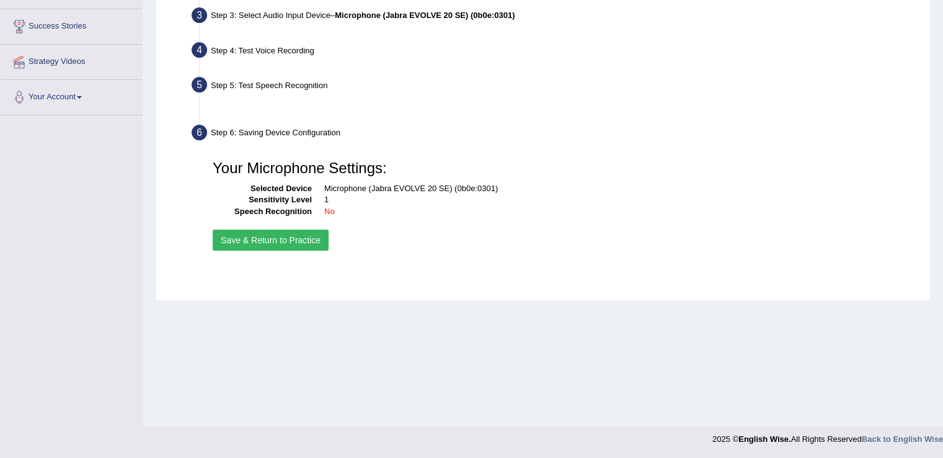
scroll to position [193, 0]
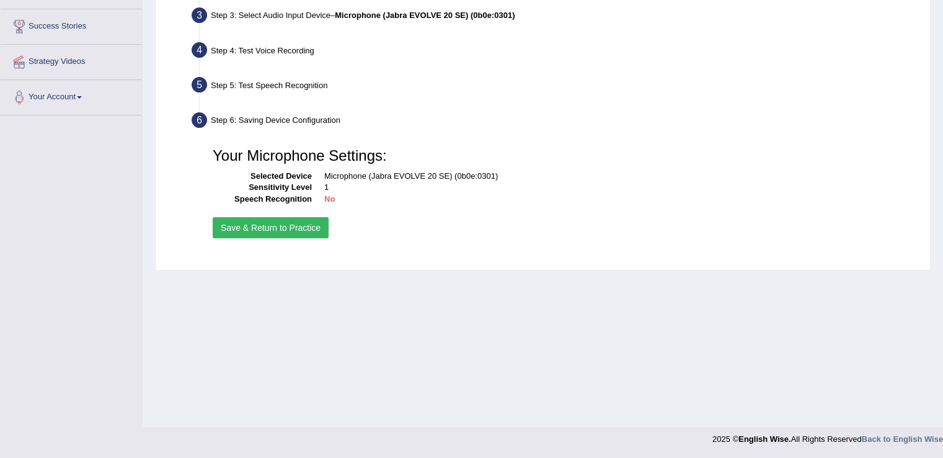
click at [285, 226] on button "Save & Return to Practice" at bounding box center [271, 227] width 116 height 21
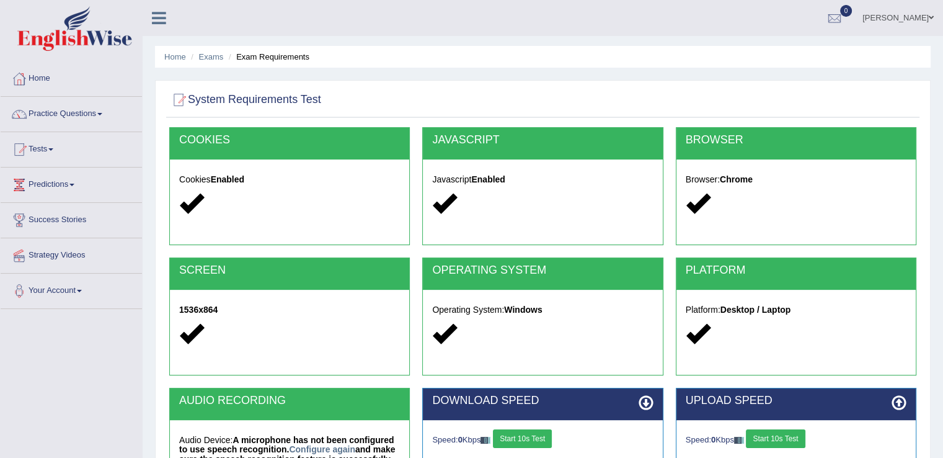
drag, startPoint x: 947, startPoint y: 161, endPoint x: 950, endPoint y: 38, distance: 122.2
click at [942, 38] on html "Toggle navigation Home Practice Questions Speaking Practice Read Aloud Repeat S…" at bounding box center [471, 229] width 943 height 458
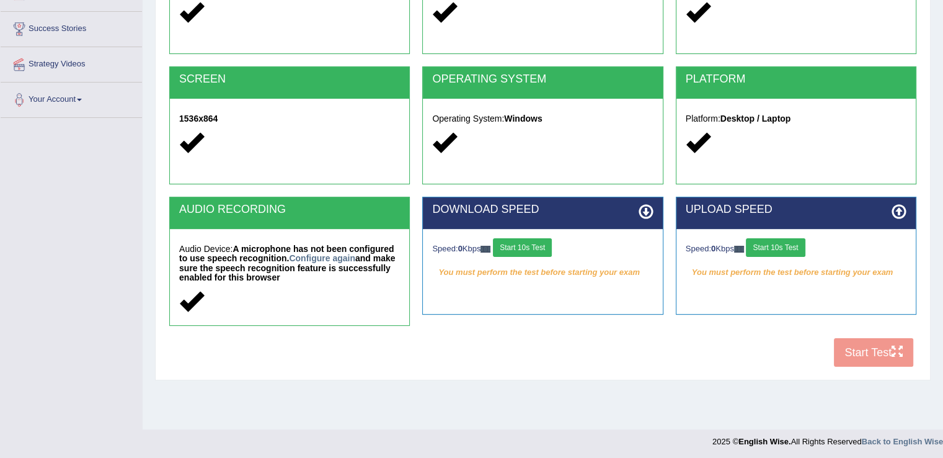
scroll to position [193, 0]
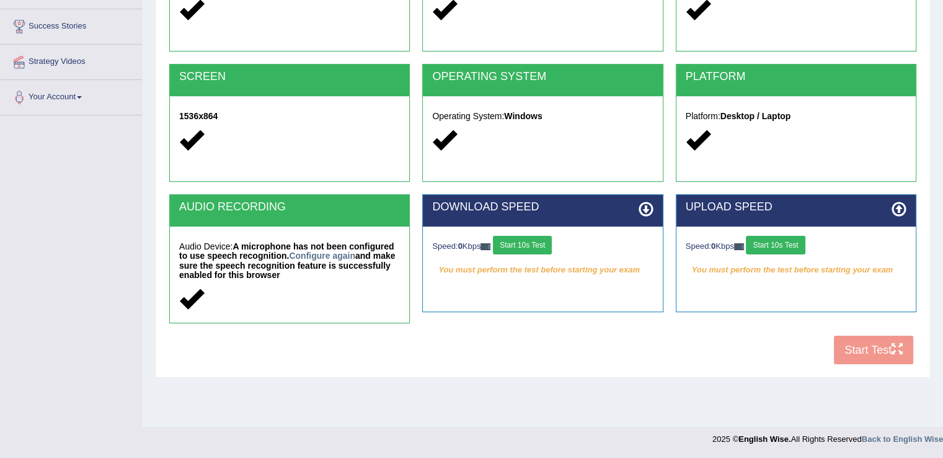
click at [864, 345] on div "COOKIES Cookies Enabled JAVASCRIPT Javascript Enabled BROWSER Browser: Chrome S…" at bounding box center [542, 152] width 753 height 436
click at [533, 238] on button "Start 10s Test" at bounding box center [522, 245] width 59 height 19
click at [764, 246] on button "Start 10s Test" at bounding box center [775, 245] width 59 height 19
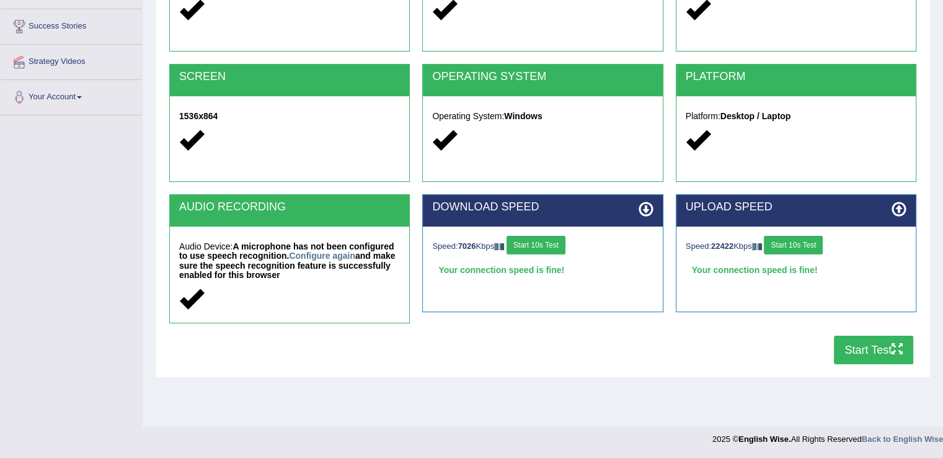
click at [862, 345] on button "Start Test" at bounding box center [873, 349] width 79 height 29
